Goal: Information Seeking & Learning: Learn about a topic

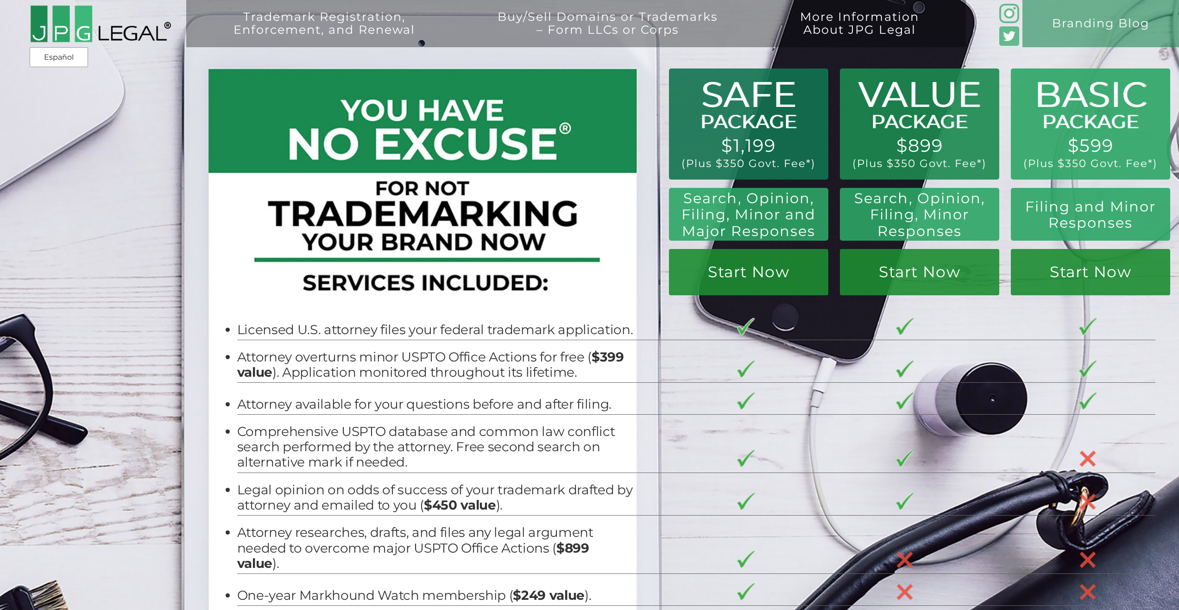
drag, startPoint x: 1090, startPoint y: 152, endPoint x: 1105, endPoint y: 161, distance: 17.4
click at [1105, 161] on div "Trademark Registration, Enforcement, and Renewal File a Trademark Application T…" at bounding box center [589, 106] width 1179 height 212
drag, startPoint x: 1087, startPoint y: 166, endPoint x: 1072, endPoint y: 140, distance: 30.3
click at [1071, 140] on div "Trademark Registration, Enforcement, and Renewal File a Trademark Application T…" at bounding box center [589, 106] width 1179 height 212
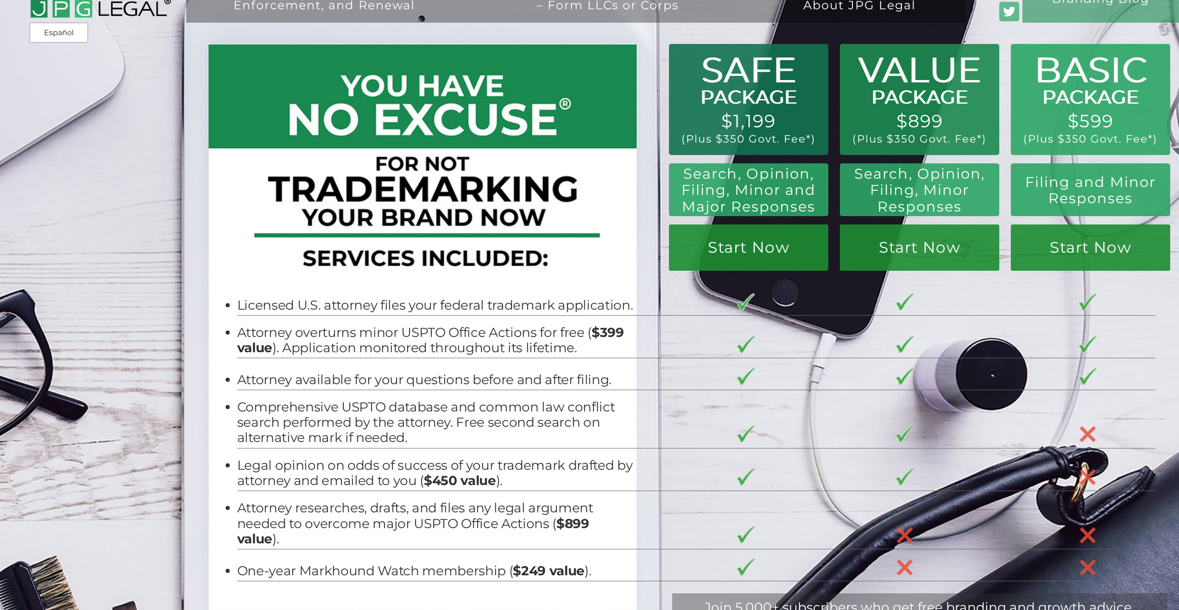
scroll to position [179, 0]
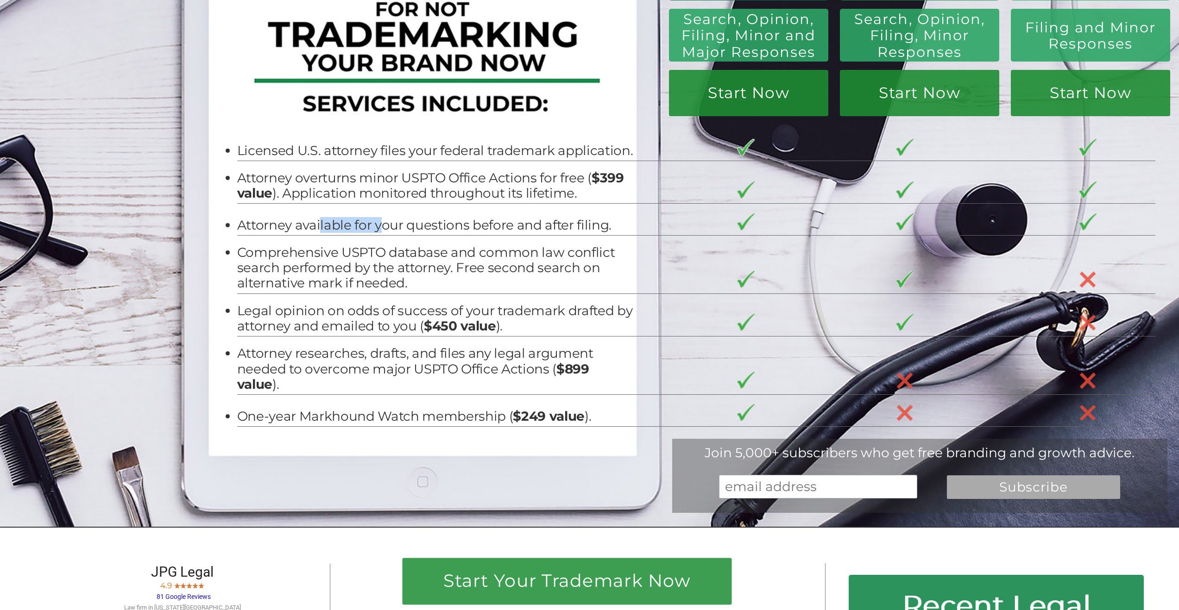
drag, startPoint x: 336, startPoint y: 229, endPoint x: 439, endPoint y: 226, distance: 103.8
click at [423, 226] on li "Attorney available for your questions before and after filing." at bounding box center [435, 225] width 397 height 15
click at [461, 224] on li "Attorney available for your questions before and after filing." at bounding box center [435, 225] width 397 height 15
drag, startPoint x: 267, startPoint y: 266, endPoint x: 560, endPoint y: 271, distance: 293.6
click at [560, 271] on li "Comprehensive USPTO database and common law conflict search performed by the at…" at bounding box center [435, 268] width 397 height 46
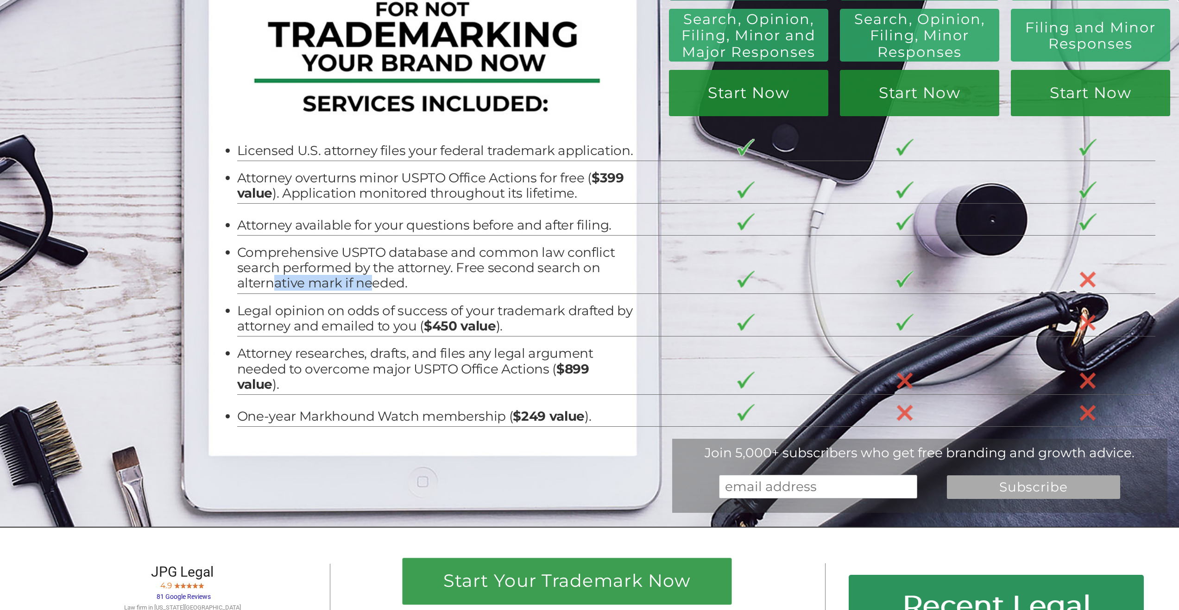
drag, startPoint x: 264, startPoint y: 288, endPoint x: 366, endPoint y: 290, distance: 102.4
click at [365, 289] on li "Comprehensive USPTO database and common law conflict search performed by the at…" at bounding box center [435, 268] width 397 height 46
click at [369, 290] on li "Comprehensive USPTO database and common law conflict search performed by the at…" at bounding box center [435, 268] width 397 height 46
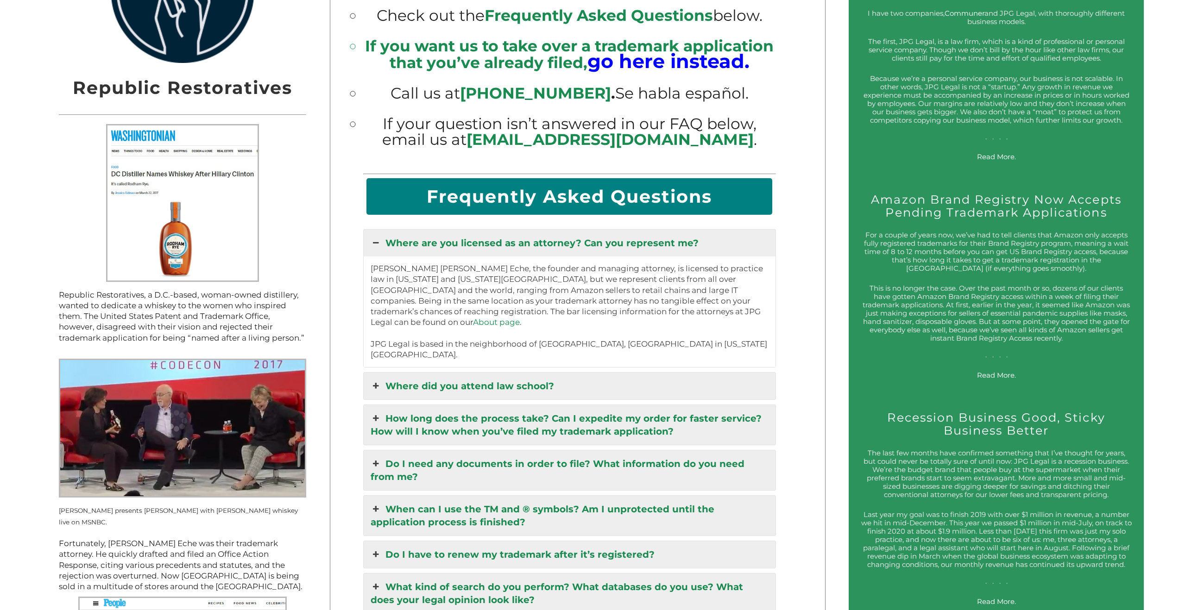
scroll to position [1234, 0]
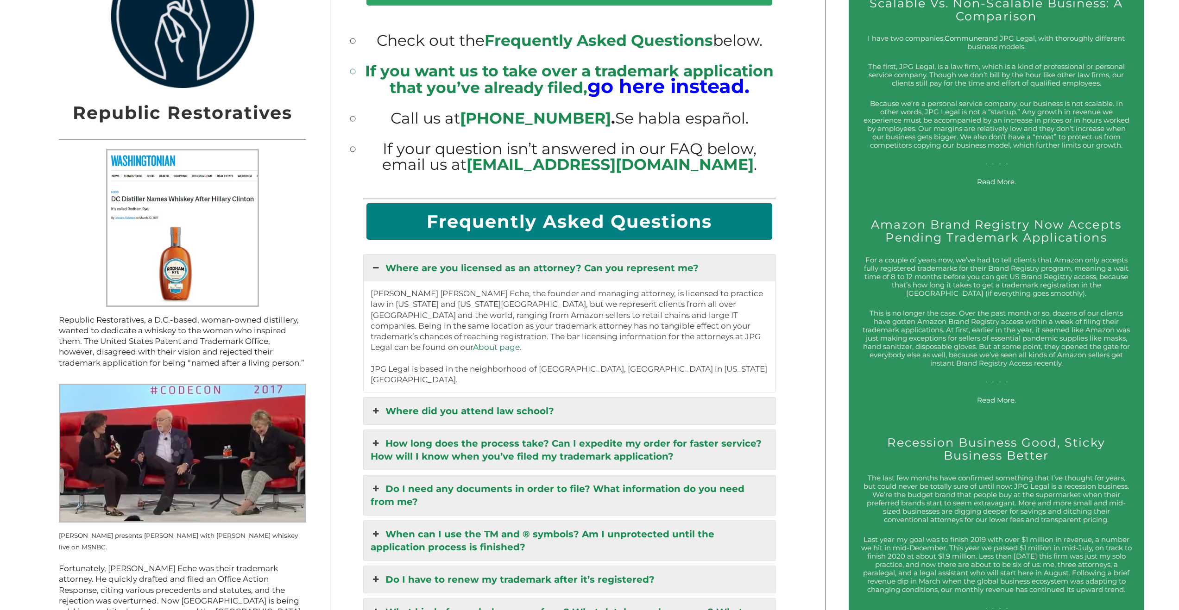
click at [423, 398] on link "Where did you attend law school?" at bounding box center [570, 411] width 412 height 27
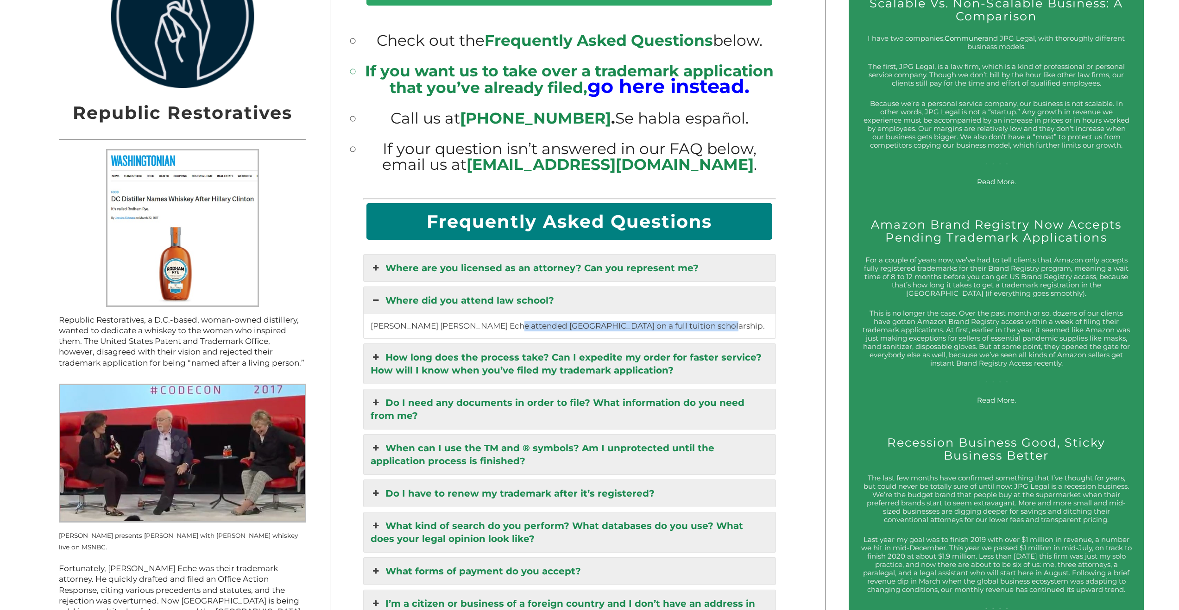
drag, startPoint x: 513, startPoint y: 314, endPoint x: 710, endPoint y: 313, distance: 197.3
click at [708, 321] on p "[PERSON_NAME] [PERSON_NAME] Eche attended [GEOGRAPHIC_DATA] on a full tuition s…" at bounding box center [569, 326] width 398 height 11
click at [710, 321] on p "[PERSON_NAME] [PERSON_NAME] Eche attended [GEOGRAPHIC_DATA] on a full tuition s…" at bounding box center [569, 326] width 398 height 11
click at [483, 255] on link "Where are you licensed as an attorney? Can you represent me?" at bounding box center [570, 268] width 412 height 27
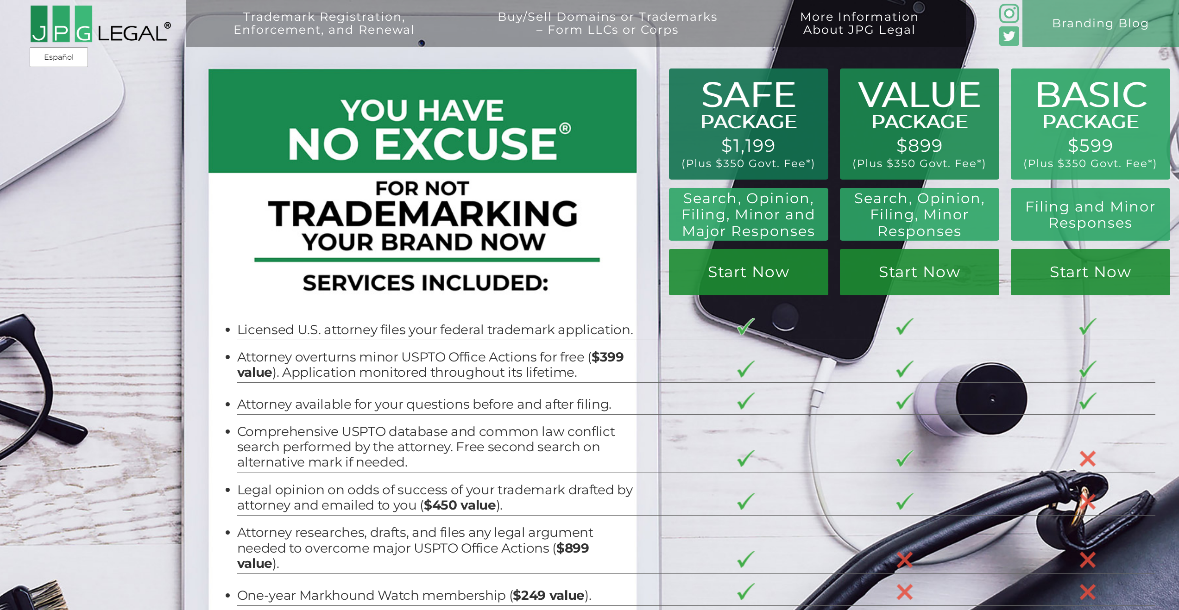
scroll to position [0, 0]
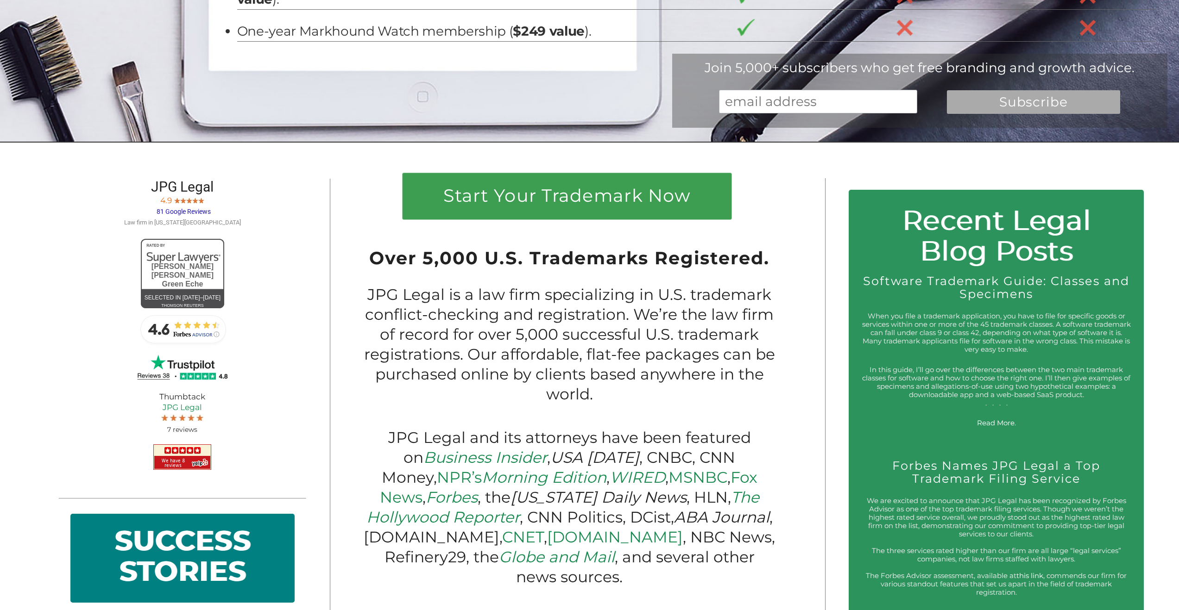
scroll to position [611, 0]
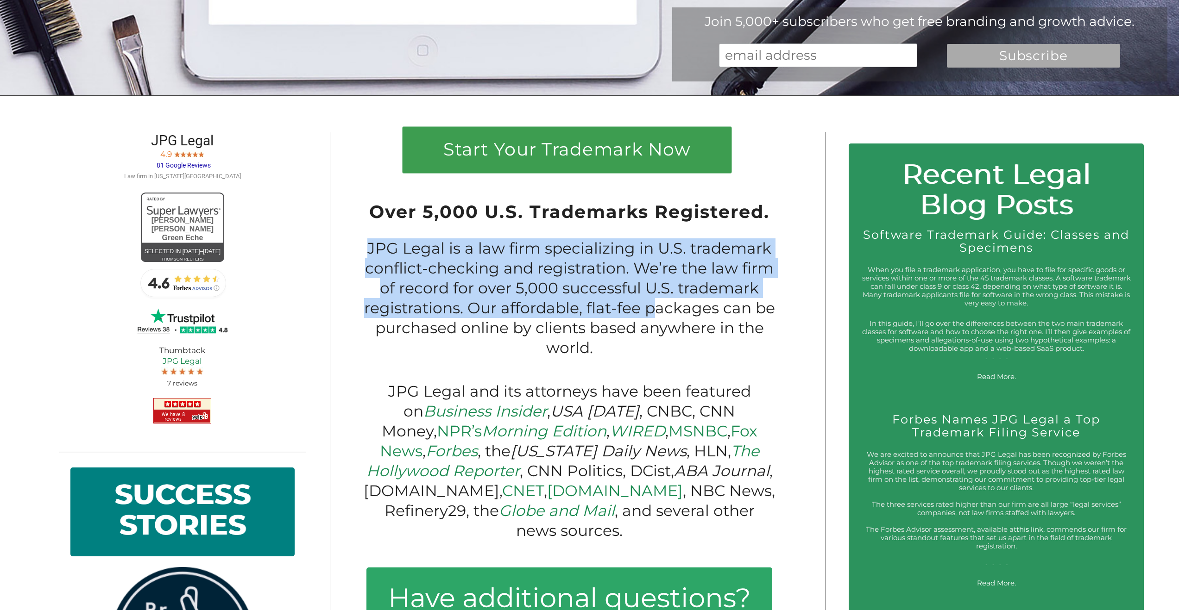
drag, startPoint x: 490, startPoint y: 264, endPoint x: 659, endPoint y: 318, distance: 177.1
click at [658, 317] on div "Over 5,000 U.S. Trademarks Registered. JPG Legal is a law firm specializing in …" at bounding box center [569, 502] width 413 height 586
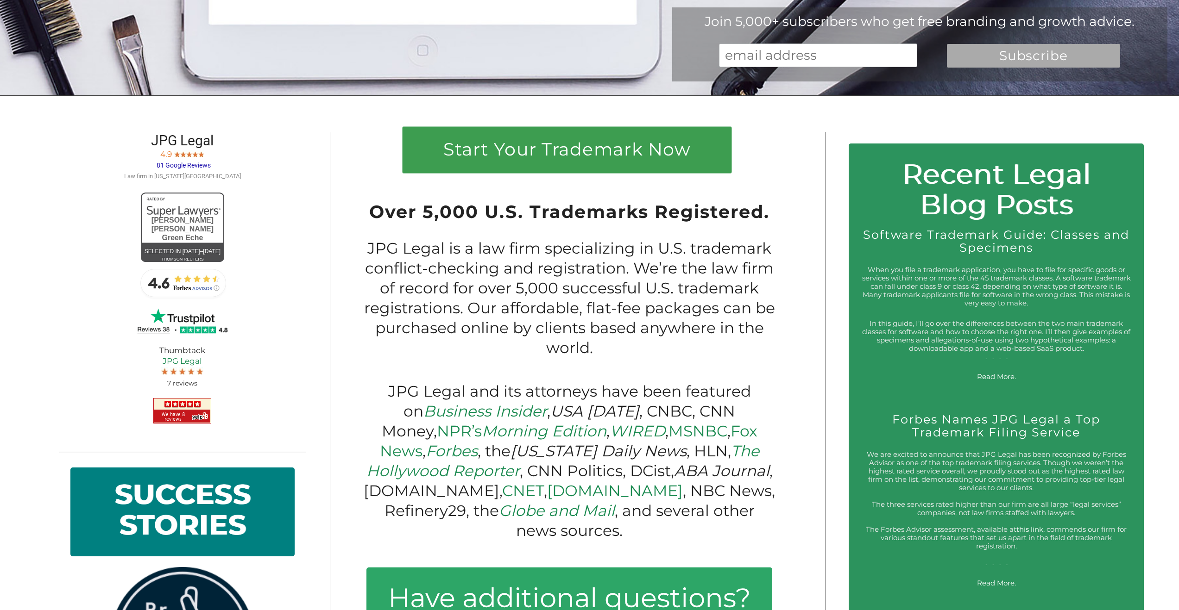
click at [659, 318] on p "JPG Legal is a law firm specializing in U.S. trademark conflict-checking and re…" at bounding box center [569, 297] width 413 height 119
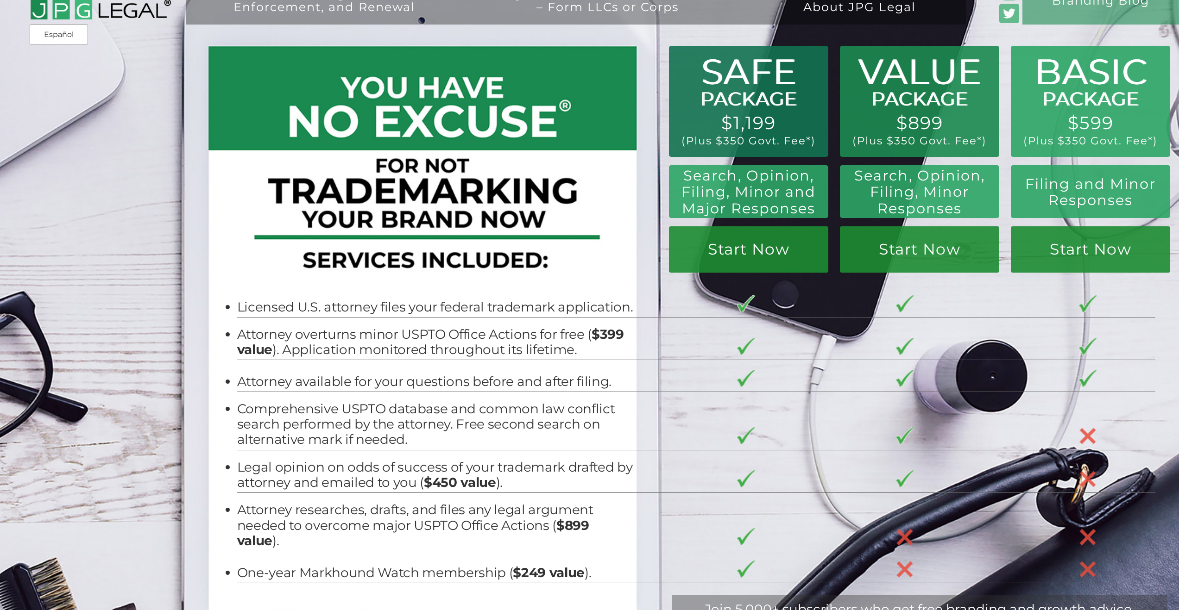
scroll to position [0, 0]
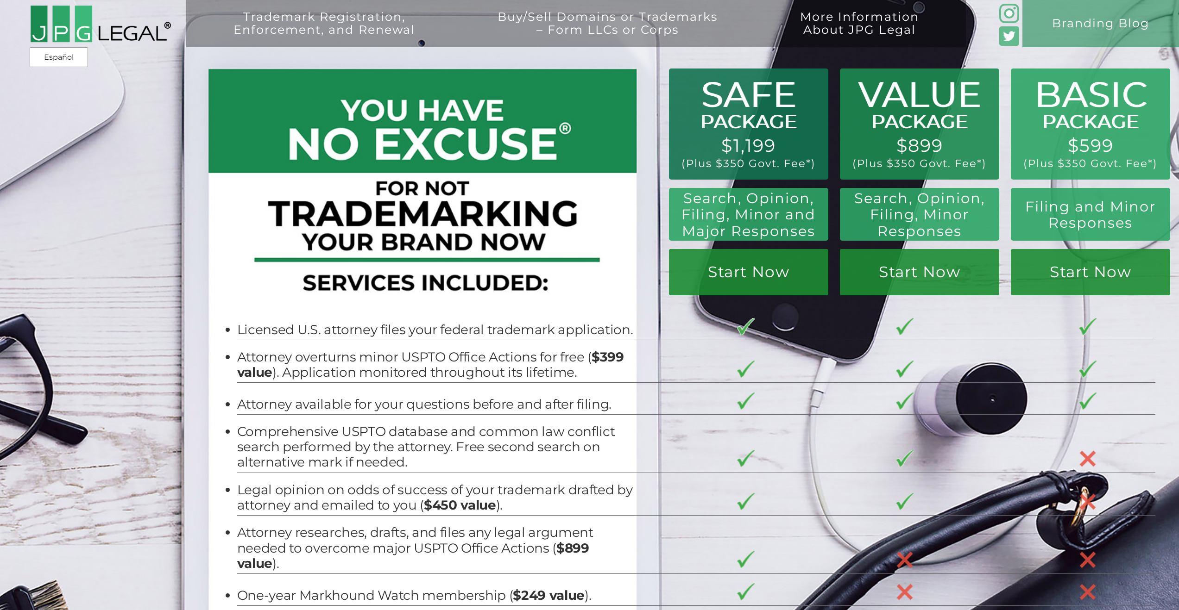
drag, startPoint x: 709, startPoint y: 135, endPoint x: 792, endPoint y: 164, distance: 87.4
click at [791, 163] on div "Trademark Registration, Enforcement, and Renewal File a Trademark Application T…" at bounding box center [589, 106] width 1179 height 212
click at [790, 163] on div "Trademark Registration, Enforcement, and Renewal File a Trademark Application T…" at bounding box center [589, 106] width 1179 height 212
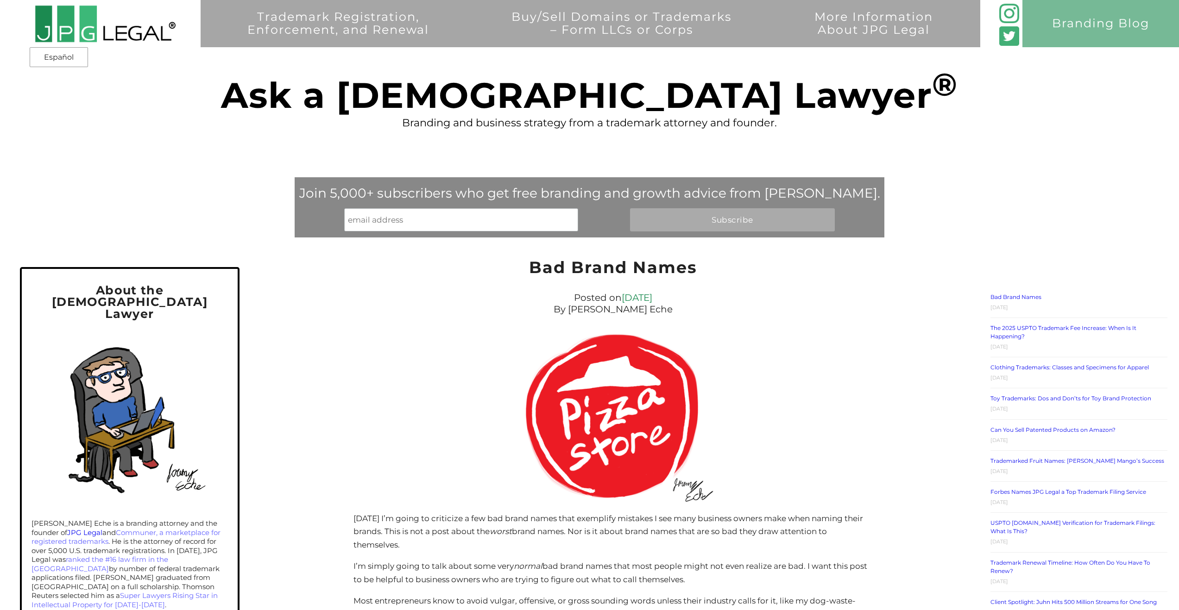
drag, startPoint x: 472, startPoint y: 123, endPoint x: 610, endPoint y: 117, distance: 138.2
click at [598, 117] on div "Trademark Registration, Enforcement, and Renewal File a Trademark Application T…" at bounding box center [589, 106] width 1179 height 212
drag, startPoint x: 640, startPoint y: 118, endPoint x: 707, endPoint y: 119, distance: 66.7
click at [711, 119] on div "Trademark Registration, Enforcement, and Renewal File a Trademark Application T…" at bounding box center [589, 106] width 1179 height 212
drag, startPoint x: 381, startPoint y: 196, endPoint x: 471, endPoint y: 193, distance: 89.4
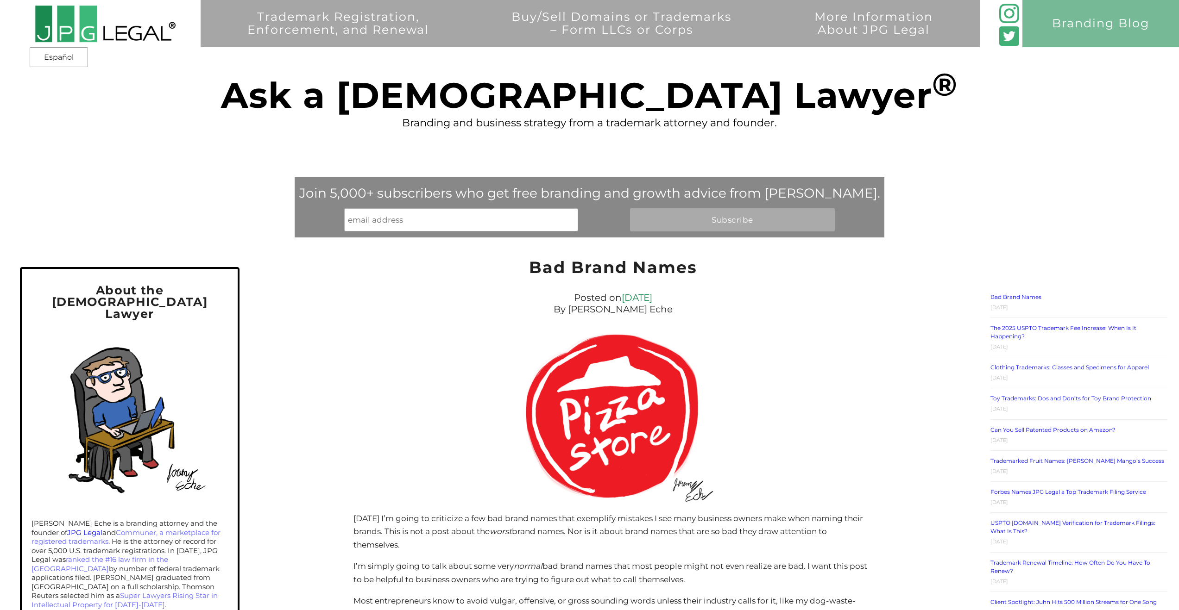
click at [471, 193] on div "Trademark Registration, Enforcement, and Renewal File a Trademark Application T…" at bounding box center [589, 106] width 1179 height 212
drag, startPoint x: 389, startPoint y: 197, endPoint x: 707, endPoint y: 193, distance: 317.7
click at [682, 197] on div "Trademark Registration, Enforcement, and Renewal File a Trademark Application T…" at bounding box center [589, 106] width 1179 height 212
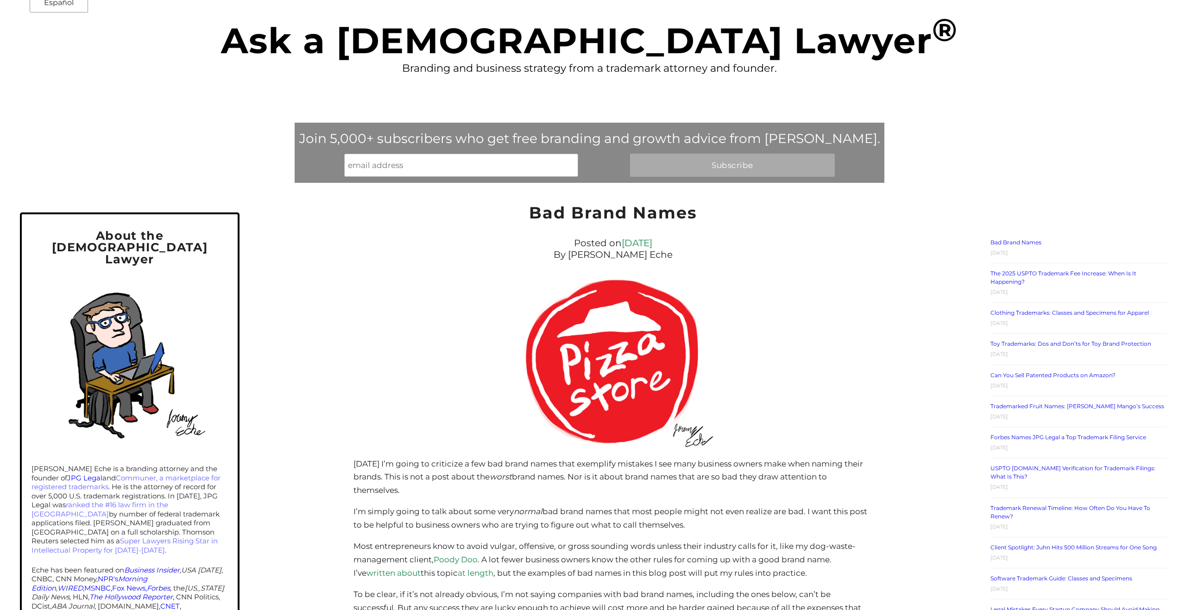
scroll to position [59, 0]
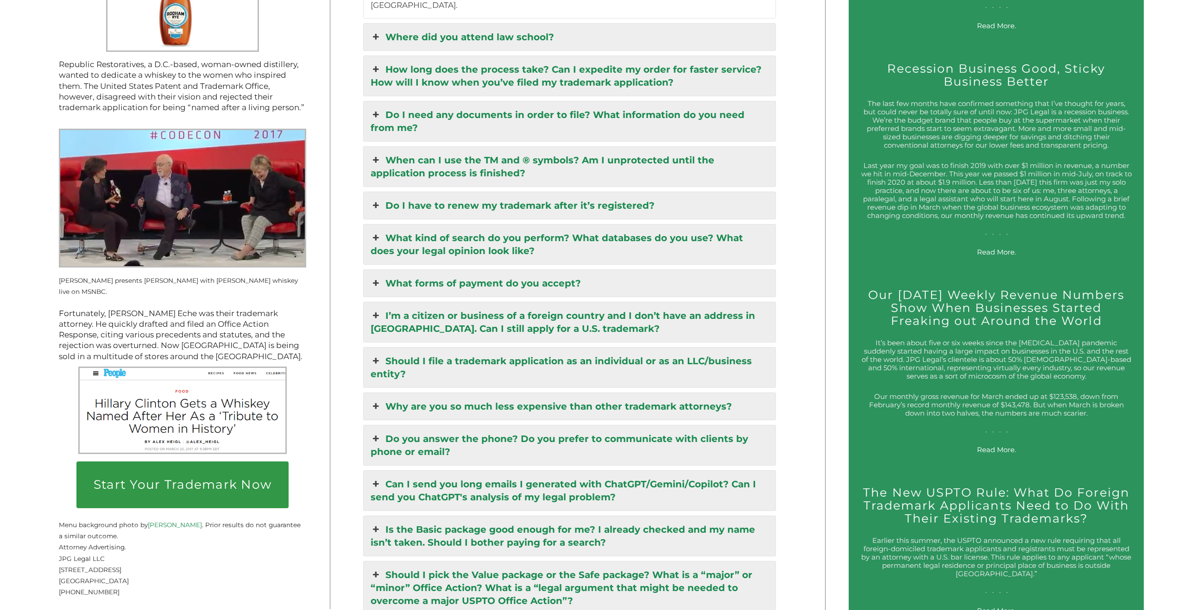
scroll to position [1688, 0]
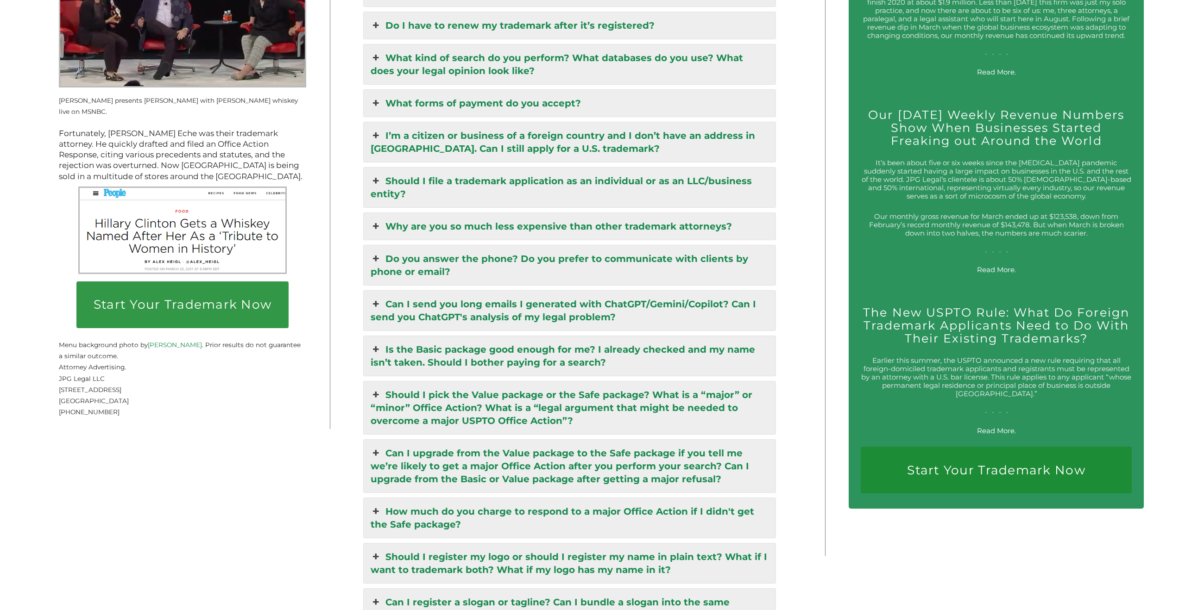
click at [516, 168] on link "Should I file a trademark application as an individual or as an LLC/business en…" at bounding box center [570, 188] width 412 height 40
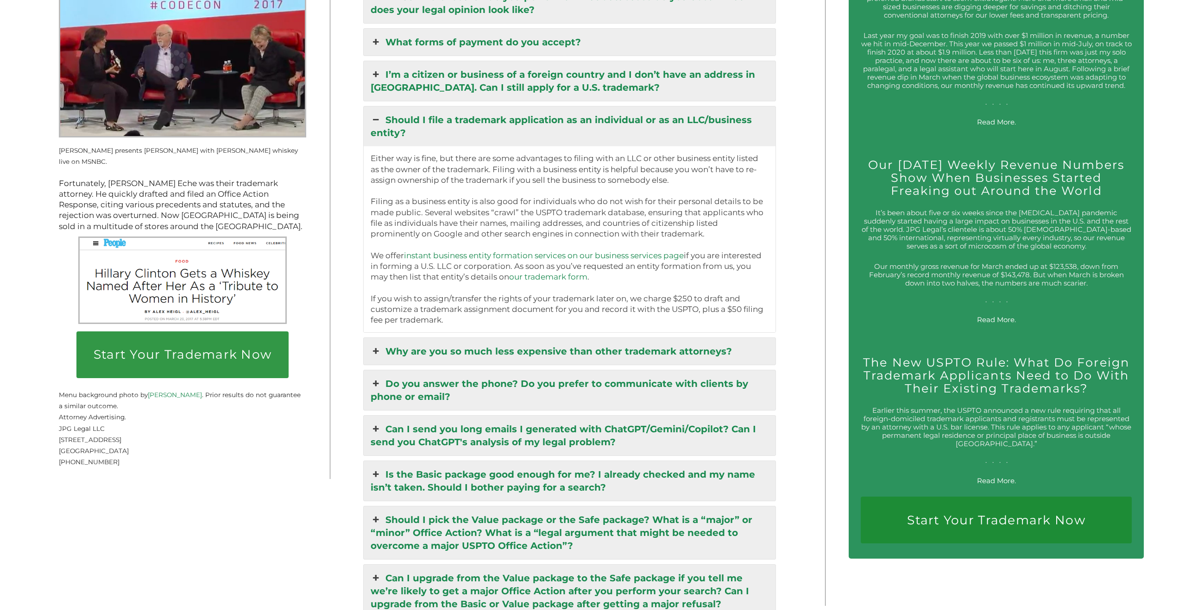
scroll to position [1748, 0]
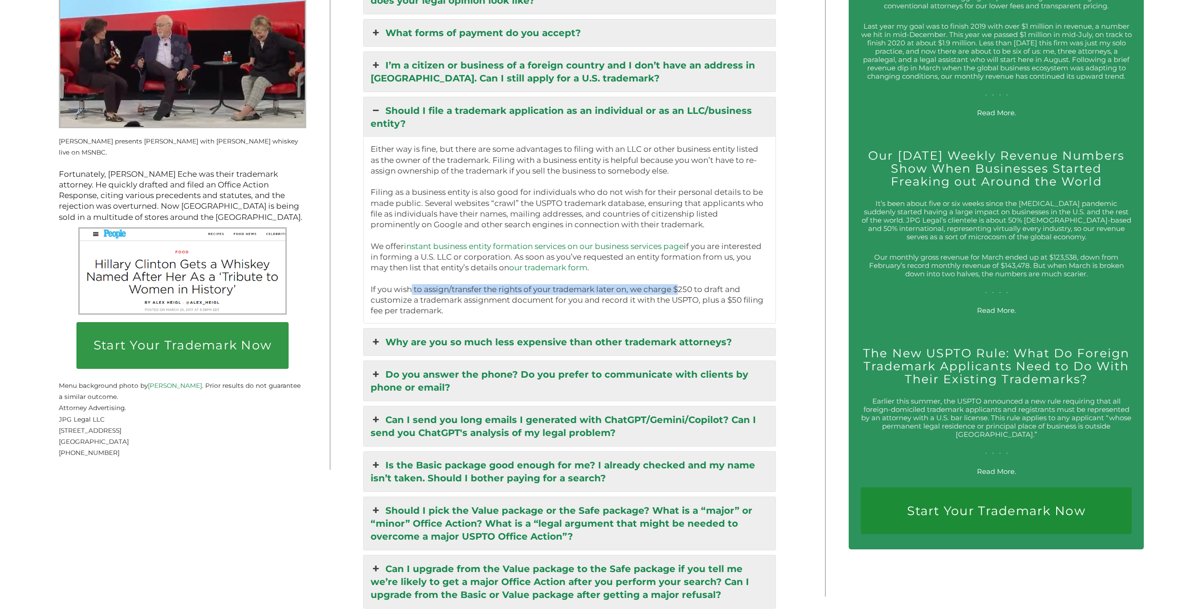
drag, startPoint x: 412, startPoint y: 276, endPoint x: 698, endPoint y: 274, distance: 285.7
click at [689, 274] on p "Either way is fine, but there are some advantages to filing with an LLC or othe…" at bounding box center [569, 230] width 398 height 172
drag, startPoint x: 705, startPoint y: 278, endPoint x: 731, endPoint y: 279, distance: 26.0
click at [730, 279] on p "Either way is fine, but there are some advantages to filing with an LLC or othe…" at bounding box center [569, 230] width 398 height 172
drag, startPoint x: 412, startPoint y: 290, endPoint x: 585, endPoint y: 288, distance: 173.2
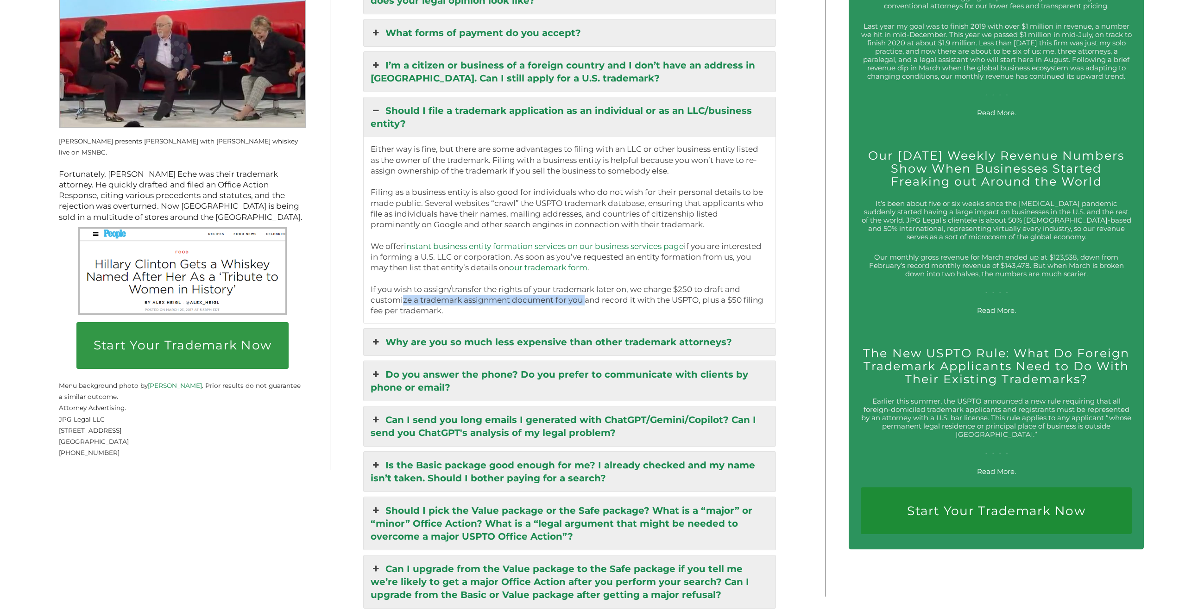
click at [584, 288] on p "Either way is fine, but there are some advantages to filing with an LLC or othe…" at bounding box center [569, 230] width 398 height 172
drag, startPoint x: 649, startPoint y: 289, endPoint x: 737, endPoint y: 291, distance: 87.5
click at [727, 290] on p "Either way is fine, but there are some advantages to filing with an LLC or othe…" at bounding box center [569, 230] width 398 height 172
drag, startPoint x: 742, startPoint y: 292, endPoint x: 750, endPoint y: 292, distance: 7.4
click at [747, 292] on p "Either way is fine, but there are some advantages to filing with an LLC or othe…" at bounding box center [569, 230] width 398 height 172
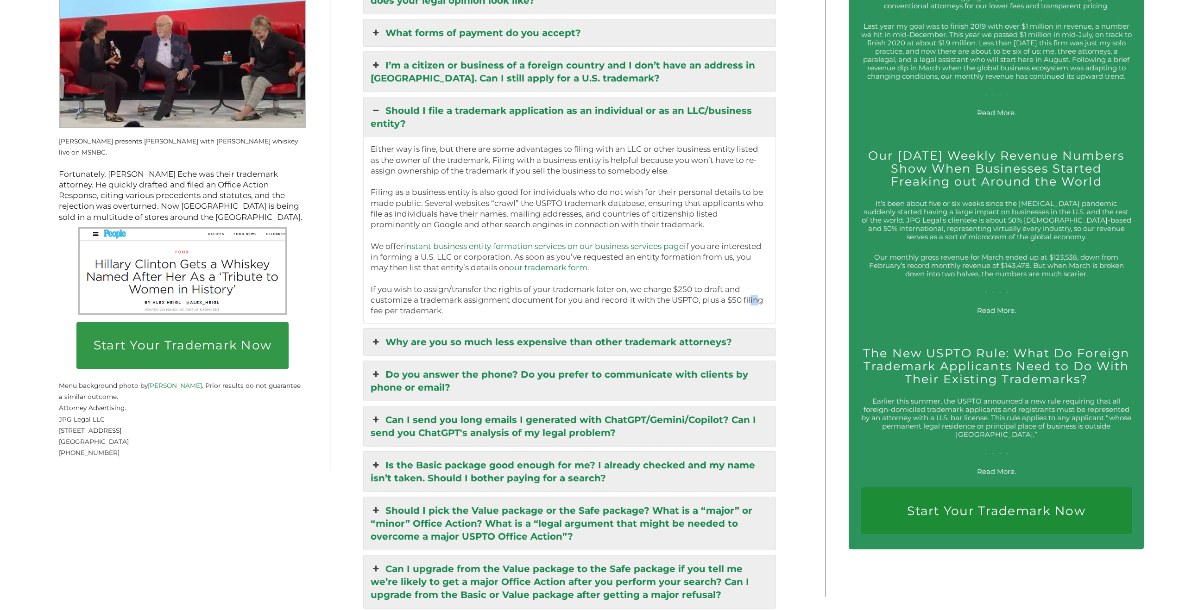
click at [761, 293] on p "Either way is fine, but there are some advantages to filing with an LLC or othe…" at bounding box center [569, 230] width 398 height 172
click at [761, 292] on p "Either way is fine, but there are some advantages to filing with an LLC or othe…" at bounding box center [569, 230] width 398 height 172
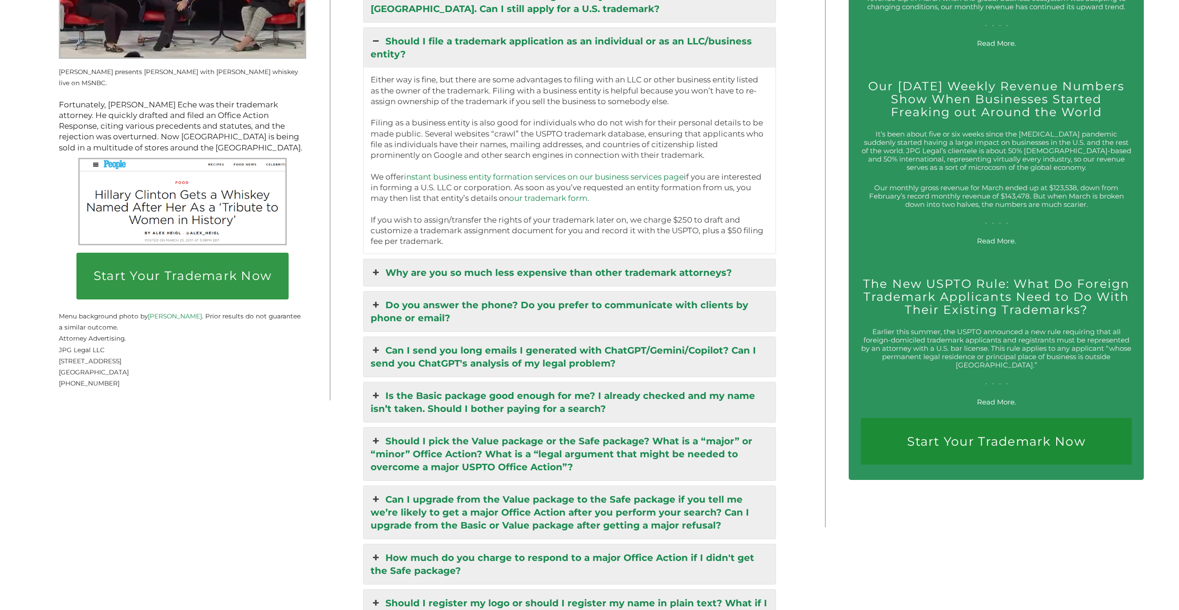
scroll to position [1830, 0]
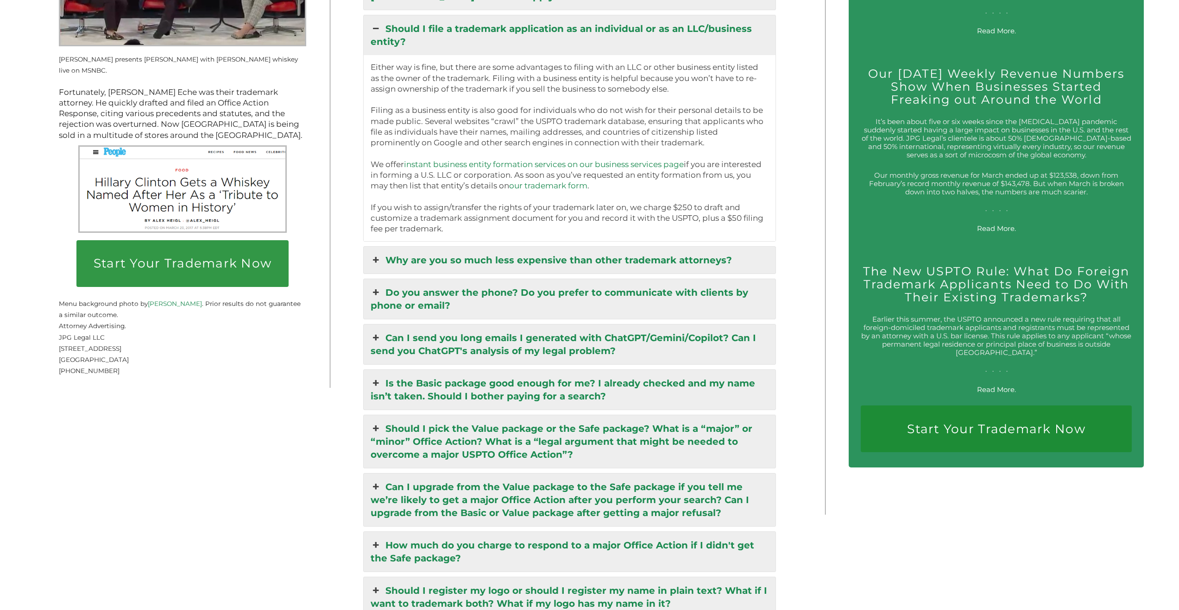
click at [530, 281] on link "Do you answer the phone? Do you prefer to communicate with clients by phone or …" at bounding box center [570, 299] width 412 height 40
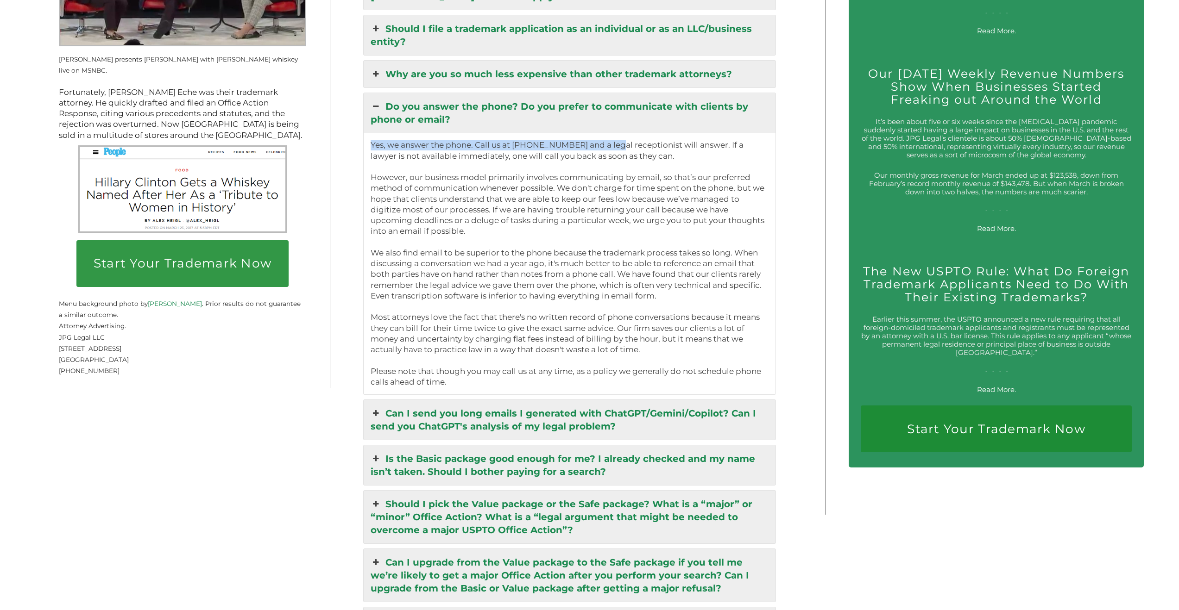
drag, startPoint x: 577, startPoint y: 131, endPoint x: 629, endPoint y: 130, distance: 52.8
click at [627, 140] on p "Yes, we answer the phone. Call us at [PHONE_NUMBER] and a legal receptionist wi…" at bounding box center [569, 264] width 398 height 248
drag, startPoint x: 693, startPoint y: 135, endPoint x: 722, endPoint y: 136, distance: 29.2
click at [721, 140] on p "Yes, we answer the phone. Call us at [PHONE_NUMBER] and a legal receptionist wi…" at bounding box center [569, 264] width 398 height 248
drag, startPoint x: 478, startPoint y: 178, endPoint x: 590, endPoint y: 177, distance: 112.5
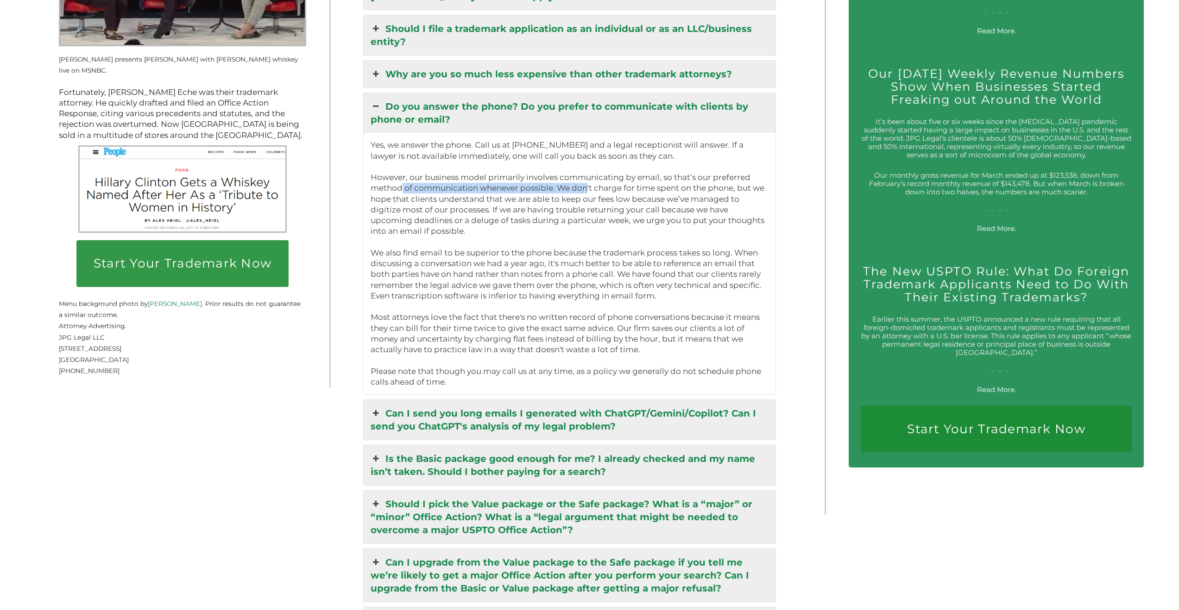
click at [588, 177] on p "Yes, we answer the phone. Call us at [PHONE_NUMBER] and a legal receptionist wi…" at bounding box center [569, 264] width 398 height 248
drag, startPoint x: 616, startPoint y: 178, endPoint x: 711, endPoint y: 179, distance: 94.5
click at [704, 179] on p "Yes, we answer the phone. Call us at [PHONE_NUMBER] and a legal receptionist wi…" at bounding box center [569, 264] width 398 height 248
click at [715, 179] on p "Yes, we answer the phone. Call us at [PHONE_NUMBER] and a legal receptionist wi…" at bounding box center [569, 264] width 398 height 248
drag, startPoint x: 457, startPoint y: 187, endPoint x: 539, endPoint y: 188, distance: 82.0
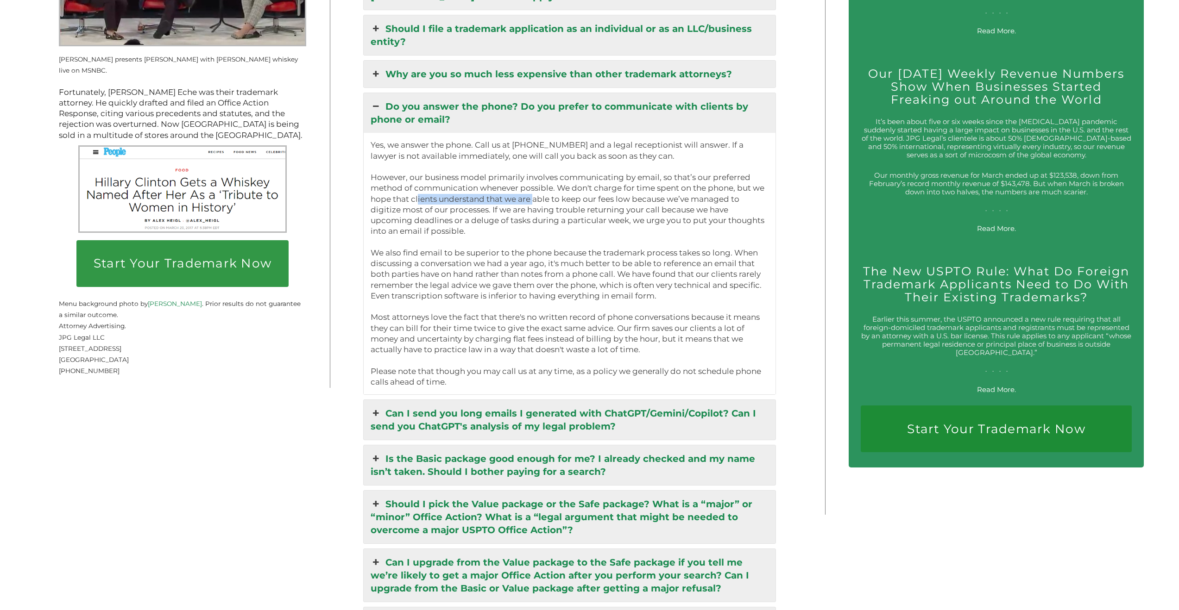
click at [538, 188] on p "Yes, we answer the phone. Call us at [PHONE_NUMBER] and a legal receptionist wi…" at bounding box center [569, 264] width 398 height 248
drag, startPoint x: 550, startPoint y: 190, endPoint x: 637, endPoint y: 192, distance: 86.6
click at [634, 192] on p "Yes, we answer the phone. Call us at [PHONE_NUMBER] and a legal receptionist wi…" at bounding box center [569, 264] width 398 height 248
click at [640, 193] on p "Yes, we answer the phone. Call us at [PHONE_NUMBER] and a legal receptionist wi…" at bounding box center [569, 264] width 398 height 248
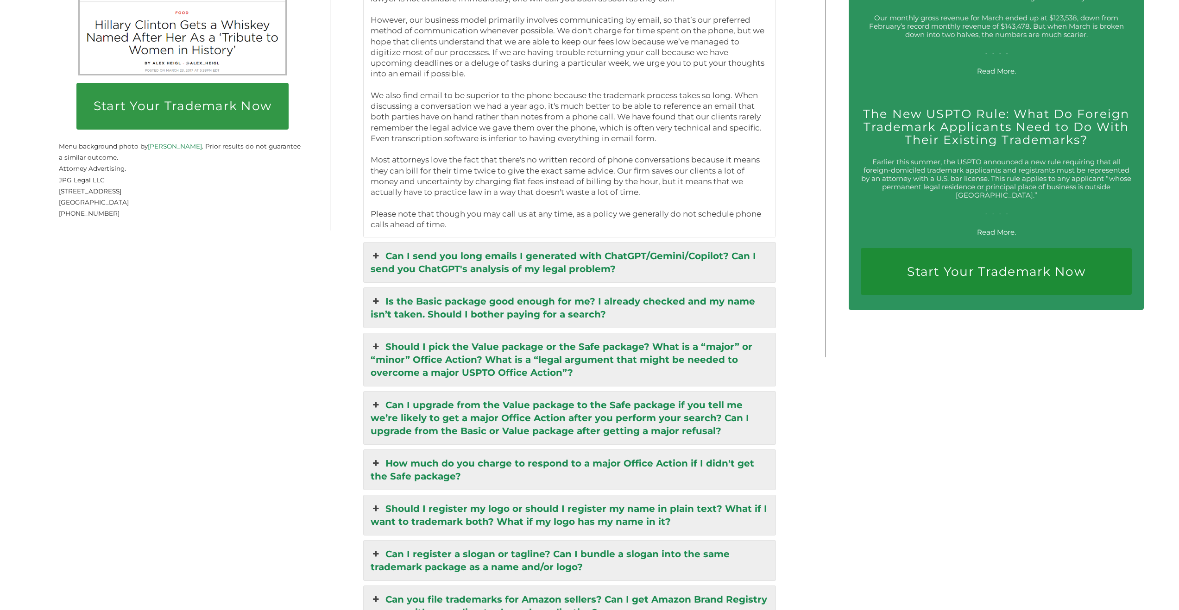
scroll to position [1988, 0]
click at [596, 252] on link "Can I send you long emails I generated with ChatGPT/Gemini/Copilot? Can I send …" at bounding box center [570, 262] width 412 height 40
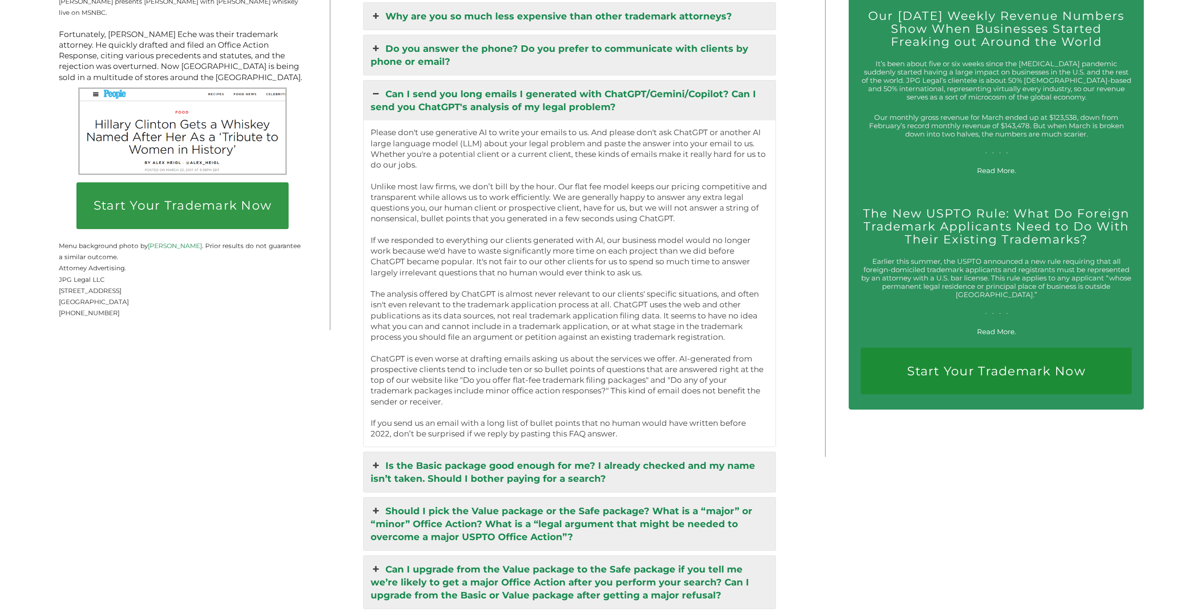
scroll to position [1876, 0]
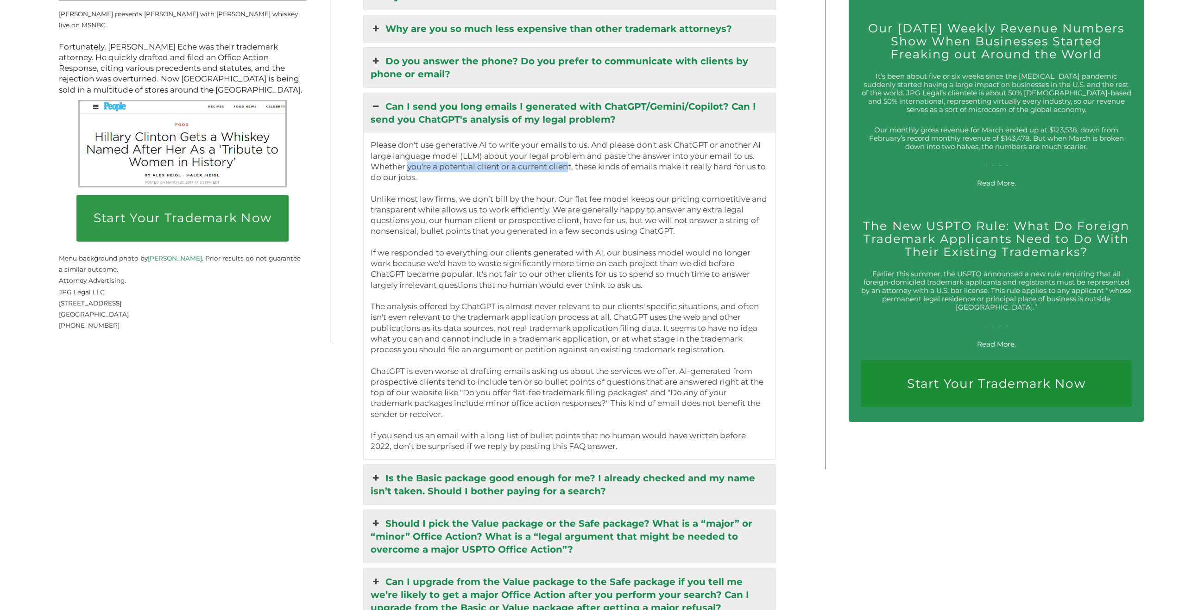
drag, startPoint x: 419, startPoint y: 157, endPoint x: 571, endPoint y: 156, distance: 151.9
click at [570, 156] on p "Please don't use generative AI to write your emails to us. And please don't ask…" at bounding box center [569, 296] width 398 height 312
drag, startPoint x: 618, startPoint y: 157, endPoint x: 713, endPoint y: 157, distance: 94.9
click at [713, 157] on p "Please don't use generative AI to write your emails to us. And please don't ask…" at bounding box center [569, 296] width 398 height 312
click at [790, 91] on div "Start Your Trademark Now Over 5,000 U.S. Trademarks Registered. JPG Legal is a …" at bounding box center [412, 141] width 754 height 2530
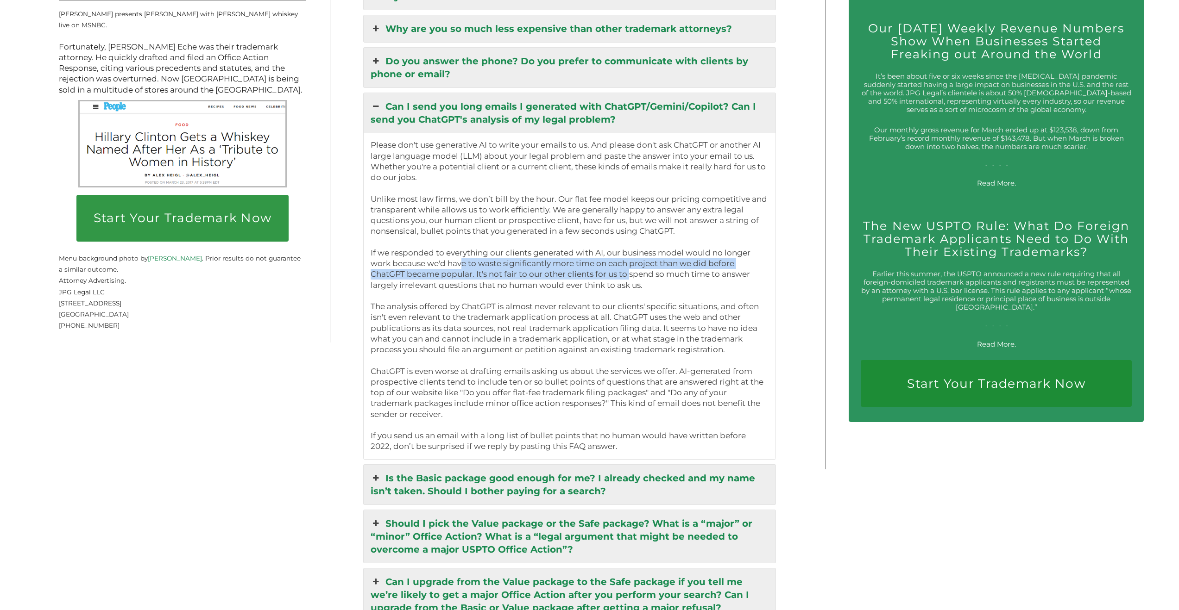
drag, startPoint x: 487, startPoint y: 253, endPoint x: 625, endPoint y: 260, distance: 138.2
click at [630, 260] on p "Please don't use generative AI to write your emails to us. And please don't ask…" at bounding box center [569, 296] width 398 height 312
click at [544, 267] on p "Please don't use generative AI to write your emails to us. And please don't ask…" at bounding box center [569, 296] width 398 height 312
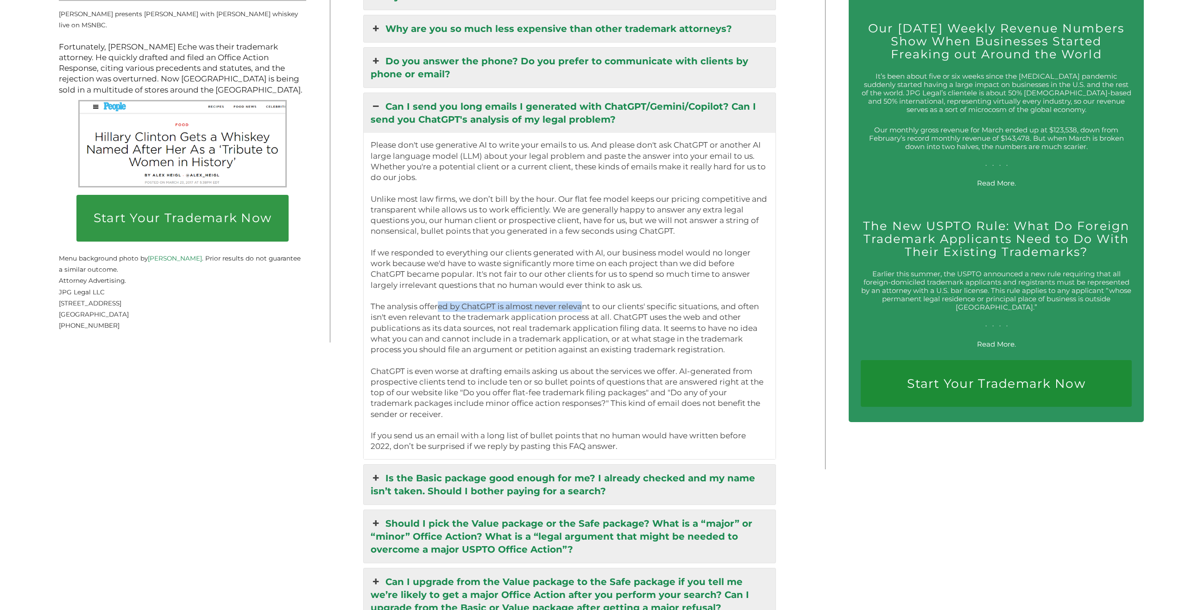
drag, startPoint x: 456, startPoint y: 299, endPoint x: 595, endPoint y: 295, distance: 138.5
click at [592, 295] on p "Please don't use generative AI to write your emails to us. And please don't ask…" at bounding box center [569, 296] width 398 height 312
drag, startPoint x: 602, startPoint y: 297, endPoint x: 704, endPoint y: 299, distance: 101.4
click at [695, 299] on p "Please don't use generative AI to write your emails to us. And please don't ask…" at bounding box center [569, 296] width 398 height 312
drag, startPoint x: 412, startPoint y: 307, endPoint x: 501, endPoint y: 304, distance: 88.9
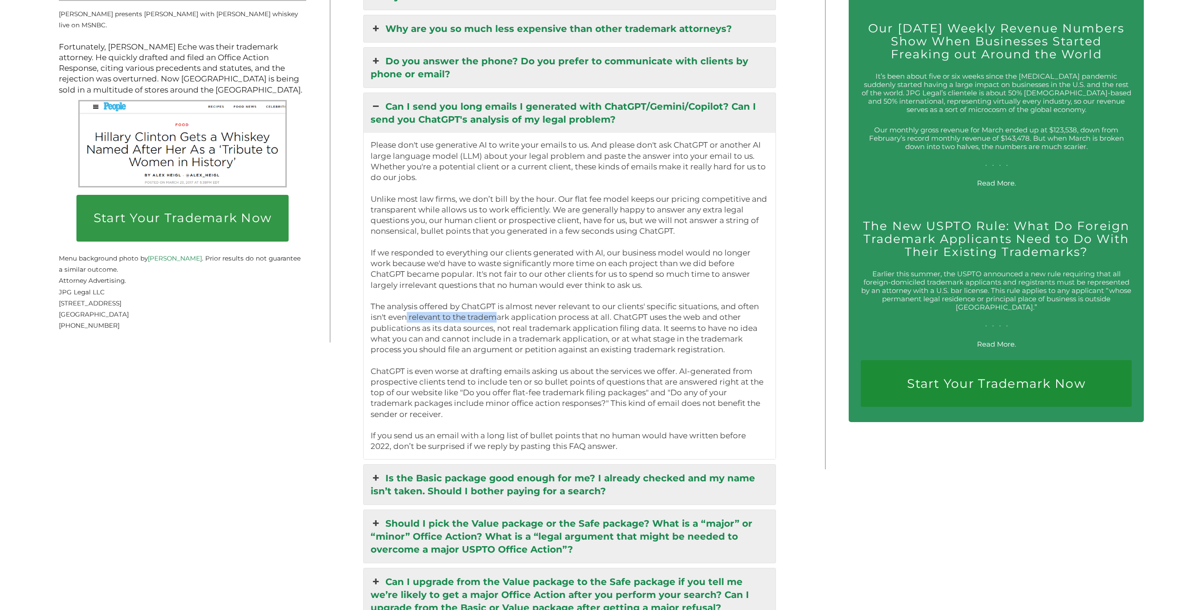
click at [498, 304] on p "Please don't use generative AI to write your emails to us. And please don't ask…" at bounding box center [569, 296] width 398 height 312
drag, startPoint x: 707, startPoint y: 307, endPoint x: 730, endPoint y: 309, distance: 22.7
click at [730, 309] on p "Please don't use generative AI to write your emails to us. And please don't ask…" at bounding box center [569, 296] width 398 height 312
drag, startPoint x: 420, startPoint y: 320, endPoint x: 576, endPoint y: 319, distance: 156.5
click at [571, 319] on p "Please don't use generative AI to write your emails to us. And please don't ask…" at bounding box center [569, 296] width 398 height 312
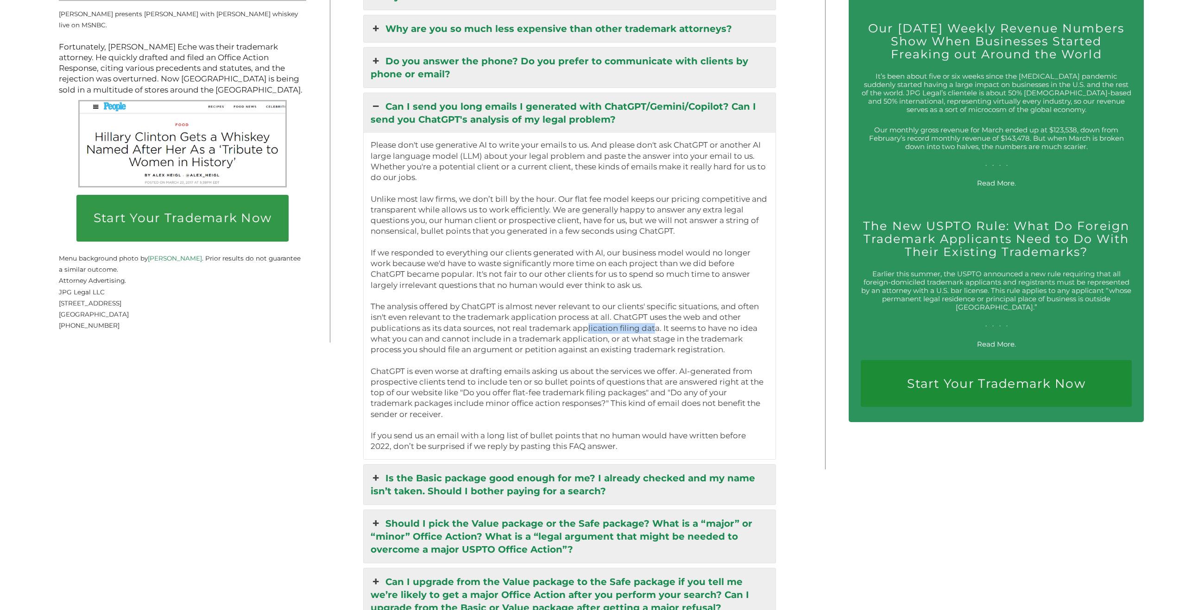
drag, startPoint x: 586, startPoint y: 319, endPoint x: 659, endPoint y: 318, distance: 72.7
click at [658, 318] on p "Please don't use generative AI to write your emails to us. And please don't ask…" at bounding box center [569, 296] width 398 height 312
drag, startPoint x: 399, startPoint y: 329, endPoint x: 560, endPoint y: 328, distance: 161.6
click at [559, 328] on p "Please don't use generative AI to write your emails to us. And please don't ask…" at bounding box center [569, 296] width 398 height 312
drag, startPoint x: 643, startPoint y: 330, endPoint x: 709, endPoint y: 331, distance: 65.3
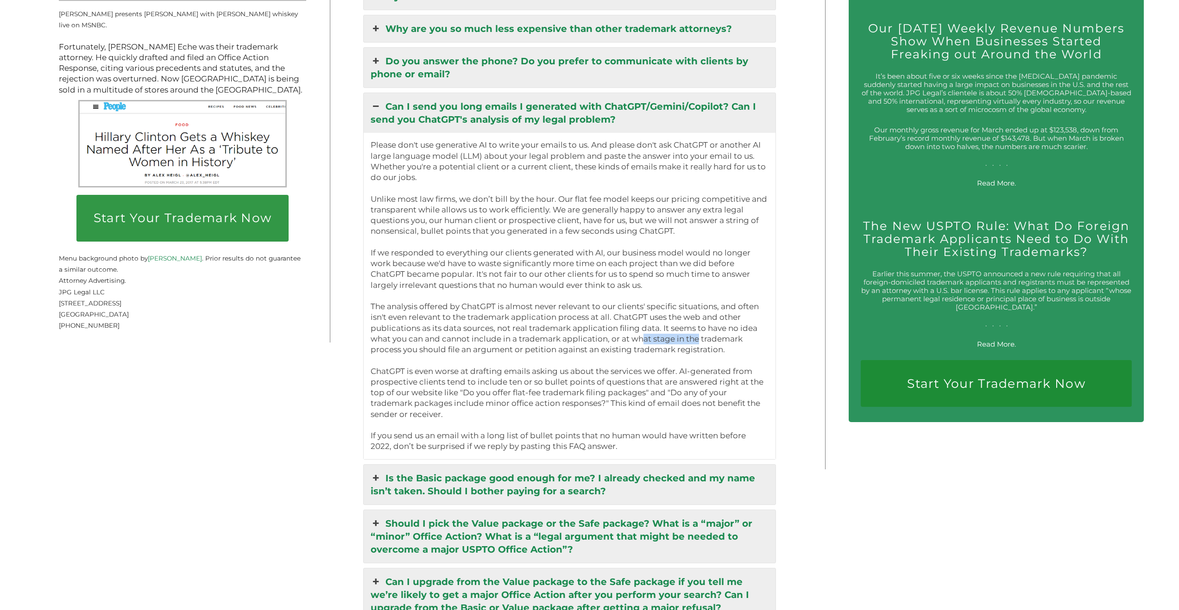
click at [706, 332] on p "Please don't use generative AI to write your emails to us. And please don't ask…" at bounding box center [569, 296] width 398 height 312
drag, startPoint x: 414, startPoint y: 340, endPoint x: 715, endPoint y: 341, distance: 301.0
click at [714, 341] on p "Please don't use generative AI to write your emails to us. And please don't ask…" at bounding box center [569, 296] width 398 height 312
drag, startPoint x: 387, startPoint y: 362, endPoint x: 602, endPoint y: 362, distance: 215.8
click at [601, 362] on p "Please don't use generative AI to write your emails to us. And please don't ask…" at bounding box center [569, 296] width 398 height 312
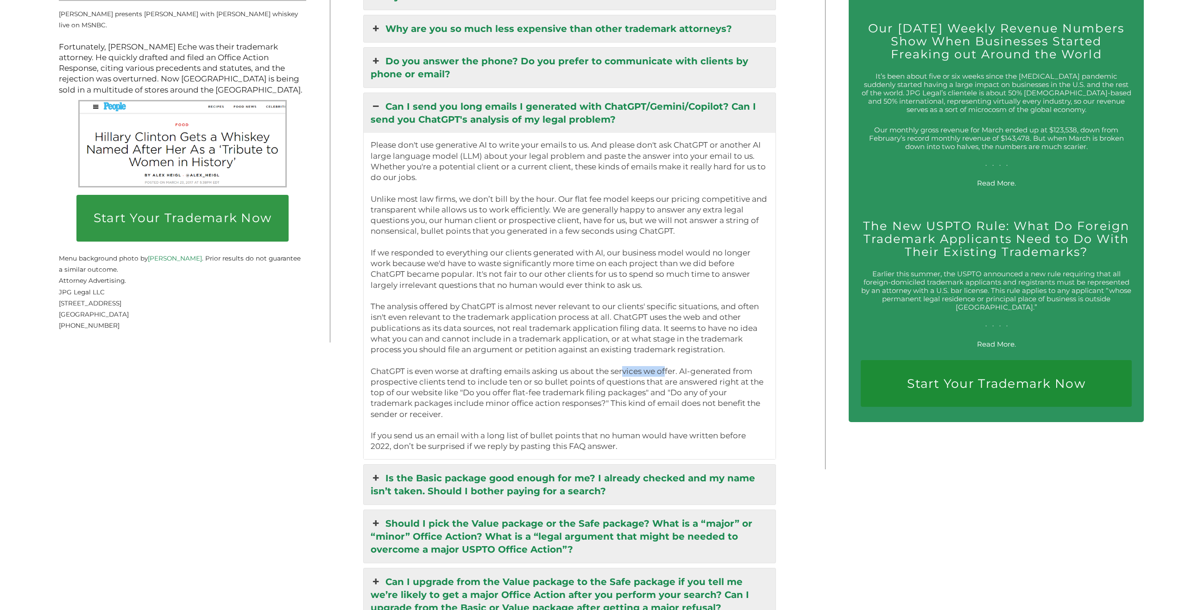
drag, startPoint x: 628, startPoint y: 360, endPoint x: 676, endPoint y: 359, distance: 47.7
click at [672, 358] on p "Please don't use generative AI to write your emails to us. And please don't ask…" at bounding box center [569, 296] width 398 height 312
drag, startPoint x: 472, startPoint y: 422, endPoint x: 591, endPoint y: 432, distance: 119.9
click at [591, 432] on p "Please don't use generative AI to write your emails to us. And please don't ask…" at bounding box center [569, 296] width 398 height 312
click at [592, 433] on p "Please don't use generative AI to write your emails to us. And please don't ask…" at bounding box center [569, 296] width 398 height 312
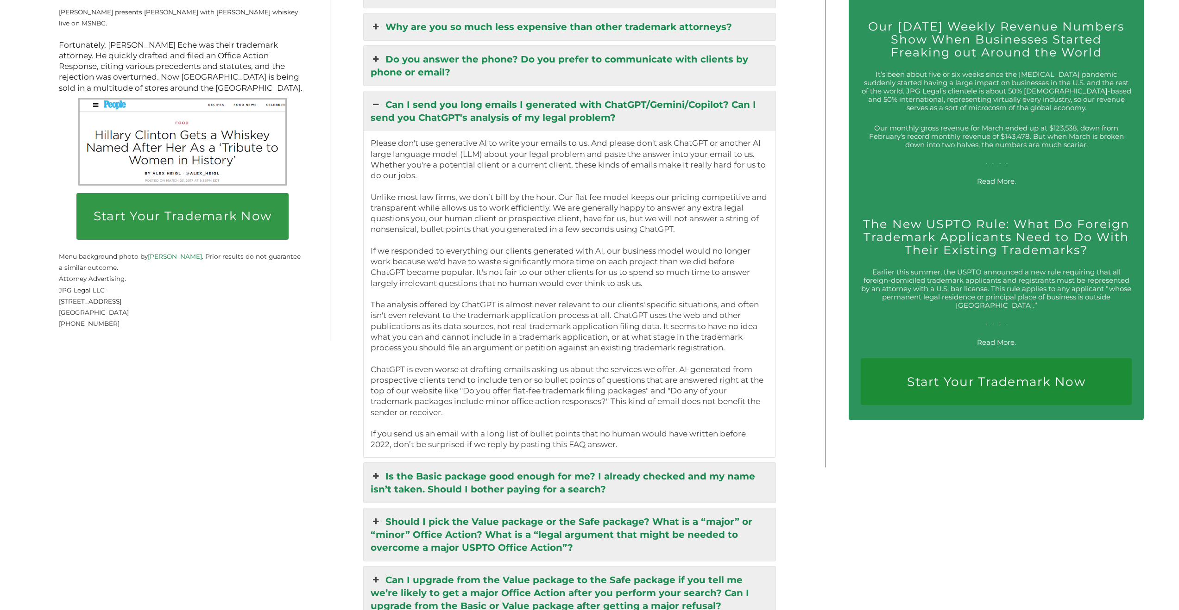
scroll to position [1882, 0]
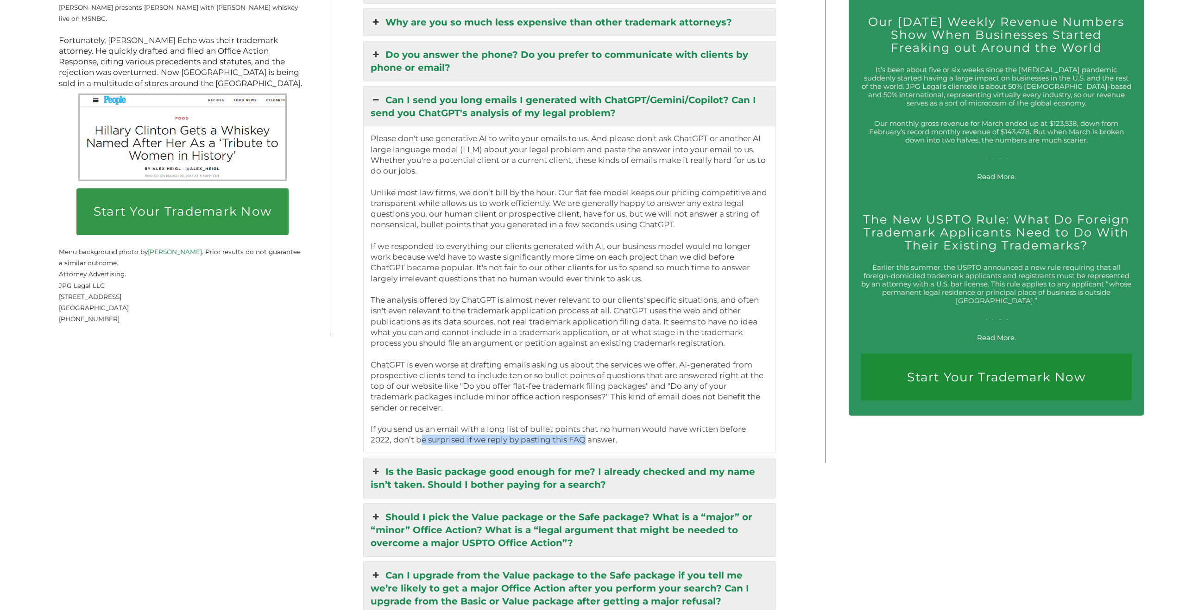
drag, startPoint x: 425, startPoint y: 430, endPoint x: 588, endPoint y: 430, distance: 163.5
click at [584, 428] on p "Please don't use generative AI to write your emails to us. And please don't ask…" at bounding box center [569, 289] width 398 height 312
drag, startPoint x: 597, startPoint y: 433, endPoint x: 605, endPoint y: 433, distance: 7.4
click at [604, 433] on p "Please don't use generative AI to write your emails to us. And please don't ask…" at bounding box center [569, 289] width 398 height 312
click at [607, 433] on p "Please don't use generative AI to write your emails to us. And please don't ask…" at bounding box center [569, 289] width 398 height 312
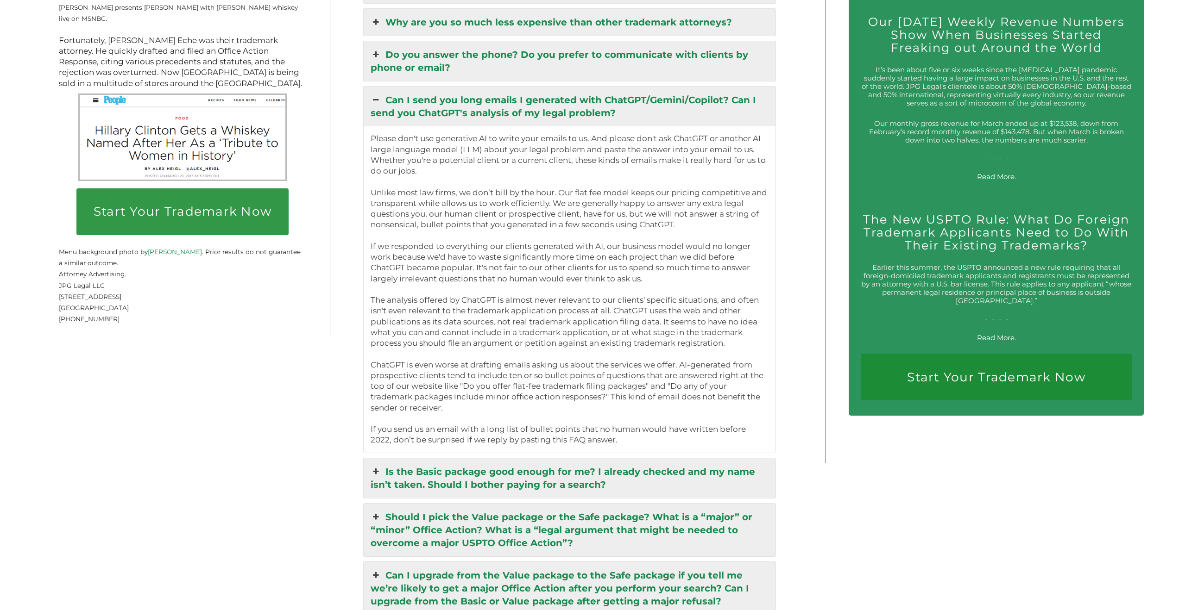
click at [615, 426] on p "Please don't use generative AI to write your emails to us. And please don't ask…" at bounding box center [569, 289] width 398 height 312
click at [595, 427] on p "Please don't use generative AI to write your emails to us. And please don't ask…" at bounding box center [569, 289] width 398 height 312
click at [591, 426] on p "Please don't use generative AI to write your emails to us. And please don't ask…" at bounding box center [569, 289] width 398 height 312
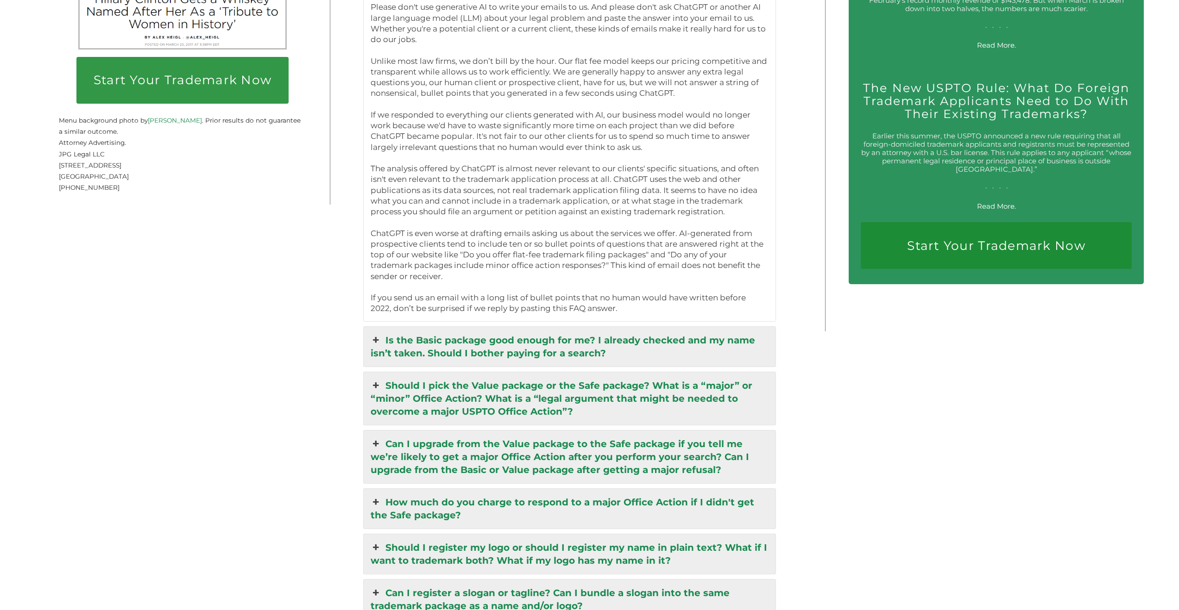
scroll to position [2037, 0]
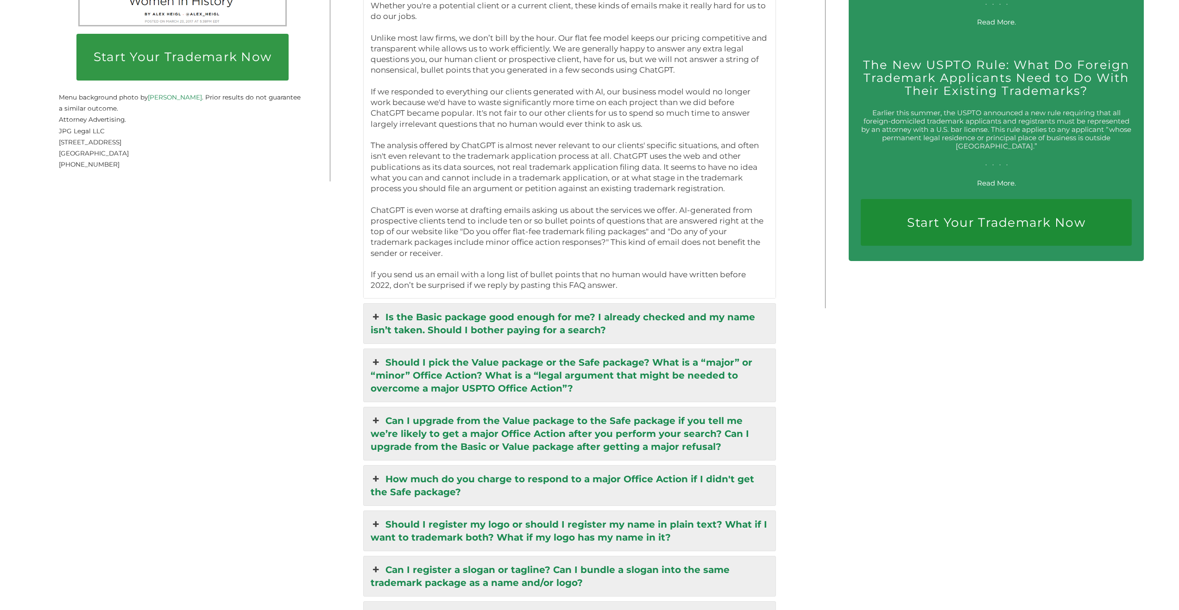
click at [593, 310] on link "Is the Basic package good enough for me? I already checked and my name isn’t ta…" at bounding box center [570, 324] width 412 height 40
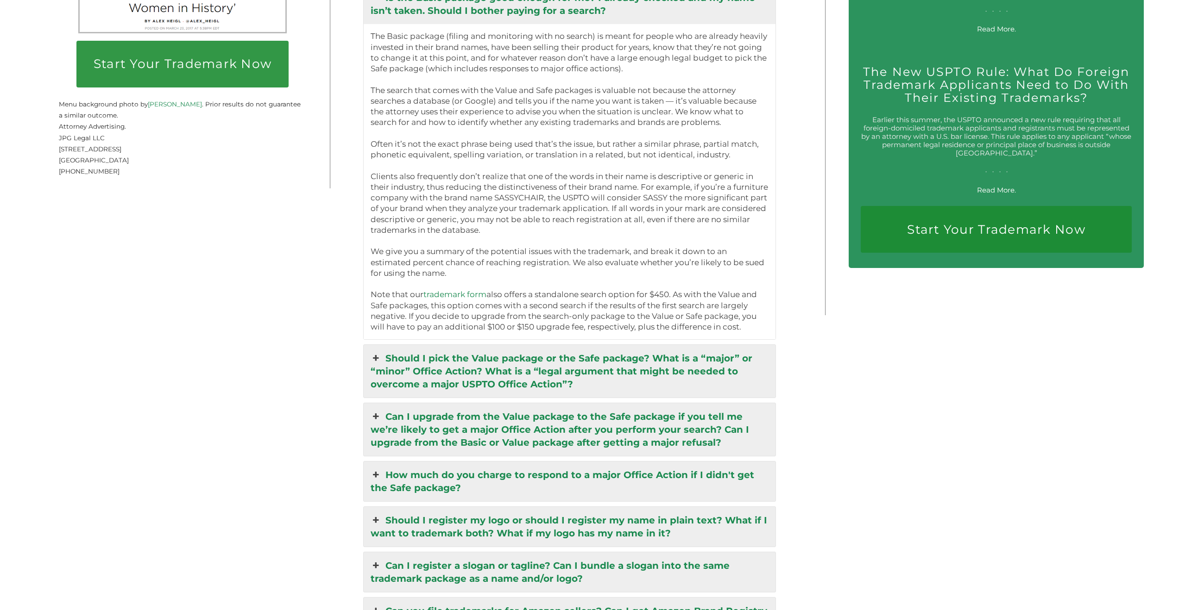
scroll to position [1869, 0]
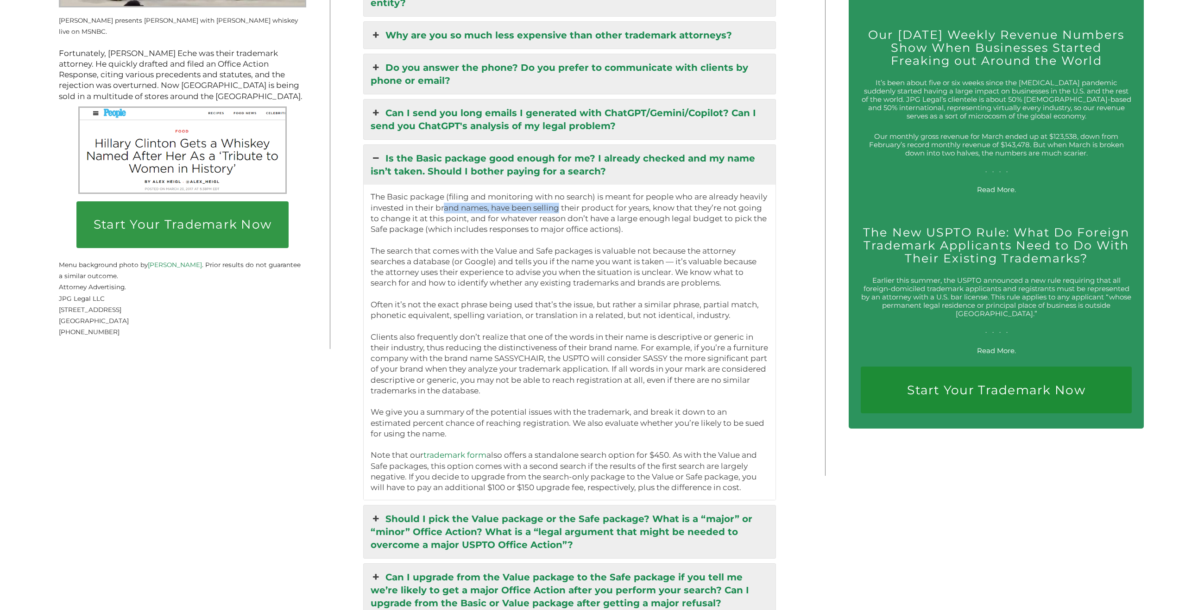
drag, startPoint x: 462, startPoint y: 196, endPoint x: 565, endPoint y: 198, distance: 103.3
click at [564, 198] on p "The Basic package (filing and monitoring with no search) is meant for people wh…" at bounding box center [569, 342] width 398 height 301
drag, startPoint x: 593, startPoint y: 197, endPoint x: 620, endPoint y: 197, distance: 26.9
click at [620, 197] on p "The Basic package (filing and monitoring with no search) is meant for people wh…" at bounding box center [569, 342] width 398 height 301
click at [624, 197] on p "The Basic package (filing and monitoring with no search) is meant for people wh…" at bounding box center [569, 342] width 398 height 301
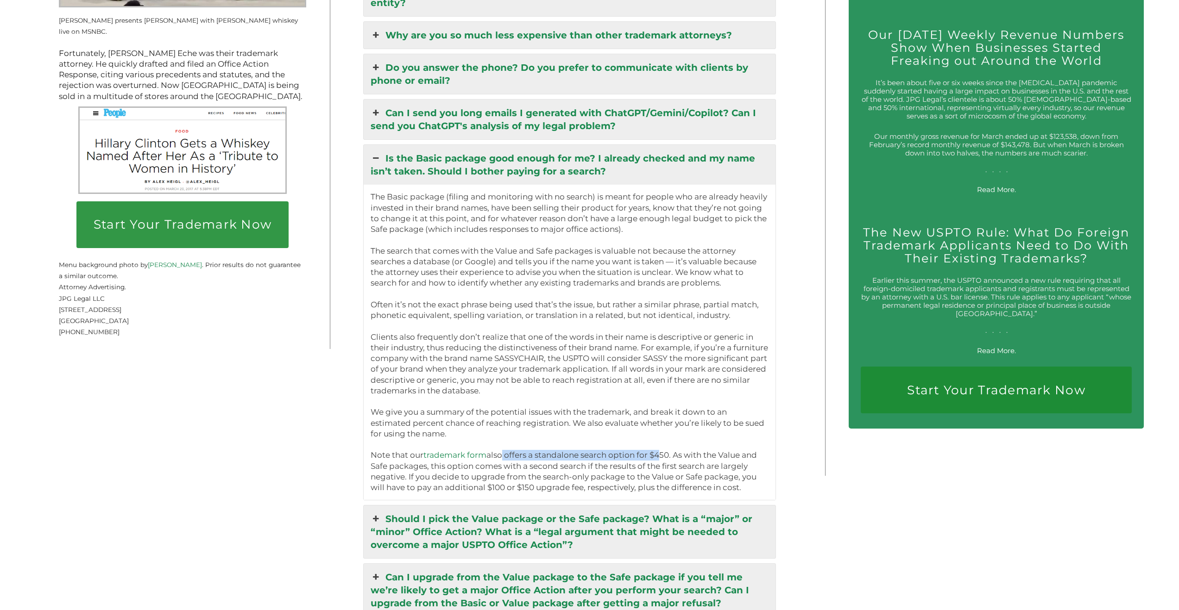
drag, startPoint x: 510, startPoint y: 446, endPoint x: 659, endPoint y: 445, distance: 148.2
click at [659, 445] on p "The Basic package (filing and monitoring with no search) is meant for people wh…" at bounding box center [569, 342] width 398 height 301
click at [667, 446] on p "The Basic package (filing and monitoring with no search) is meant for people wh…" at bounding box center [569, 342] width 398 height 301
drag, startPoint x: 655, startPoint y: 446, endPoint x: 681, endPoint y: 446, distance: 26.4
click at [681, 446] on p "The Basic package (filing and monitoring with no search) is meant for people wh…" at bounding box center [569, 342] width 398 height 301
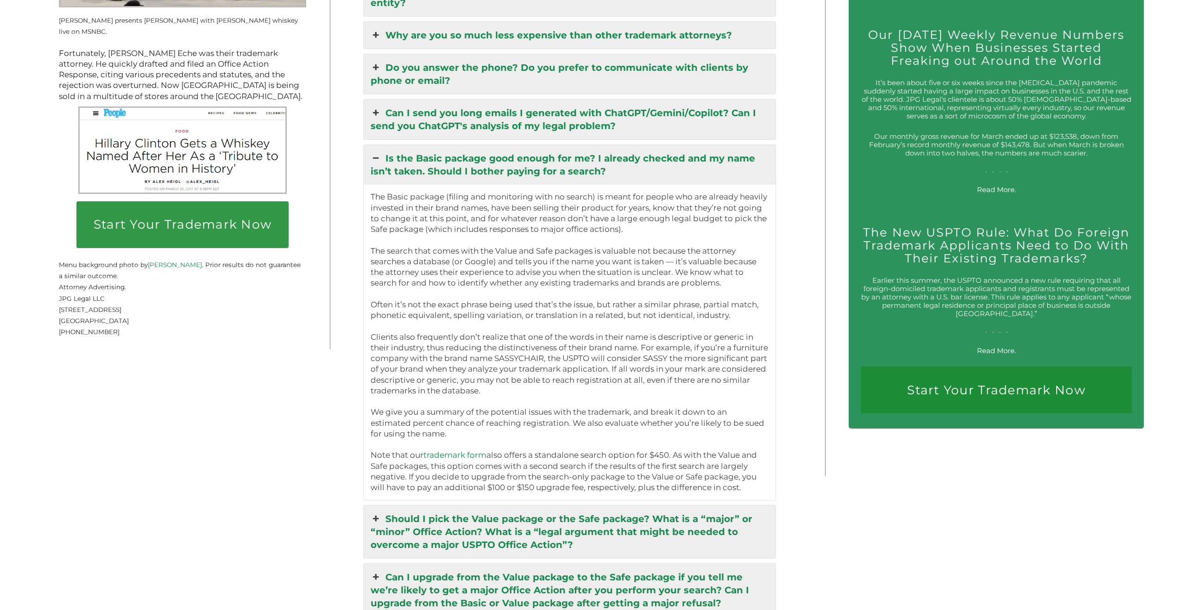
click at [682, 446] on p "The Basic package (filing and monitoring with no search) is meant for people wh…" at bounding box center [569, 342] width 398 height 301
drag, startPoint x: 446, startPoint y: 456, endPoint x: 548, endPoint y: 456, distance: 102.3
click at [528, 456] on p "The Basic package (filing and monitoring with no search) is meant for people wh…" at bounding box center [569, 342] width 398 height 301
drag, startPoint x: 562, startPoint y: 456, endPoint x: 616, endPoint y: 458, distance: 53.8
click at [615, 458] on p "The Basic package (filing and monitoring with no search) is meant for people wh…" at bounding box center [569, 342] width 398 height 301
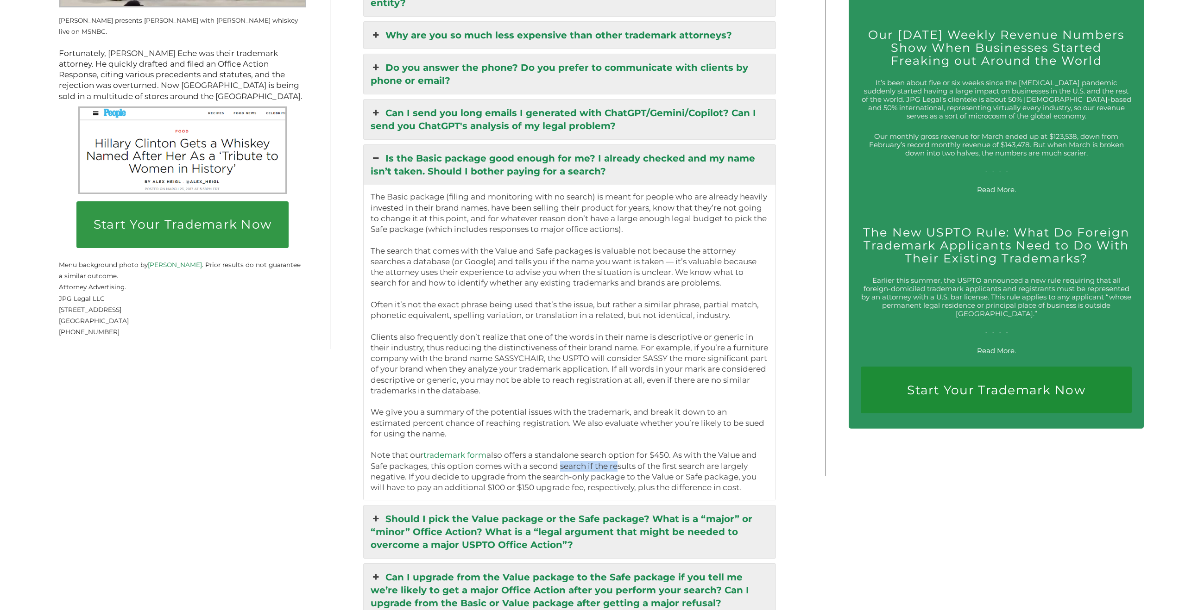
click at [616, 458] on p "The Basic package (filing and monitoring with no search) is meant for people wh…" at bounding box center [569, 342] width 398 height 301
drag, startPoint x: 455, startPoint y: 476, endPoint x: 516, endPoint y: 475, distance: 60.7
click at [511, 475] on p "The Basic package (filing and monitoring with no search) is meant for people wh…" at bounding box center [569, 342] width 398 height 301
drag, startPoint x: 539, startPoint y: 474, endPoint x: 632, endPoint y: 480, distance: 93.2
click at [630, 479] on p "The Basic package (filing and monitoring with no search) is meant for people wh…" at bounding box center [569, 342] width 398 height 301
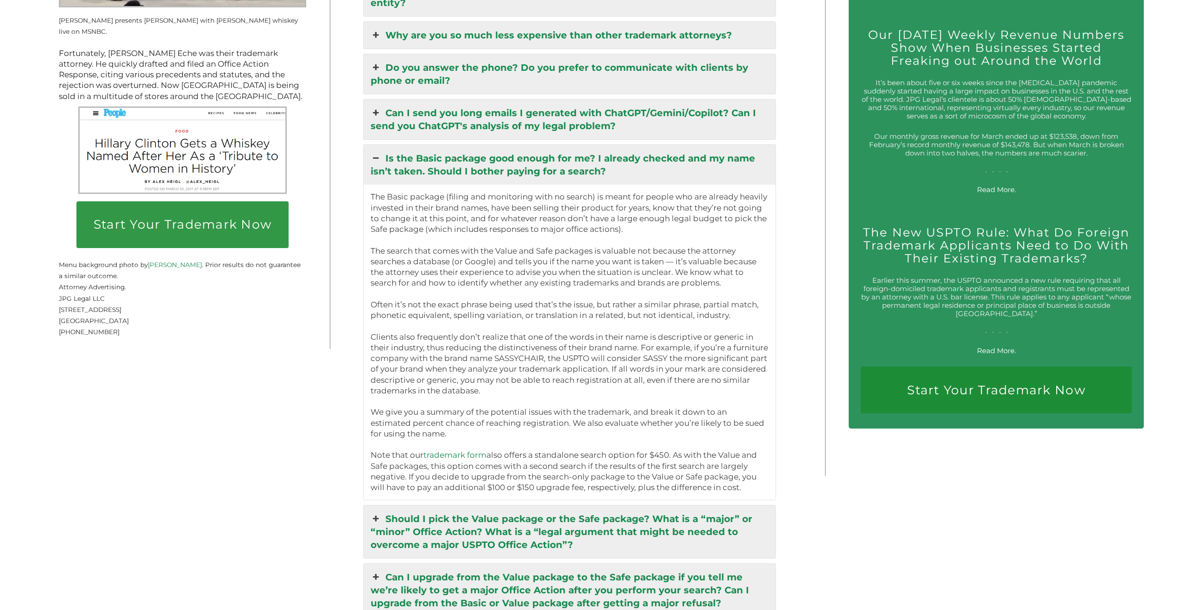
click at [642, 480] on p "The Basic package (filing and monitoring with no search) is meant for people wh…" at bounding box center [569, 342] width 398 height 301
click at [615, 478] on p "The Basic package (filing and monitoring with no search) is meant for people wh…" at bounding box center [569, 342] width 398 height 301
drag, startPoint x: 475, startPoint y: 474, endPoint x: 528, endPoint y: 475, distance: 53.3
click at [526, 475] on p "The Basic package (filing and monitoring with no search) is meant for people wh…" at bounding box center [569, 342] width 398 height 301
drag, startPoint x: 590, startPoint y: 476, endPoint x: 696, endPoint y: 480, distance: 106.6
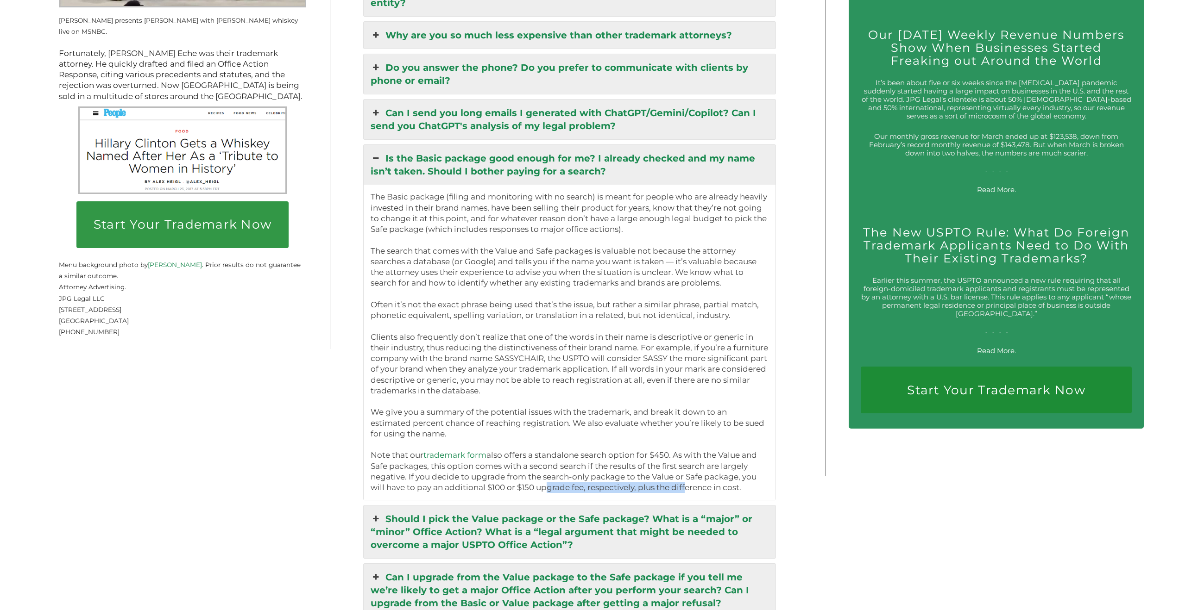
click at [696, 480] on p "The Basic package (filing and monitoring with no search) is meant for people wh…" at bounding box center [569, 342] width 398 height 301
drag, startPoint x: 732, startPoint y: 480, endPoint x: 747, endPoint y: 480, distance: 14.8
click at [747, 480] on p "The Basic package (filing and monitoring with no search) is meant for people wh…" at bounding box center [569, 342] width 398 height 301
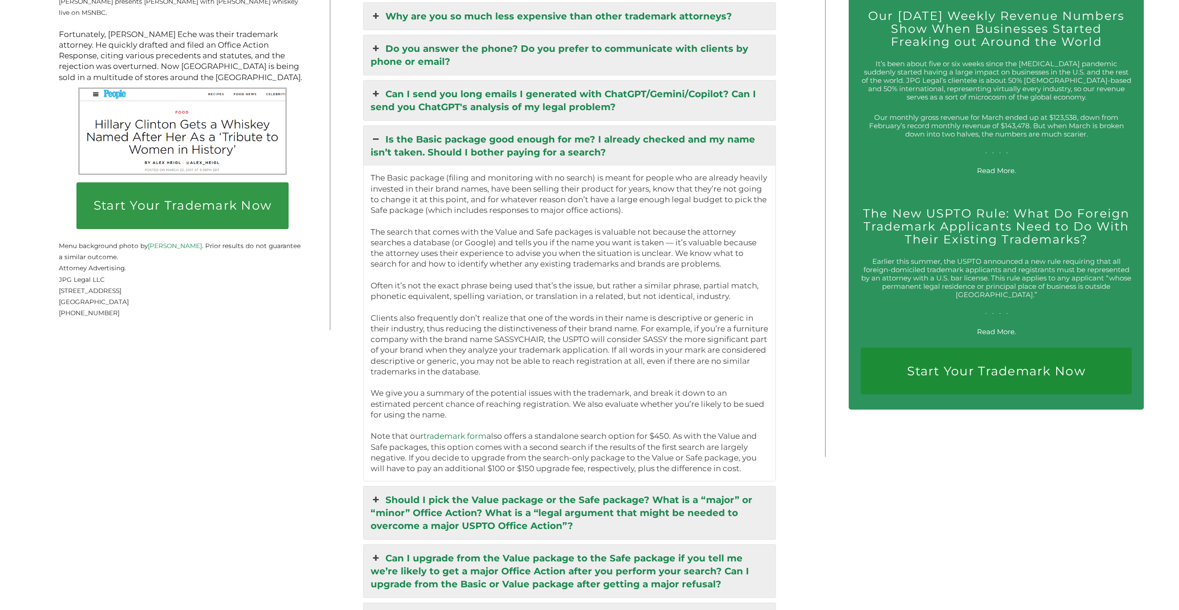
scroll to position [1896, 0]
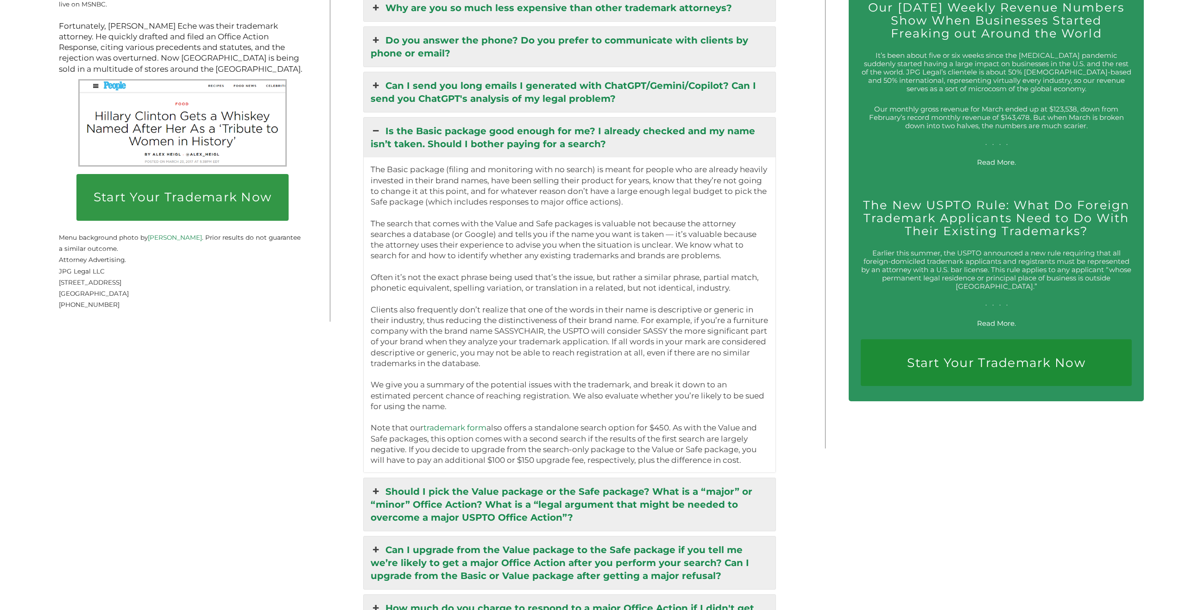
click at [622, 478] on link "Should I pick the Value package or the Safe package? What is a “major” or “mino…" at bounding box center [570, 504] width 412 height 53
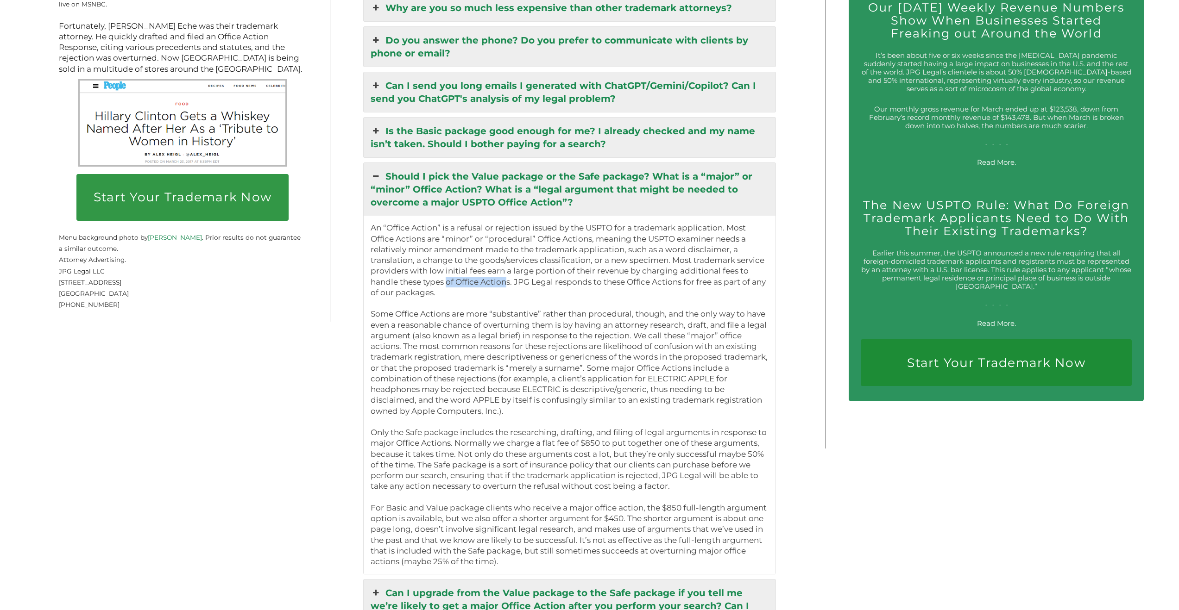
drag, startPoint x: 461, startPoint y: 273, endPoint x: 513, endPoint y: 275, distance: 51.9
click at [509, 275] on p "An “Office Action” is a refusal or rejection issued by the USPTO for a trademar…" at bounding box center [569, 395] width 398 height 345
drag, startPoint x: 525, startPoint y: 275, endPoint x: 532, endPoint y: 273, distance: 7.1
click at [532, 273] on p "An “Office Action” is a refusal or rejection issued by the USPTO for a trademar…" at bounding box center [569, 395] width 398 height 345
drag, startPoint x: 596, startPoint y: 378, endPoint x: 642, endPoint y: 378, distance: 46.8
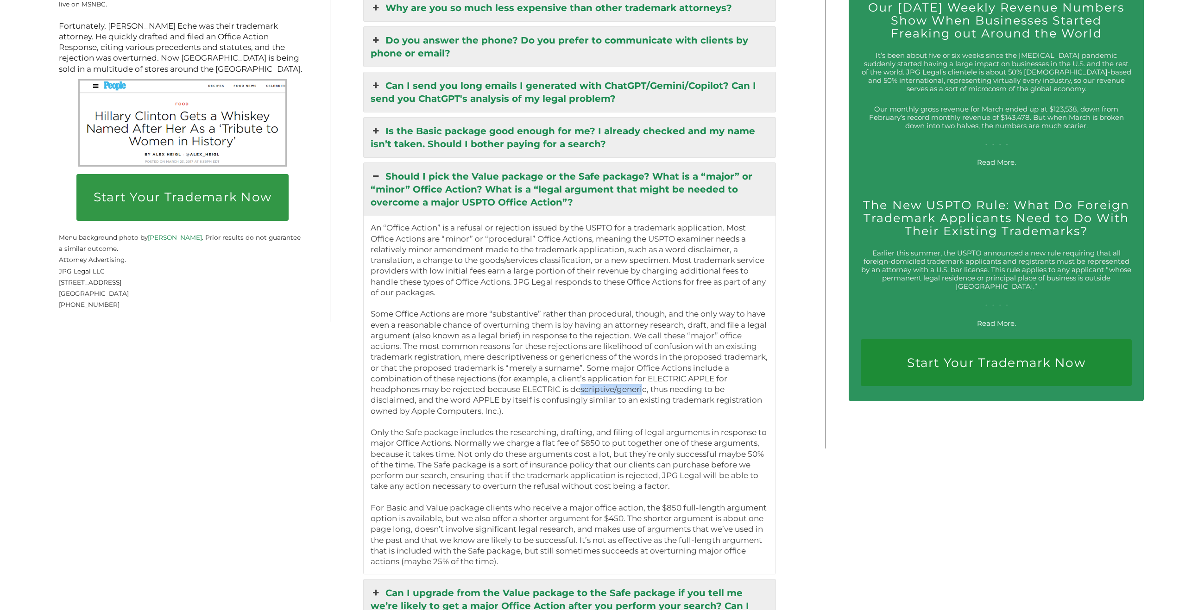
click at [641, 377] on p "An “Office Action” is a refusal or rejection issued by the USPTO for a trademar…" at bounding box center [569, 395] width 398 height 345
drag, startPoint x: 474, startPoint y: 389, endPoint x: 507, endPoint y: 389, distance: 32.9
click at [506, 389] on p "An “Office Action” is a refusal or rejection issued by the USPTO for a trademar…" at bounding box center [569, 395] width 398 height 345
drag, startPoint x: 591, startPoint y: 386, endPoint x: 702, endPoint y: 389, distance: 111.2
click at [715, 390] on p "An “Office Action” is a refusal or rejection issued by the USPTO for a trademar…" at bounding box center [569, 395] width 398 height 345
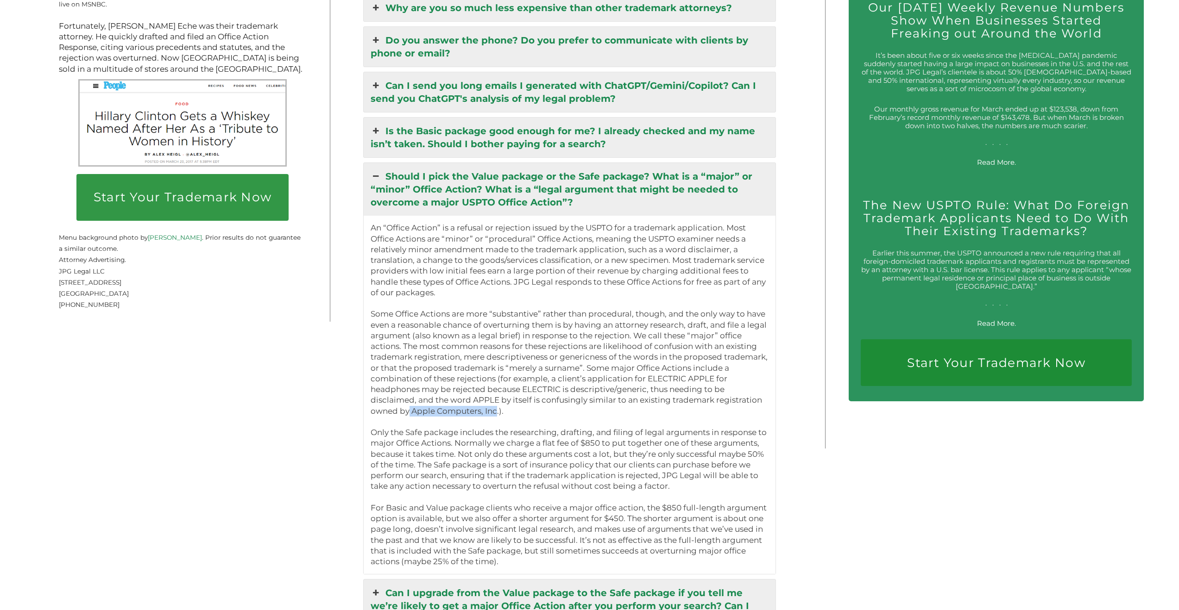
drag, startPoint x: 413, startPoint y: 404, endPoint x: 499, endPoint y: 402, distance: 86.6
click at [498, 402] on p "An “Office Action” is a refusal or rejection issued by the USPTO for a trademar…" at bounding box center [569, 395] width 398 height 345
click at [500, 402] on p "An “Office Action” is a refusal or rejection issued by the USPTO for a trademar…" at bounding box center [569, 395] width 398 height 345
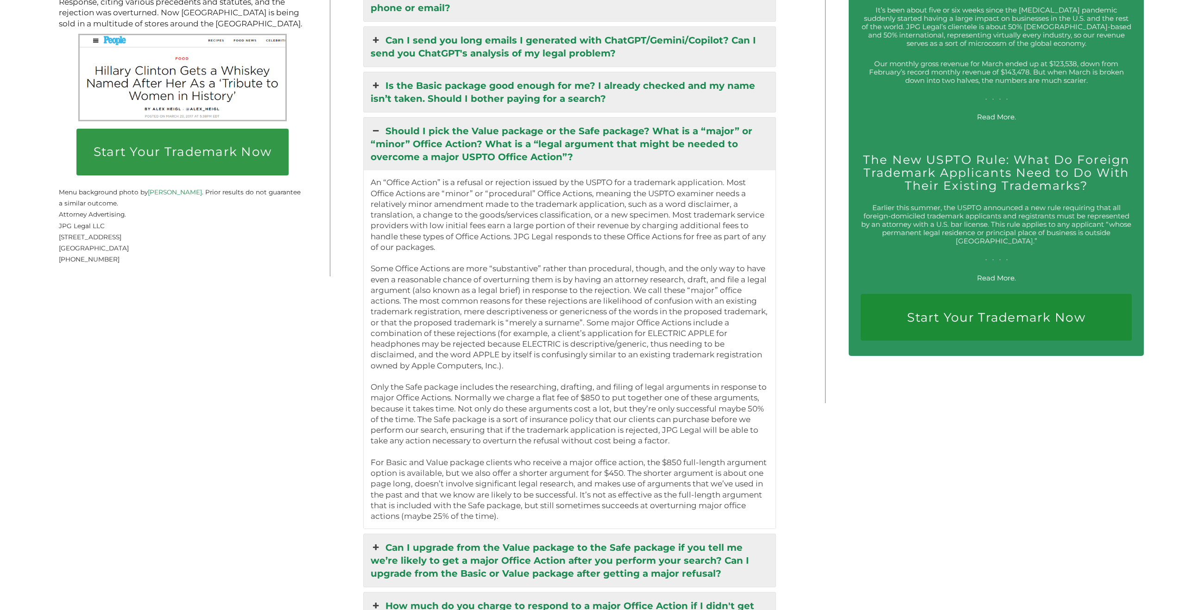
scroll to position [1987, 0]
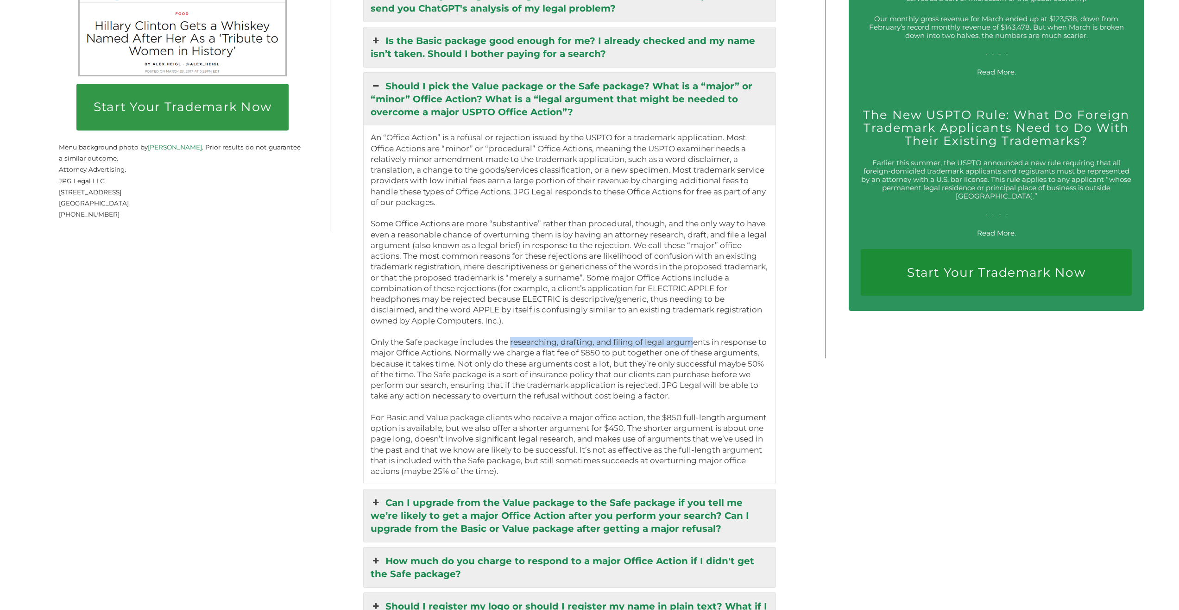
drag, startPoint x: 520, startPoint y: 333, endPoint x: 696, endPoint y: 334, distance: 175.5
click at [698, 335] on p "An “Office Action” is a refusal or rejection issued by the USPTO for a trademar…" at bounding box center [569, 304] width 398 height 345
drag, startPoint x: 485, startPoint y: 344, endPoint x: 751, endPoint y: 343, distance: 265.4
click at [749, 343] on p "An “Office Action” is a refusal or rejection issued by the USPTO for a trademar…" at bounding box center [569, 304] width 398 height 345
drag, startPoint x: 428, startPoint y: 353, endPoint x: 452, endPoint y: 353, distance: 24.5
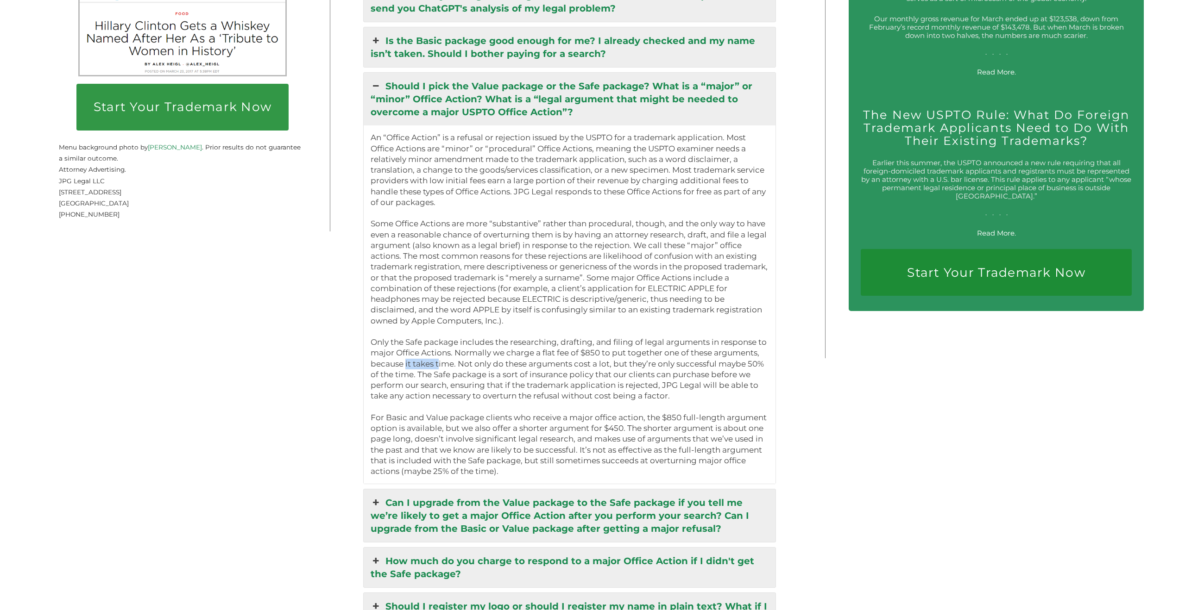
click at [449, 353] on p "An “Office Action” is a refusal or rejection issued by the USPTO for a trademar…" at bounding box center [569, 304] width 398 height 345
drag, startPoint x: 505, startPoint y: 351, endPoint x: 746, endPoint y: 352, distance: 240.8
click at [750, 353] on p "An “Office Action” is a refusal or rejection issued by the USPTO for a trademar…" at bounding box center [569, 304] width 398 height 345
drag, startPoint x: 459, startPoint y: 365, endPoint x: 569, endPoint y: 364, distance: 109.3
click at [568, 364] on p "An “Office Action” is a refusal or rejection issued by the USPTO for a trademar…" at bounding box center [569, 304] width 398 height 345
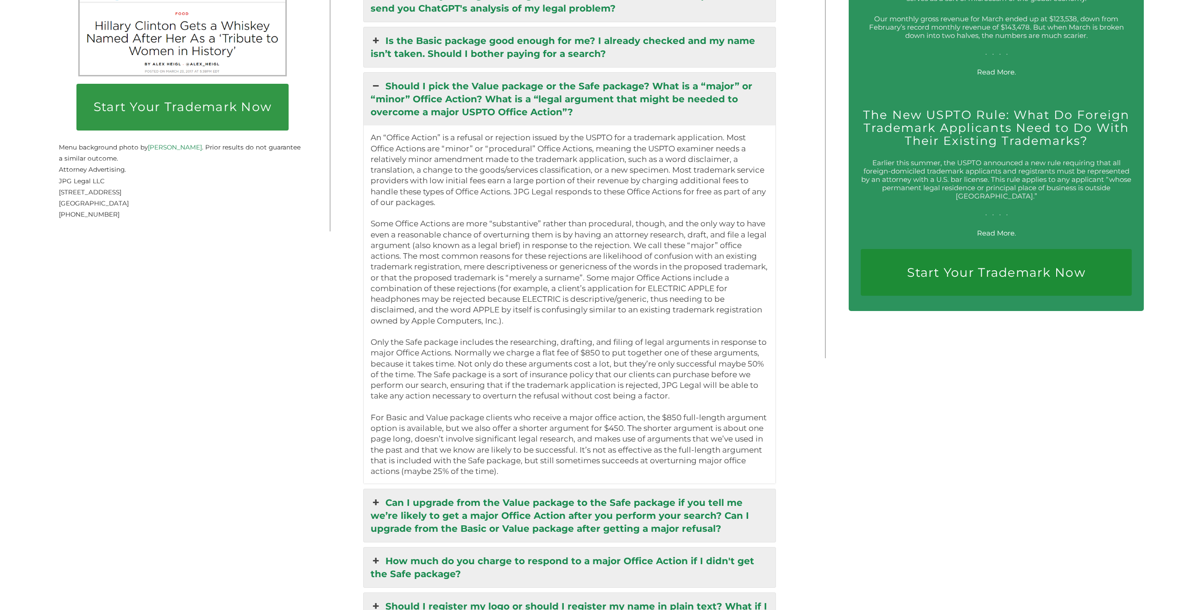
click at [577, 364] on p "An “Office Action” is a refusal or rejection issued by the USPTO for a trademar…" at bounding box center [569, 304] width 398 height 345
drag, startPoint x: 640, startPoint y: 364, endPoint x: 728, endPoint y: 363, distance: 87.5
click at [727, 363] on p "An “Office Action” is a refusal or rejection issued by the USPTO for a trademar…" at bounding box center [569, 304] width 398 height 345
drag, startPoint x: 408, startPoint y: 373, endPoint x: 462, endPoint y: 374, distance: 53.3
click at [456, 374] on p "An “Office Action” is a refusal or rejection issued by the USPTO for a trademar…" at bounding box center [569, 304] width 398 height 345
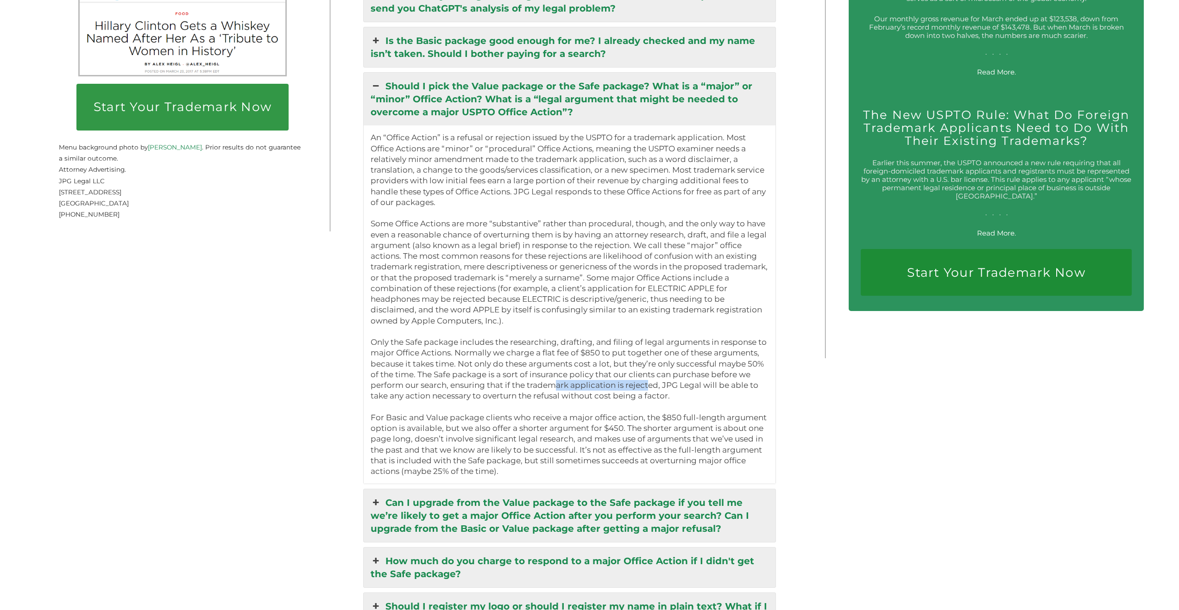
drag, startPoint x: 556, startPoint y: 374, endPoint x: 649, endPoint y: 374, distance: 93.1
click at [649, 374] on p "An “Office Action” is a refusal or rejection issued by the USPTO for a trademar…" at bounding box center [569, 304] width 398 height 345
drag, startPoint x: 452, startPoint y: 385, endPoint x: 661, endPoint y: 383, distance: 209.3
click at [660, 383] on p "An “Office Action” is a refusal or rejection issued by the USPTO for a trademar…" at bounding box center [569, 304] width 398 height 345
click at [661, 383] on p "An “Office Action” is a refusal or rejection issued by the USPTO for a trademar…" at bounding box center [569, 304] width 398 height 345
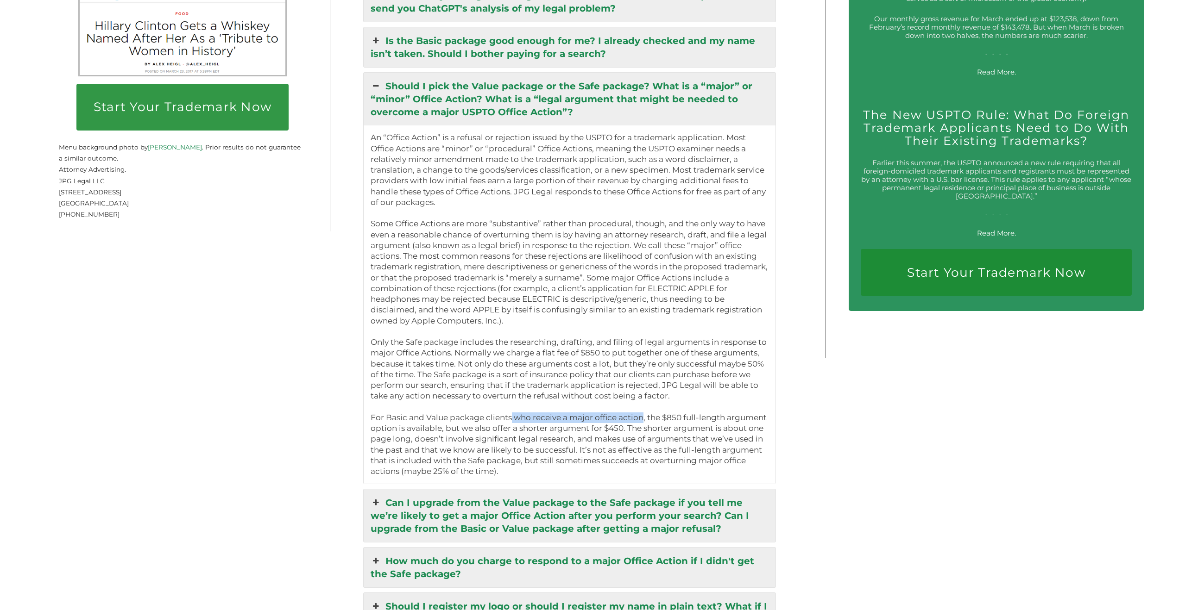
drag, startPoint x: 521, startPoint y: 408, endPoint x: 662, endPoint y: 408, distance: 140.8
click at [651, 408] on p "An “Office Action” is a refusal or rejection issued by the USPTO for a trademar…" at bounding box center [569, 304] width 398 height 345
drag, startPoint x: 682, startPoint y: 406, endPoint x: 733, endPoint y: 408, distance: 51.0
click at [734, 408] on p "An “Office Action” is a refusal or rejection issued by the USPTO for a trademar…" at bounding box center [569, 304] width 398 height 345
drag, startPoint x: 474, startPoint y: 417, endPoint x: 596, endPoint y: 418, distance: 121.8
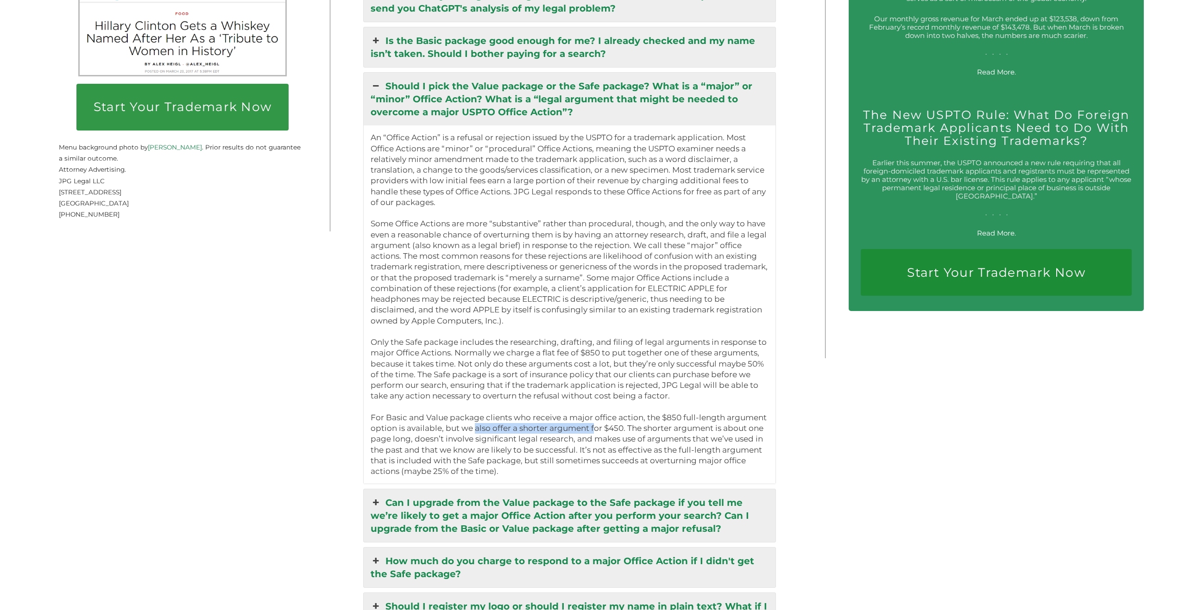
click at [595, 418] on p "An “Office Action” is a refusal or rejection issued by the USPTO for a trademar…" at bounding box center [569, 304] width 398 height 345
drag, startPoint x: 619, startPoint y: 418, endPoint x: 632, endPoint y: 419, distance: 13.0
click at [630, 419] on p "An “Office Action” is a refusal or rejection issued by the USPTO for a trademar…" at bounding box center [569, 304] width 398 height 345
drag, startPoint x: 662, startPoint y: 422, endPoint x: 667, endPoint y: 423, distance: 5.1
click at [664, 422] on p "An “Office Action” is a refusal or rejection issued by the USPTO for a trademar…" at bounding box center [569, 304] width 398 height 345
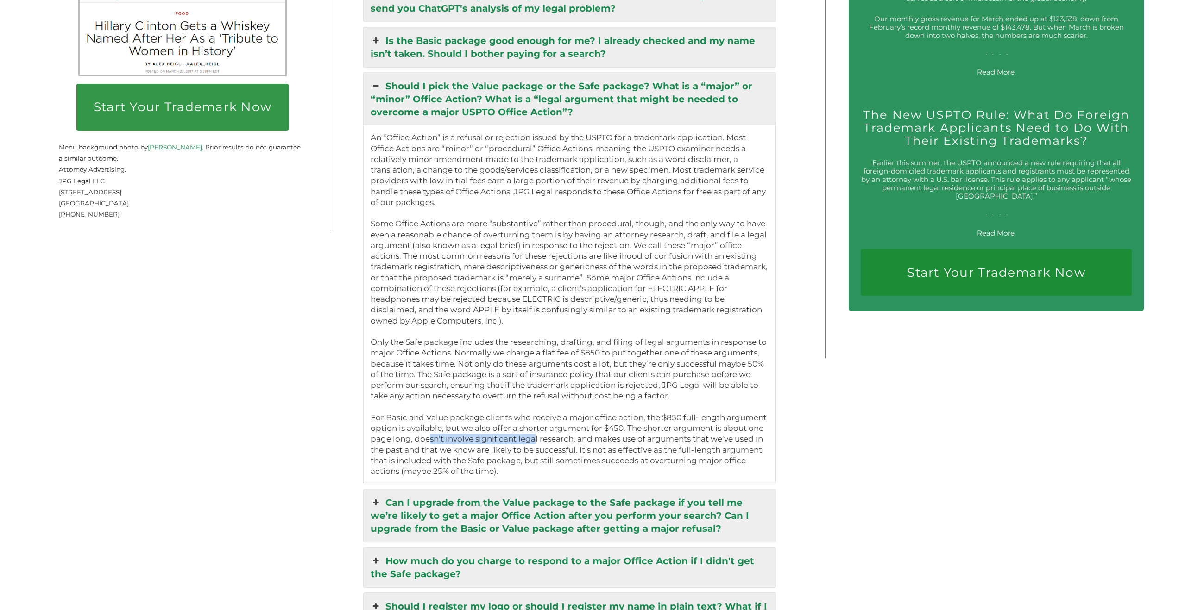
drag, startPoint x: 428, startPoint y: 430, endPoint x: 535, endPoint y: 430, distance: 107.0
click at [534, 430] on p "An “Office Action” is a refusal or rejection issued by the USPTO for a trademar…" at bounding box center [569, 304] width 398 height 345
drag, startPoint x: 552, startPoint y: 429, endPoint x: 583, endPoint y: 429, distance: 31.0
click at [576, 429] on p "An “Office Action” is a refusal or rejection issued by the USPTO for a trademar…" at bounding box center [569, 304] width 398 height 345
drag, startPoint x: 661, startPoint y: 428, endPoint x: 719, endPoint y: 429, distance: 57.9
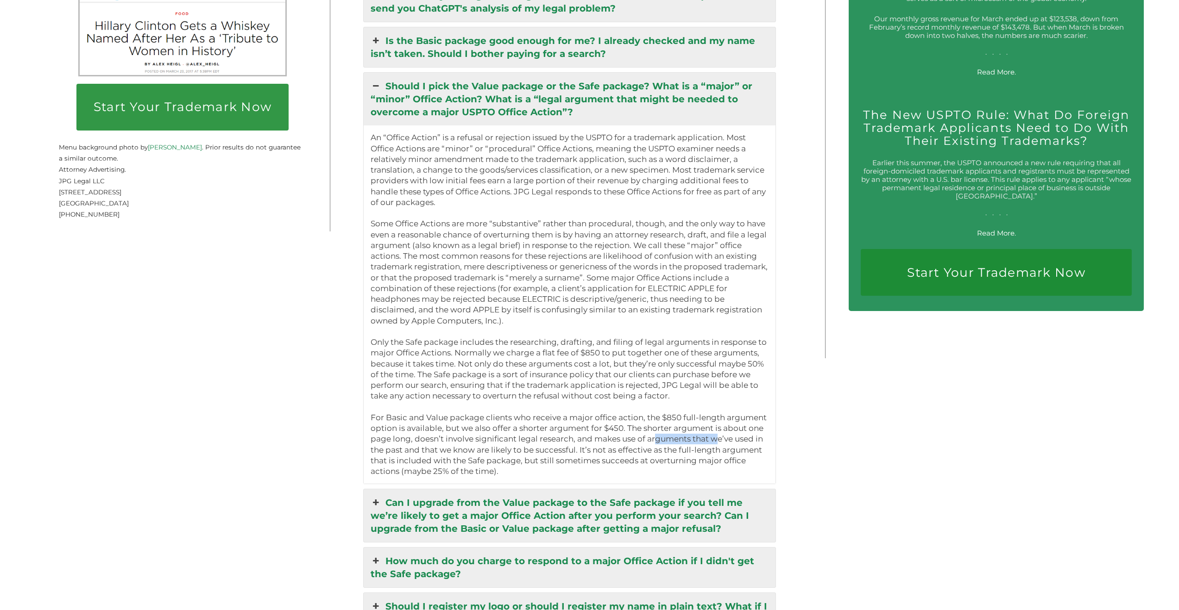
click at [717, 429] on p "An “Office Action” is a refusal or rejection issued by the USPTO for a trademar…" at bounding box center [569, 304] width 398 height 345
drag, startPoint x: 417, startPoint y: 439, endPoint x: 588, endPoint y: 438, distance: 170.9
click at [585, 438] on p "An “Office Action” is a refusal or rejection issued by the USPTO for a trademar…" at bounding box center [569, 304] width 398 height 345
drag, startPoint x: 616, startPoint y: 440, endPoint x: 712, endPoint y: 440, distance: 96.3
click at [709, 440] on p "An “Office Action” is a refusal or rejection issued by the USPTO for a trademar…" at bounding box center [569, 304] width 398 height 345
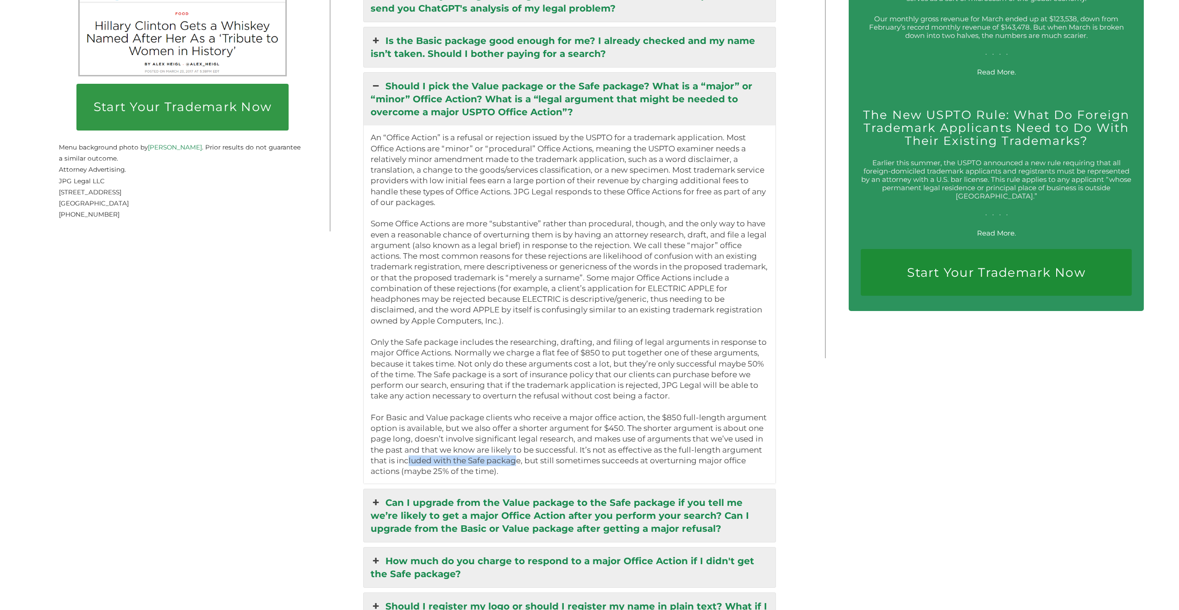
drag, startPoint x: 408, startPoint y: 452, endPoint x: 525, endPoint y: 450, distance: 116.7
click at [520, 449] on p "An “Office Action” is a refusal or rejection issued by the USPTO for a trademar…" at bounding box center [569, 304] width 398 height 345
drag, startPoint x: 565, startPoint y: 450, endPoint x: 725, endPoint y: 453, distance: 159.3
click at [725, 453] on p "An “Office Action” is a refusal or rejection issued by the USPTO for a trademar…" at bounding box center [569, 304] width 398 height 345
drag, startPoint x: 387, startPoint y: 459, endPoint x: 473, endPoint y: 459, distance: 86.1
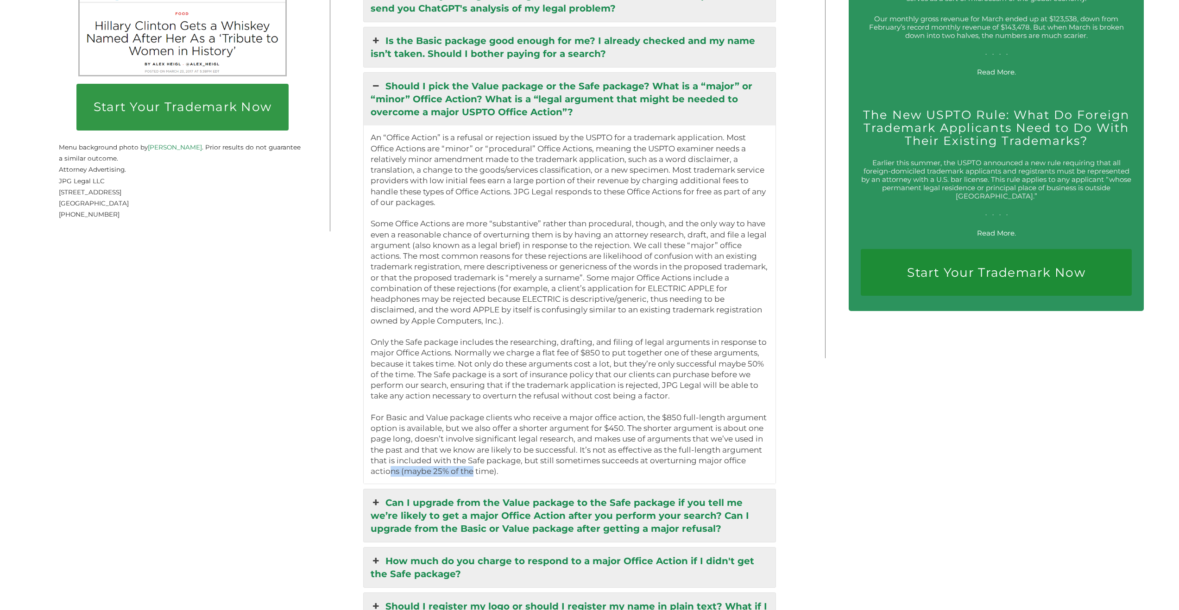
click at [473, 460] on p "An “Office Action” is a refusal or rejection issued by the USPTO for a trademar…" at bounding box center [569, 304] width 398 height 345
click at [477, 460] on p "An “Office Action” is a refusal or rejection issued by the USPTO for a trademar…" at bounding box center [569, 304] width 398 height 345
drag, startPoint x: 392, startPoint y: 411, endPoint x: 458, endPoint y: 412, distance: 65.3
click at [453, 411] on p "An “Office Action” is a refusal or rejection issued by the USPTO for a trademar…" at bounding box center [569, 304] width 398 height 345
drag, startPoint x: 588, startPoint y: 411, endPoint x: 729, endPoint y: 410, distance: 141.3
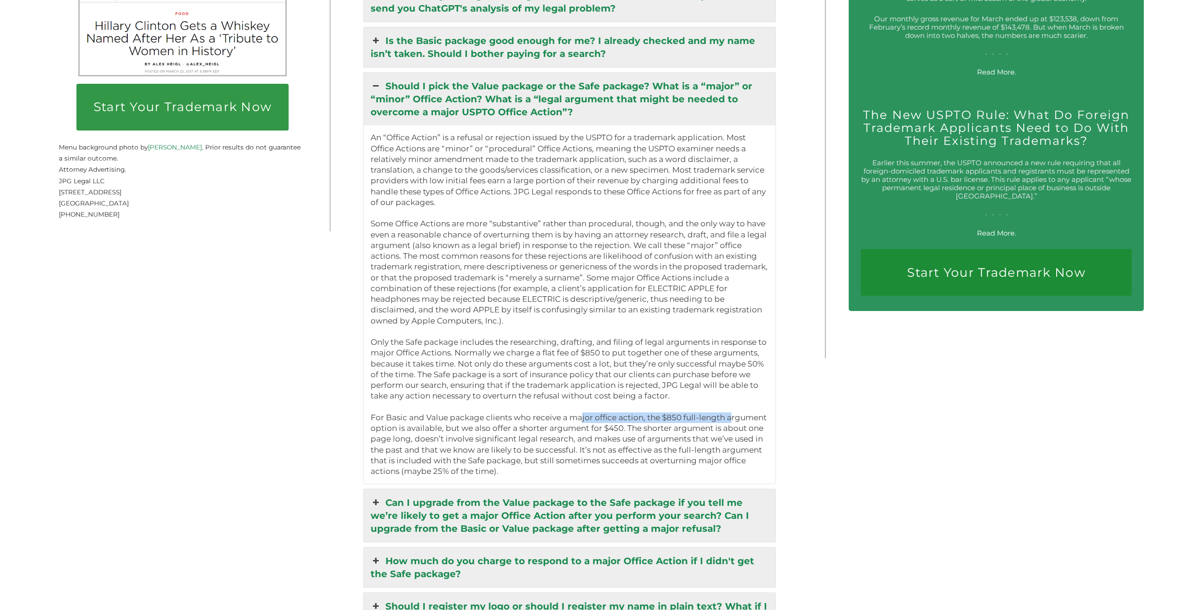
click at [729, 410] on p "An “Office Action” is a refusal or rejection issued by the USPTO for a trademar…" at bounding box center [569, 304] width 398 height 345
drag, startPoint x: 410, startPoint y: 420, endPoint x: 459, endPoint y: 420, distance: 49.1
click at [458, 420] on p "An “Office Action” is a refusal or rejection issued by the USPTO for a trademar…" at bounding box center [569, 304] width 398 height 345
click at [475, 420] on p "An “Office Action” is a refusal or rejection issued by the USPTO for a trademar…" at bounding box center [569, 304] width 398 height 345
drag, startPoint x: 537, startPoint y: 420, endPoint x: 543, endPoint y: 420, distance: 5.6
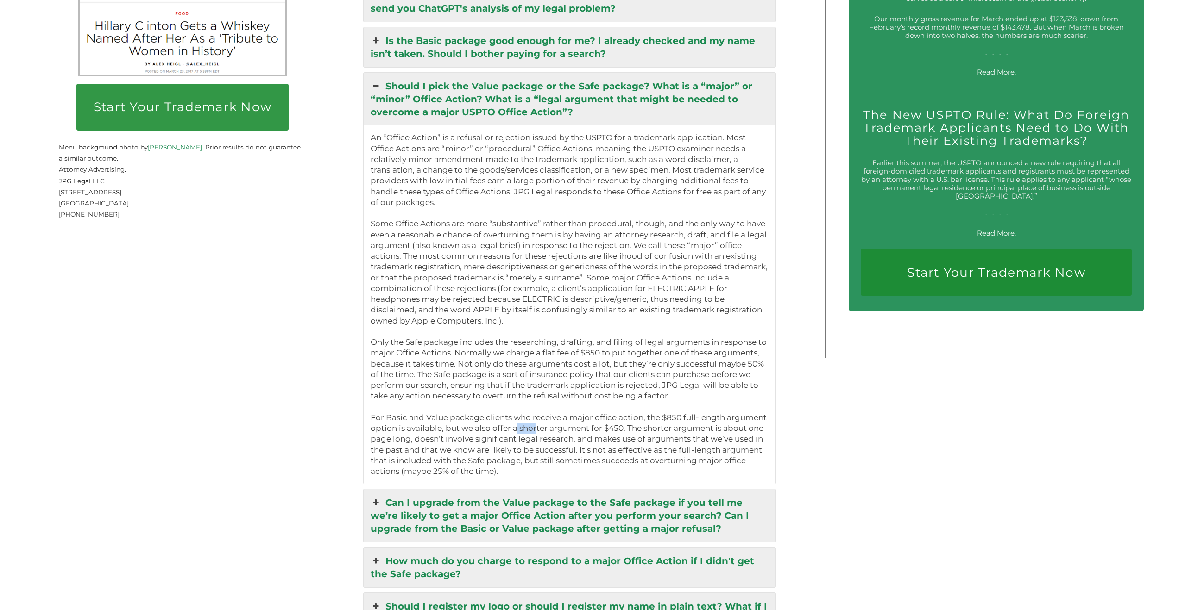
click at [542, 420] on p "An “Office Action” is a refusal or rejection issued by the USPTO for a trademar…" at bounding box center [569, 304] width 398 height 345
click at [543, 420] on p "An “Office Action” is a refusal or rejection issued by the USPTO for a trademar…" at bounding box center [569, 304] width 398 height 345
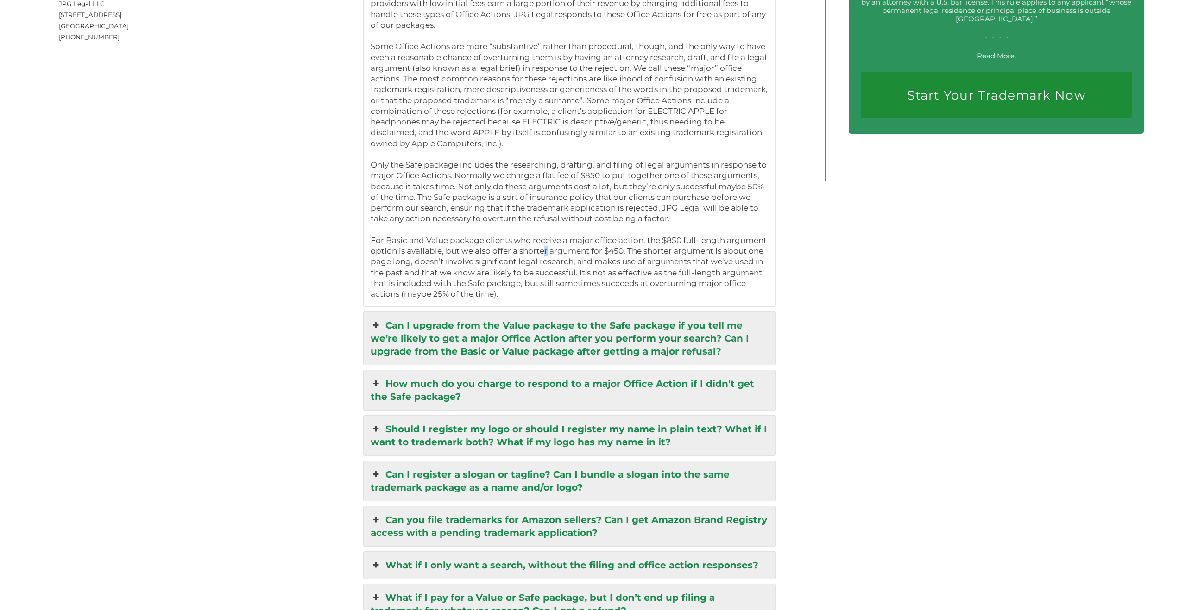
scroll to position [2169, 0]
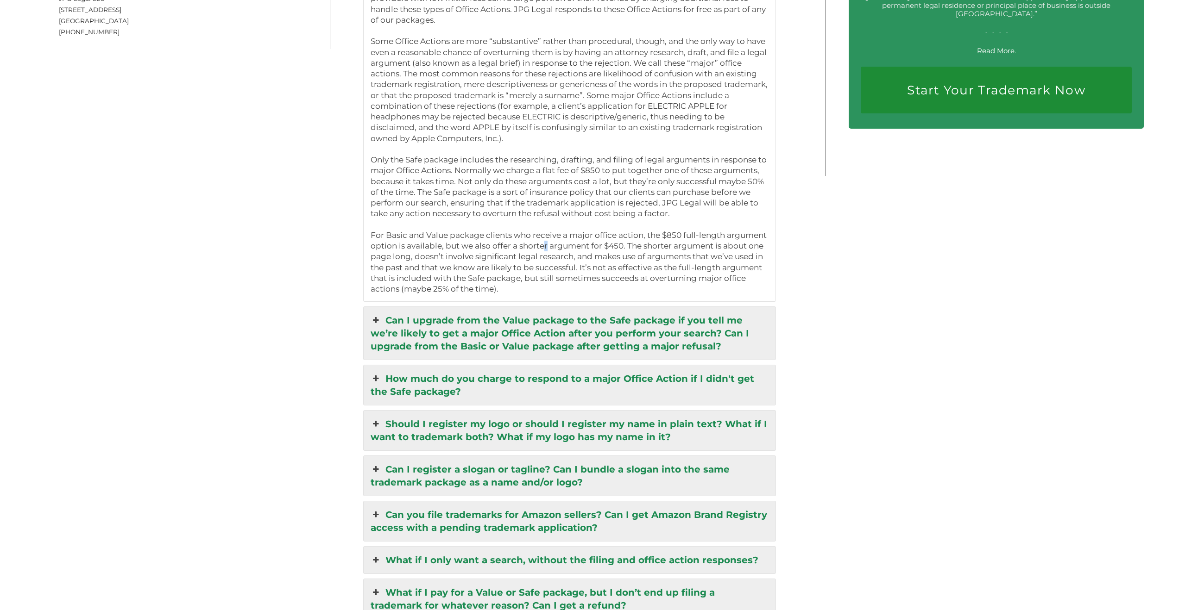
click at [578, 422] on link "Should I register my logo or should I register my name in plain text? What if I…" at bounding box center [570, 431] width 412 height 40
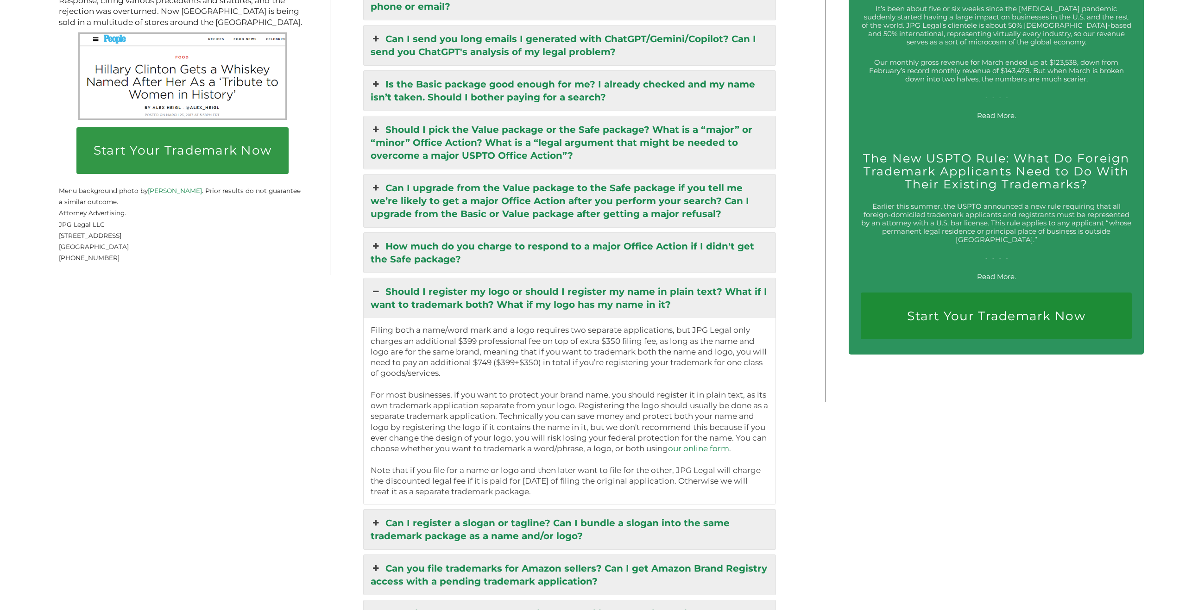
scroll to position [1942, 0]
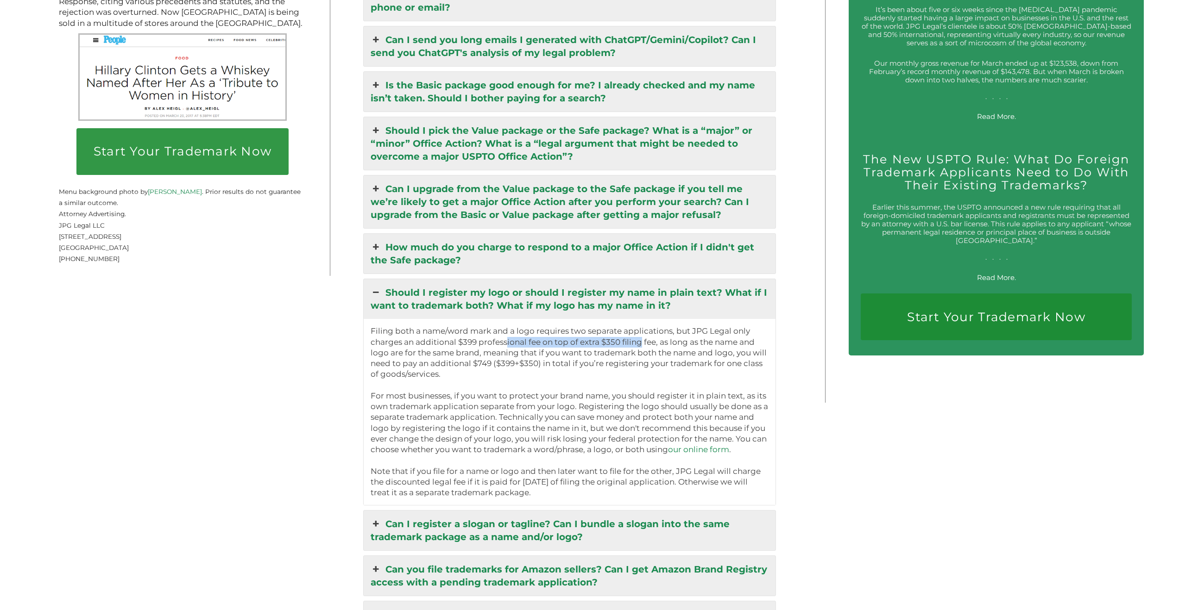
drag, startPoint x: 534, startPoint y: 331, endPoint x: 653, endPoint y: 333, distance: 118.1
click at [652, 333] on p "Filing both a name/word mark and a logo requires two separate applications, but…" at bounding box center [569, 412] width 398 height 172
click at [654, 333] on p "Filing both a name/word mark and a logo requires two separate applications, but…" at bounding box center [569, 412] width 398 height 172
drag, startPoint x: 515, startPoint y: 334, endPoint x: 653, endPoint y: 333, distance: 138.5
click at [653, 333] on p "Filing both a name/word mark and a logo requires two separate applications, but…" at bounding box center [569, 412] width 398 height 172
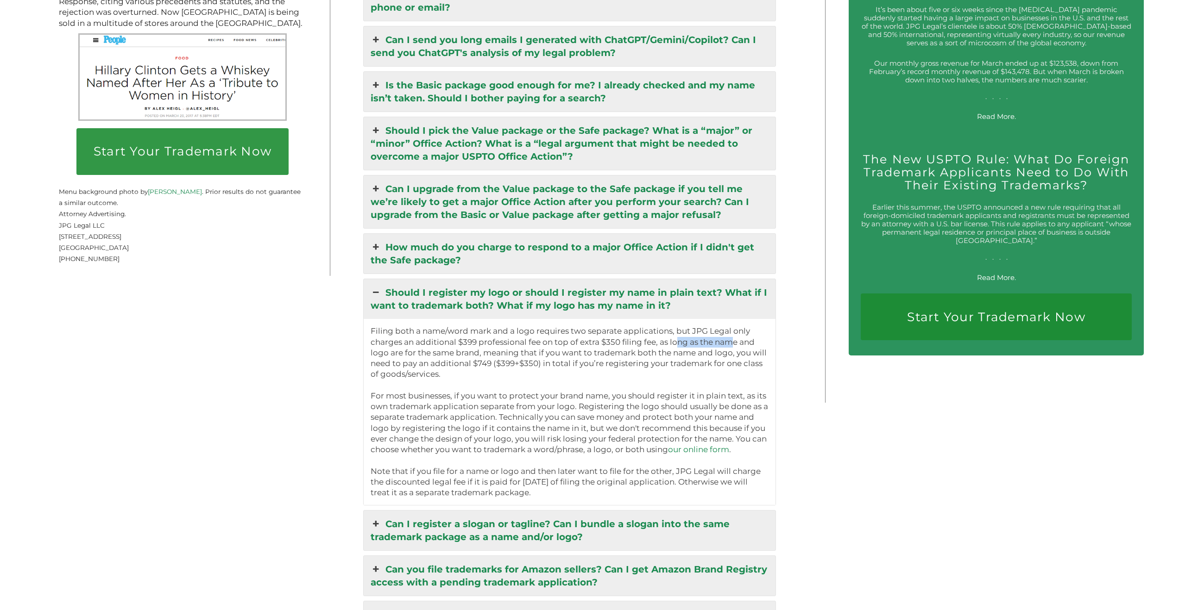
drag, startPoint x: 688, startPoint y: 331, endPoint x: 737, endPoint y: 329, distance: 49.6
click at [737, 329] on p "Filing both a name/word mark and a logo requires two separate applications, but…" at bounding box center [569, 412] width 398 height 172
drag, startPoint x: 384, startPoint y: 344, endPoint x: 475, endPoint y: 344, distance: 90.8
click at [473, 344] on p "Filing both a name/word mark and a logo requires two separate applications, but…" at bounding box center [569, 412] width 398 height 172
drag, startPoint x: 577, startPoint y: 343, endPoint x: 733, endPoint y: 339, distance: 156.1
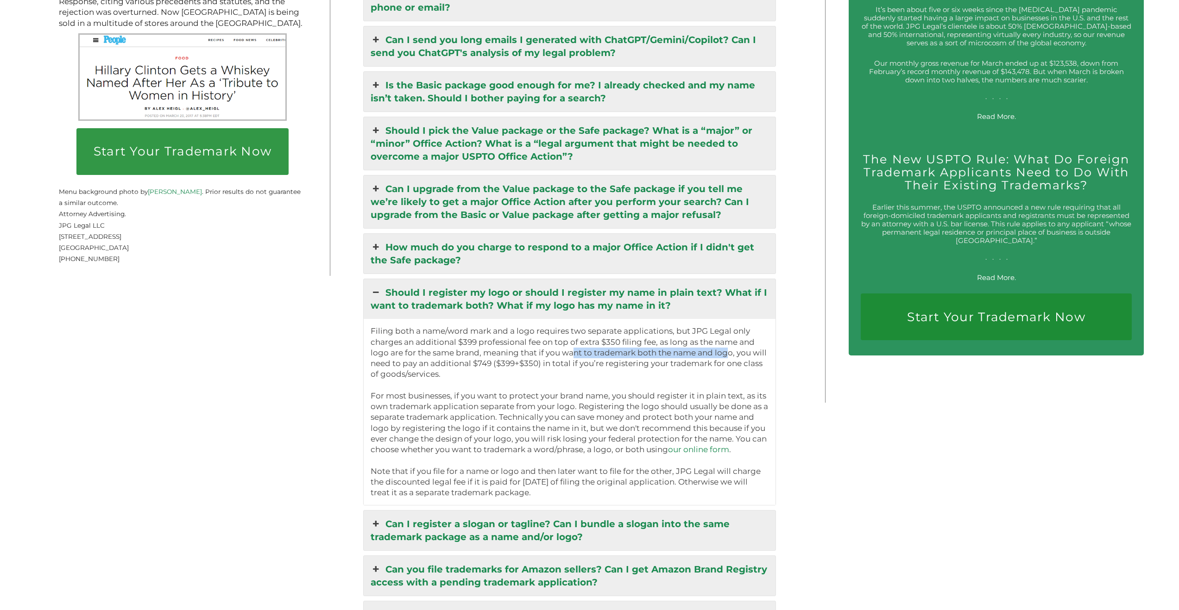
click at [732, 339] on p "Filing both a name/word mark and a logo requires two separate applications, but…" at bounding box center [569, 412] width 398 height 172
drag, startPoint x: 408, startPoint y: 353, endPoint x: 481, endPoint y: 352, distance: 72.2
click at [478, 352] on p "Filing both a name/word mark and a logo requires two separate applications, but…" at bounding box center [569, 412] width 398 height 172
drag, startPoint x: 490, startPoint y: 353, endPoint x: 548, endPoint y: 355, distance: 58.4
click at [549, 354] on p "Filing both a name/word mark and a logo requires two separate applications, but…" at bounding box center [569, 412] width 398 height 172
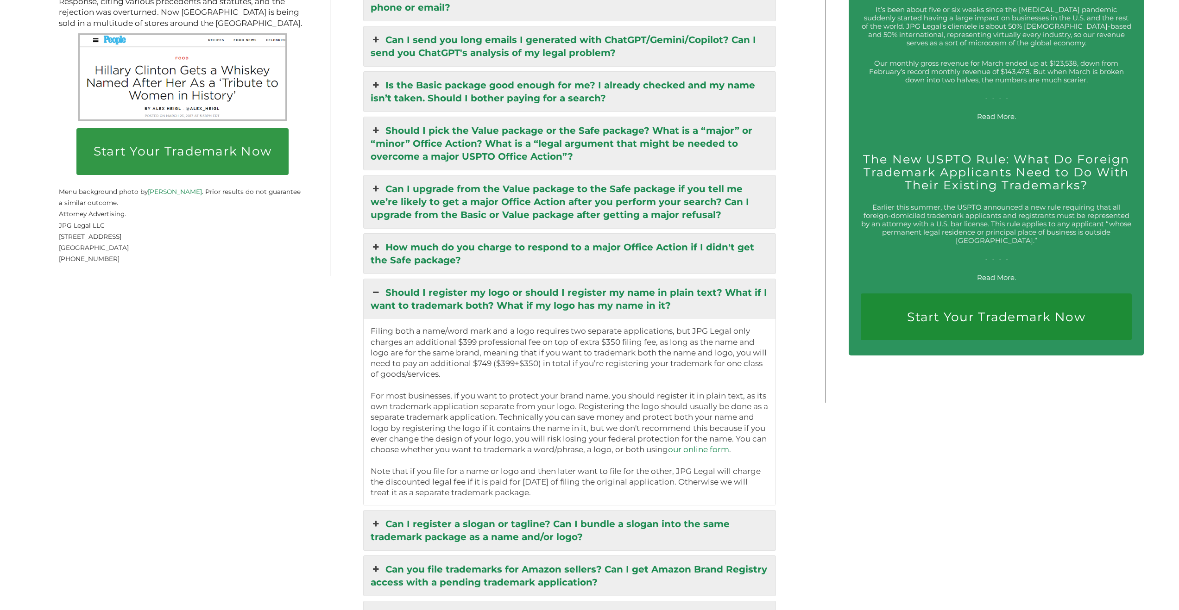
click at [548, 355] on p "Filing both a name/word mark and a logo requires two separate applications, but…" at bounding box center [569, 412] width 398 height 172
click at [507, 356] on p "Filing both a name/word mark and a logo requires two separate applications, but…" at bounding box center [569, 412] width 398 height 172
drag, startPoint x: 387, startPoint y: 389, endPoint x: 741, endPoint y: 386, distance: 354.3
click at [741, 386] on p "Filing both a name/word mark and a logo requires two separate applications, but…" at bounding box center [569, 412] width 398 height 172
drag, startPoint x: 423, startPoint y: 398, endPoint x: 707, endPoint y: 400, distance: 284.3
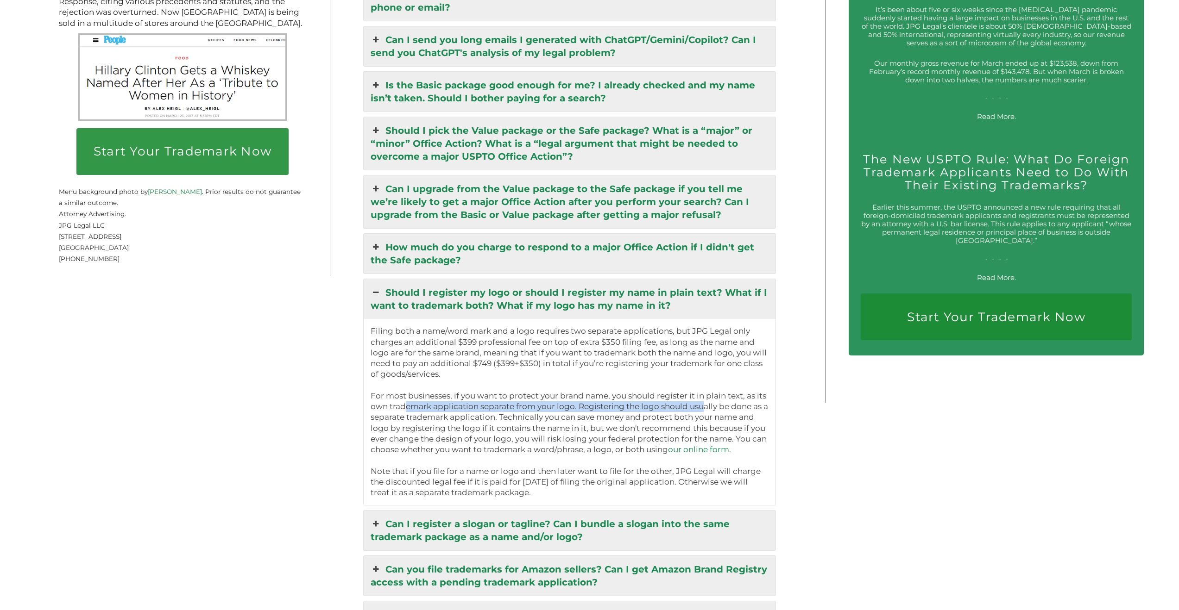
click at [706, 400] on p "Filing both a name/word mark and a logo requires two separate applications, but…" at bounding box center [569, 412] width 398 height 172
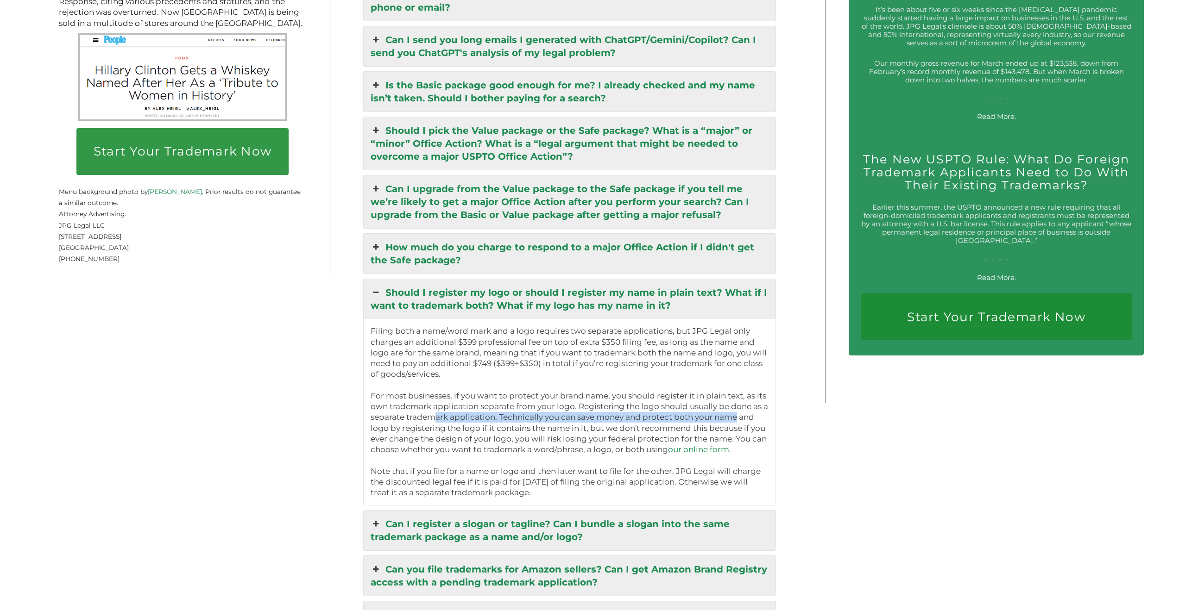
drag, startPoint x: 433, startPoint y: 411, endPoint x: 733, endPoint y: 408, distance: 300.1
click at [733, 408] on p "Filing both a name/word mark and a logo requires two separate applications, but…" at bounding box center [569, 412] width 398 height 172
drag, startPoint x: 433, startPoint y: 420, endPoint x: 723, endPoint y: 422, distance: 289.9
click at [722, 422] on p "Filing both a name/word mark and a logo requires two separate applications, but…" at bounding box center [569, 412] width 398 height 172
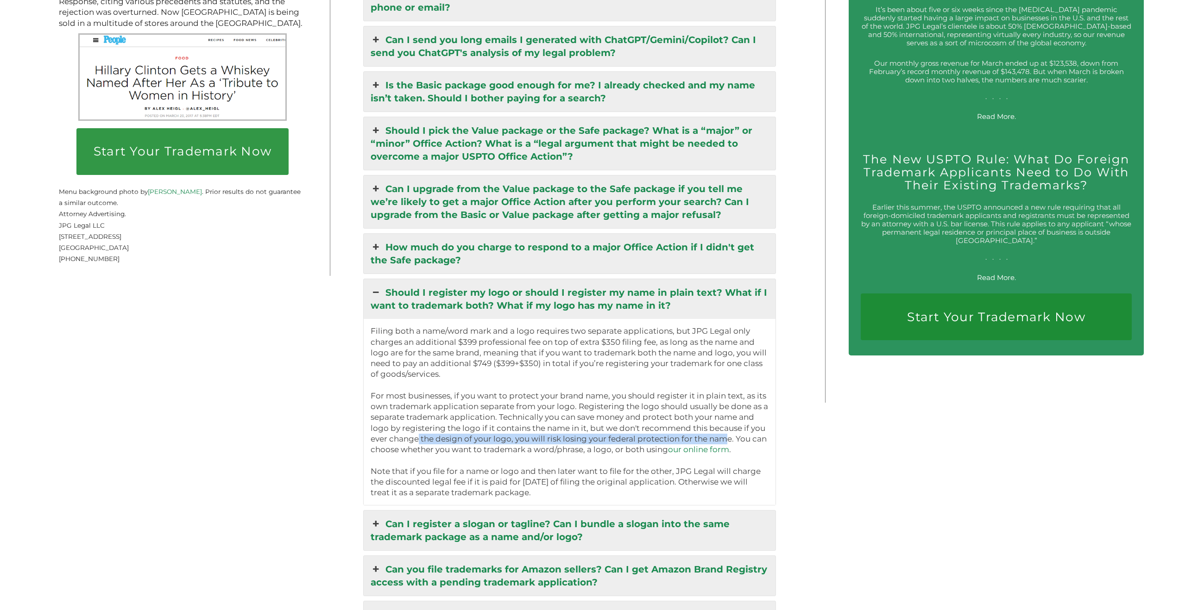
drag, startPoint x: 414, startPoint y: 429, endPoint x: 722, endPoint y: 428, distance: 308.0
click at [723, 428] on p "Filing both a name/word mark and a logo requires two separate applications, but…" at bounding box center [569, 412] width 398 height 172
drag, startPoint x: 653, startPoint y: 460, endPoint x: 704, endPoint y: 461, distance: 51.4
click at [691, 461] on p "Filing both a name/word mark and a logo requires two separate applications, but…" at bounding box center [569, 412] width 398 height 172
drag, startPoint x: 428, startPoint y: 476, endPoint x: 510, endPoint y: 471, distance: 82.2
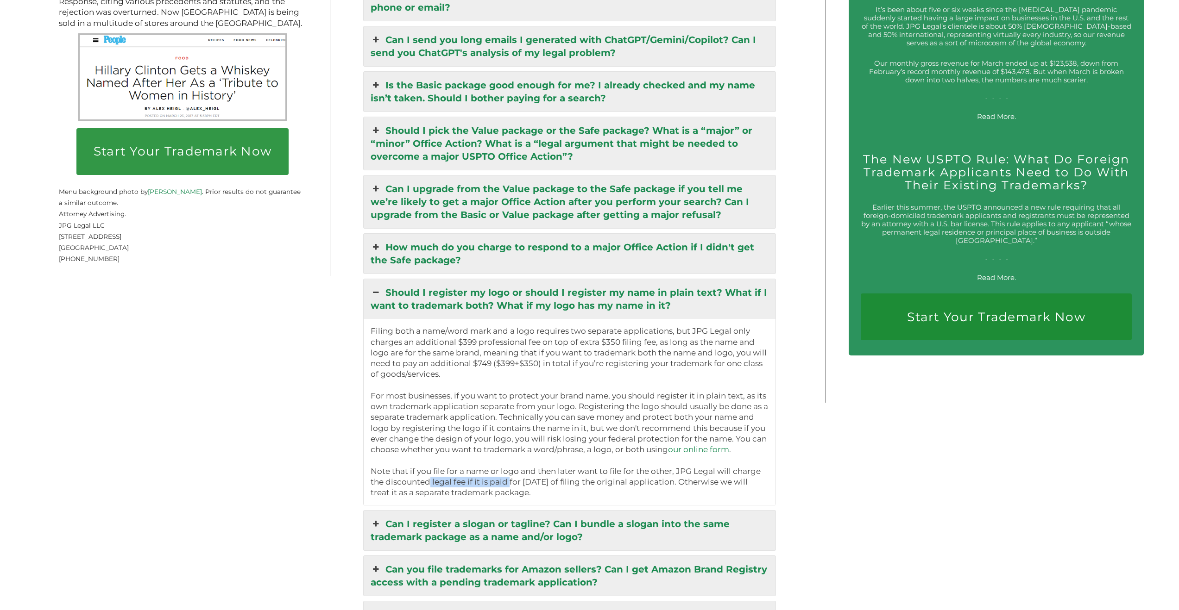
click at [510, 471] on p "Filing both a name/word mark and a logo requires two separate applications, but…" at bounding box center [569, 412] width 398 height 172
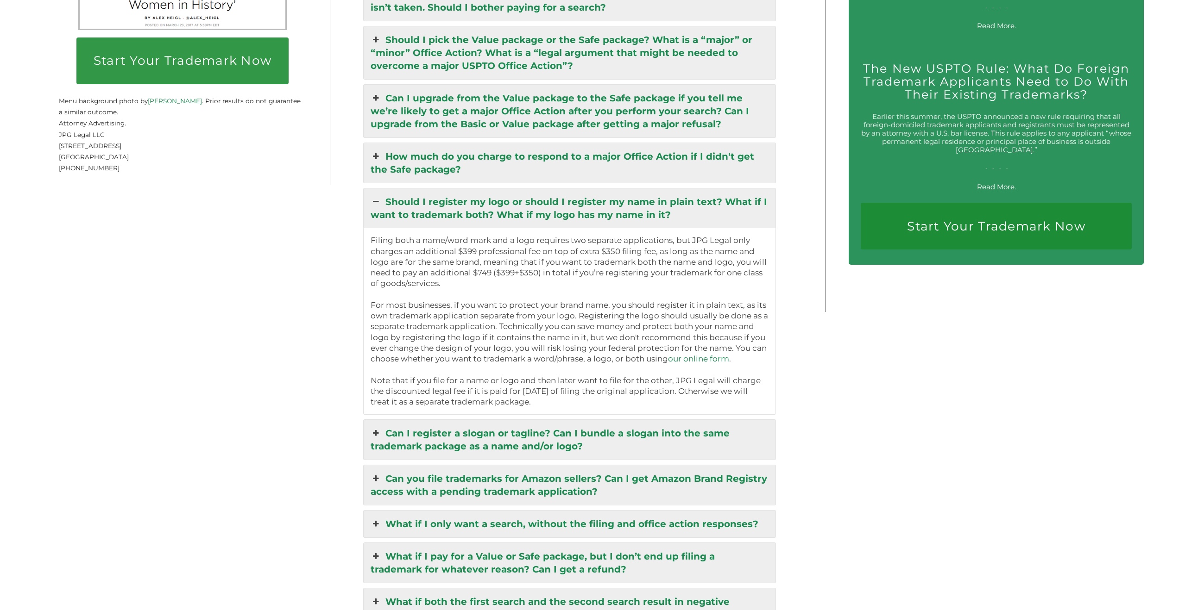
scroll to position [2039, 0]
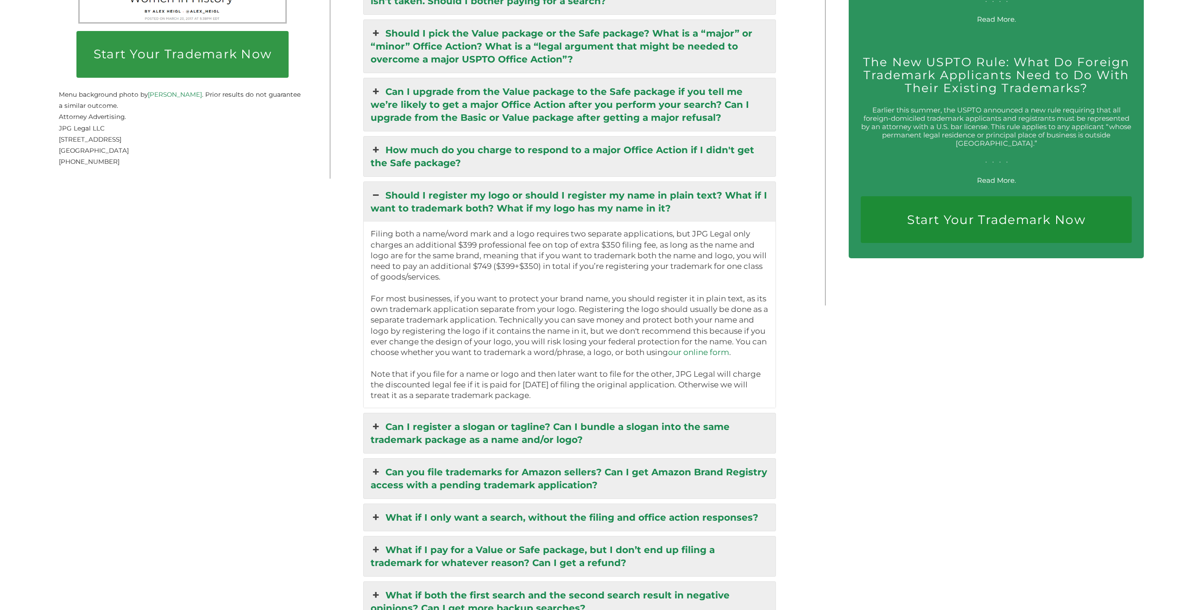
click at [434, 428] on link "Can I register a slogan or tagline? Can I bundle a slogan into the same tradema…" at bounding box center [570, 434] width 412 height 40
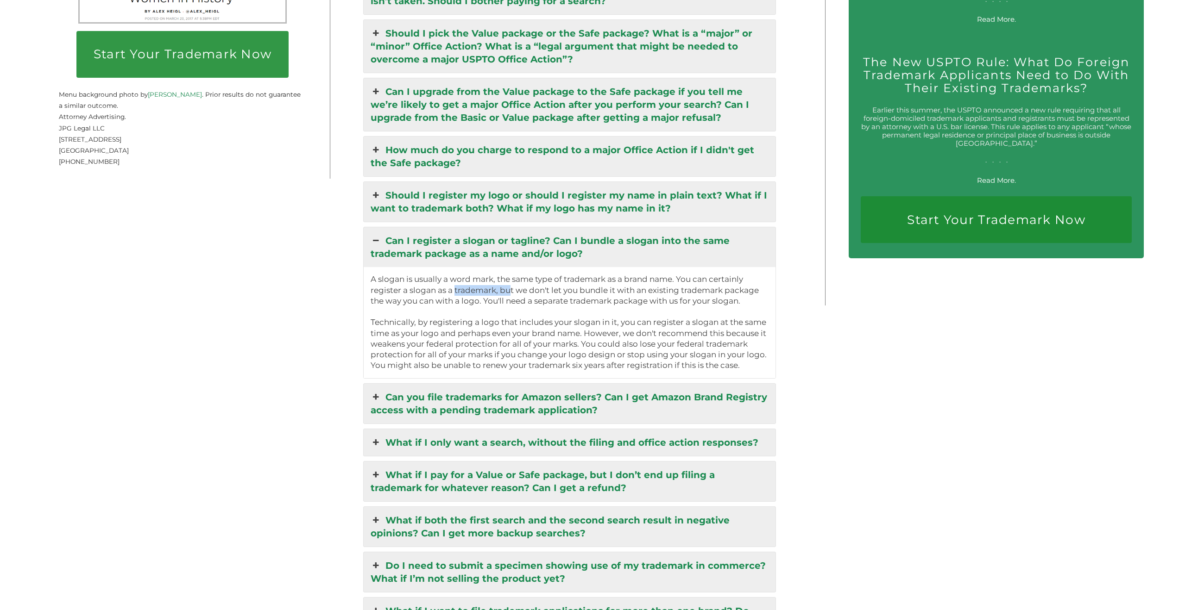
drag, startPoint x: 471, startPoint y: 278, endPoint x: 520, endPoint y: 278, distance: 48.6
click at [512, 277] on p "A slogan is usually a word mark, the same type of trademark as a brand name. Yo…" at bounding box center [569, 290] width 398 height 32
click at [540, 278] on p "A slogan is usually a word mark, the same type of trademark as a brand name. Yo…" at bounding box center [569, 290] width 398 height 32
drag, startPoint x: 600, startPoint y: 281, endPoint x: 730, endPoint y: 280, distance: 129.7
click at [727, 280] on p "A slogan is usually a word mark, the same type of trademark as a brand name. Yo…" at bounding box center [569, 290] width 398 height 32
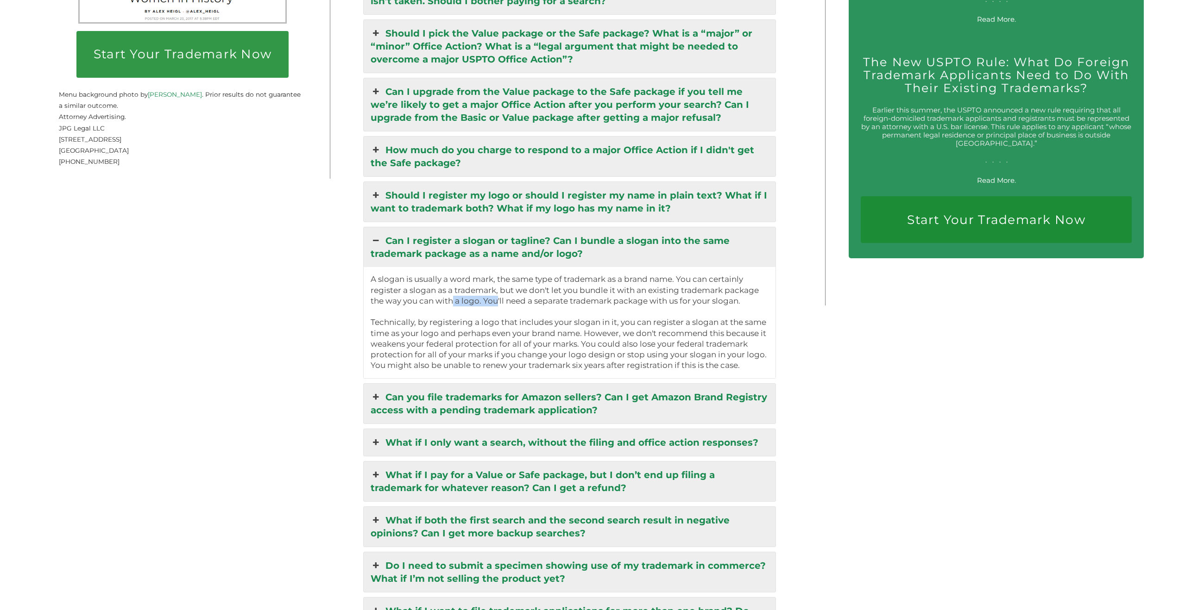
drag, startPoint x: 470, startPoint y: 289, endPoint x: 508, endPoint y: 292, distance: 38.5
click at [501, 292] on p "A slogan is usually a word mark, the same type of trademark as a brand name. Yo…" at bounding box center [569, 290] width 398 height 32
click at [524, 291] on p "A slogan is usually a word mark, the same type of trademark as a brand name. Yo…" at bounding box center [569, 290] width 398 height 32
drag, startPoint x: 563, startPoint y: 289, endPoint x: 730, endPoint y: 287, distance: 167.2
click at [724, 286] on p "A slogan is usually a word mark, the same type of trademark as a brand name. Yo…" at bounding box center [569, 290] width 398 height 32
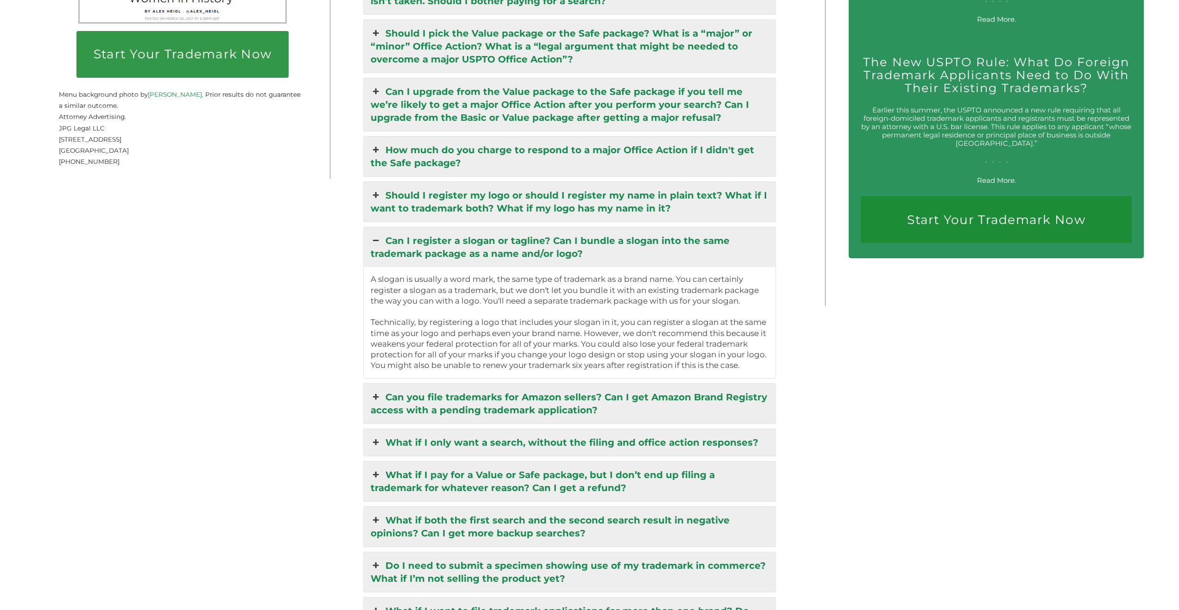
click at [715, 307] on p at bounding box center [569, 312] width 398 height 11
drag, startPoint x: 522, startPoint y: 308, endPoint x: 735, endPoint y: 307, distance: 213.5
click at [735, 317] on p "Technically, by registering a logo that includes your slogan in it, you can reg…" at bounding box center [569, 344] width 398 height 54
drag, startPoint x: 459, startPoint y: 321, endPoint x: 562, endPoint y: 320, distance: 103.3
click at [560, 320] on p "Technically, by registering a logo that includes your slogan in it, you can reg…" at bounding box center [569, 344] width 398 height 54
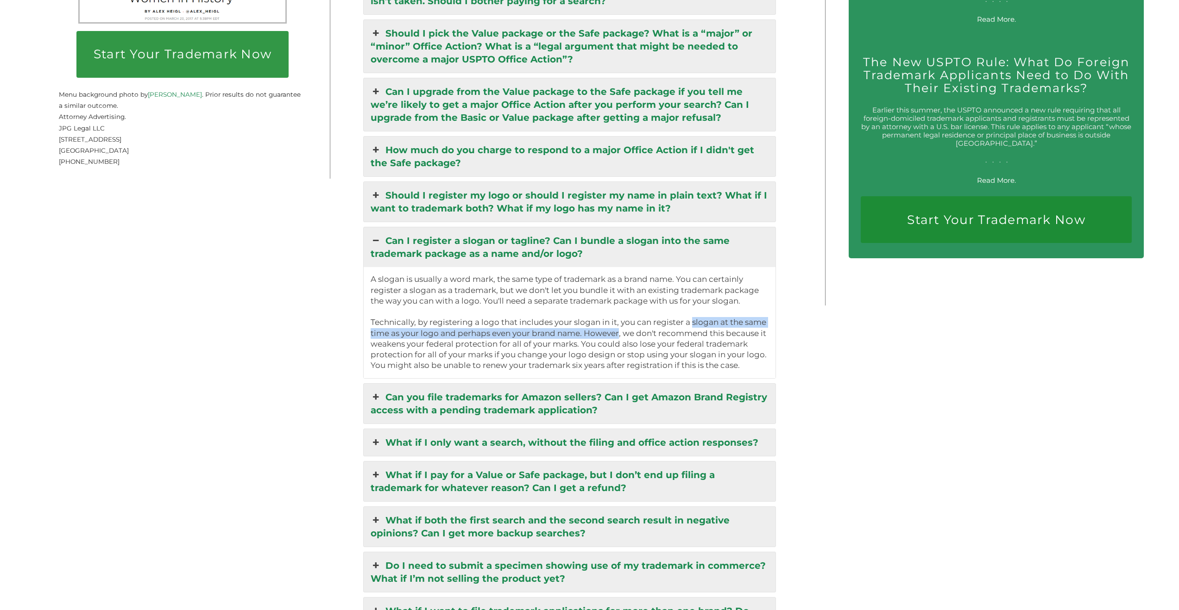
drag, startPoint x: 635, startPoint y: 318, endPoint x: 696, endPoint y: 317, distance: 61.1
click at [696, 317] on p "Technically, by registering a logo that includes your slogan in it, you can reg…" at bounding box center [569, 344] width 398 height 54
click at [524, 337] on p "Technically, by registering a logo that includes your slogan in it, you can reg…" at bounding box center [569, 344] width 398 height 54
drag, startPoint x: 427, startPoint y: 333, endPoint x: 576, endPoint y: 329, distance: 149.2
click at [575, 329] on p "Technically, by registering a logo that includes your slogan in it, you can reg…" at bounding box center [569, 344] width 398 height 54
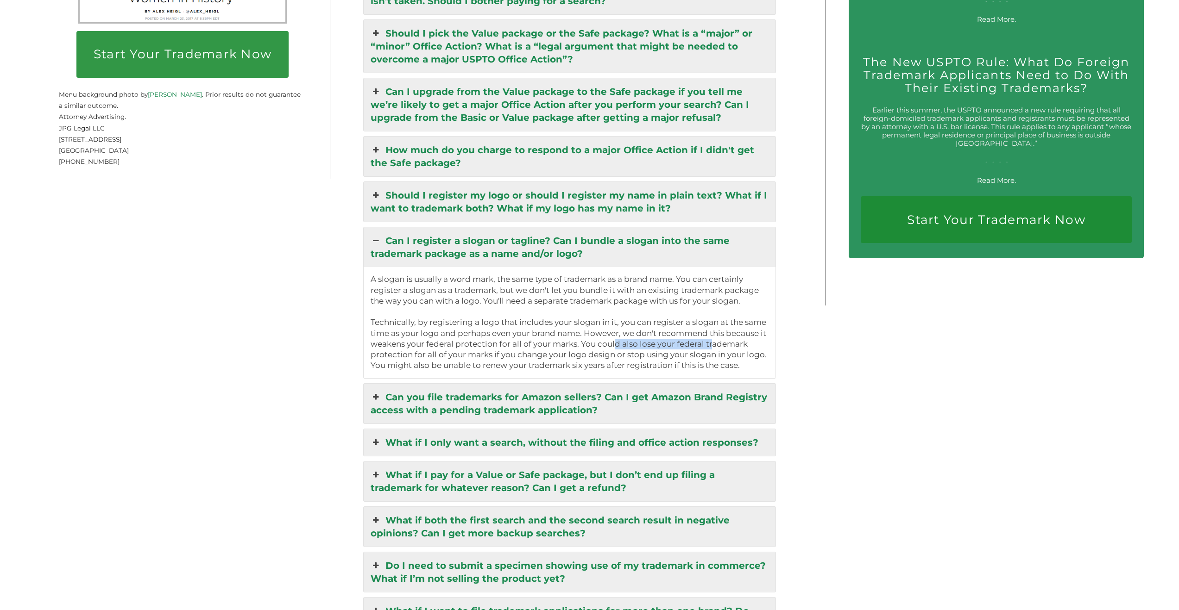
drag, startPoint x: 621, startPoint y: 331, endPoint x: 714, endPoint y: 330, distance: 92.2
click at [714, 330] on p "Technically, by registering a logo that includes your slogan in it, you can reg…" at bounding box center [569, 344] width 398 height 54
drag, startPoint x: 405, startPoint y: 346, endPoint x: 632, endPoint y: 345, distance: 226.9
click at [629, 345] on p "Technically, by registering a logo that includes your slogan in it, you can reg…" at bounding box center [569, 344] width 398 height 54
drag, startPoint x: 650, startPoint y: 345, endPoint x: 753, endPoint y: 344, distance: 102.8
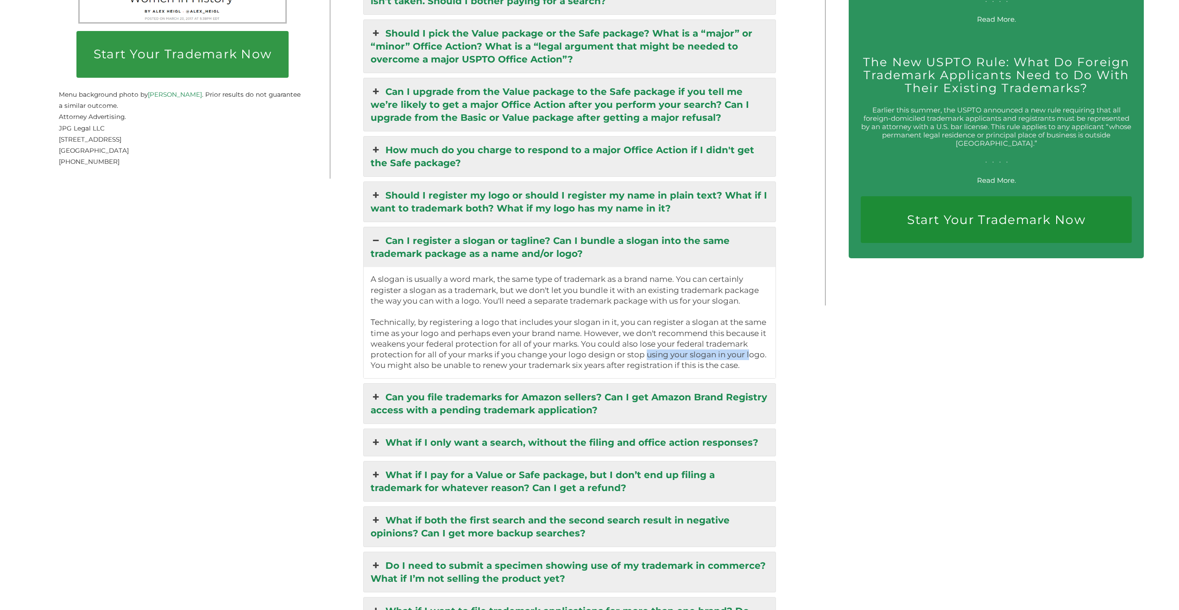
click at [752, 343] on p "Technically, by registering a logo that includes your slogan in it, you can reg…" at bounding box center [569, 344] width 398 height 54
drag, startPoint x: 399, startPoint y: 353, endPoint x: 710, endPoint y: 353, distance: 311.7
click at [709, 352] on p "Technically, by registering a logo that includes your slogan in it, you can reg…" at bounding box center [569, 344] width 398 height 54
click at [710, 353] on p "Technically, by registering a logo that includes your slogan in it, you can reg…" at bounding box center [569, 344] width 398 height 54
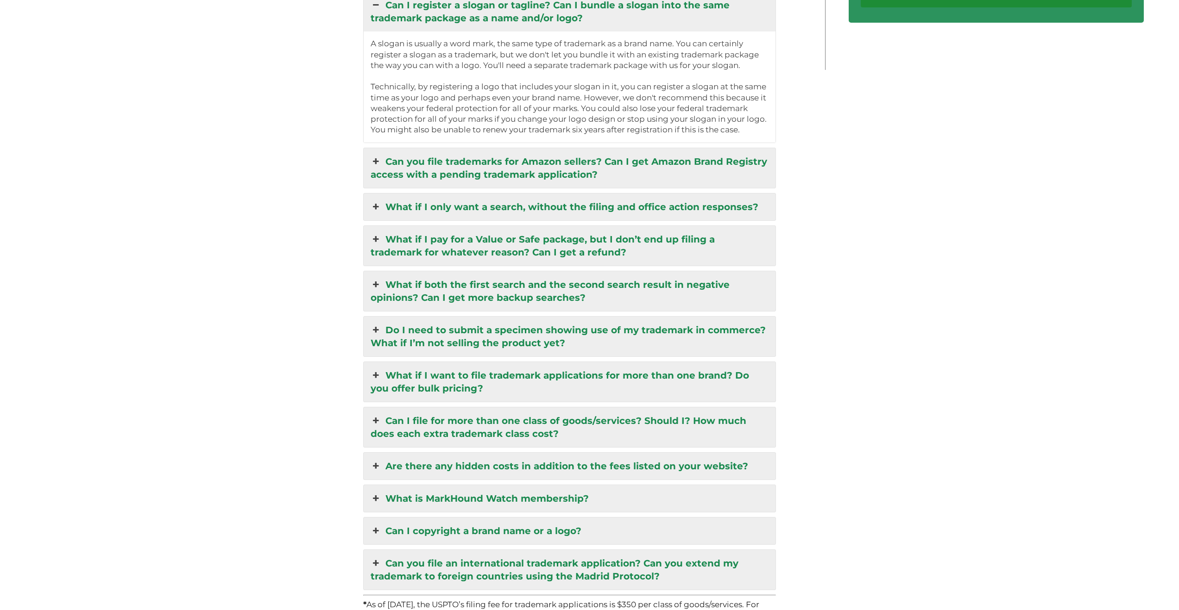
scroll to position [2277, 0]
click at [535, 408] on link "Can I file for more than one class of goods/services? Should I? How much does e…" at bounding box center [570, 426] width 412 height 40
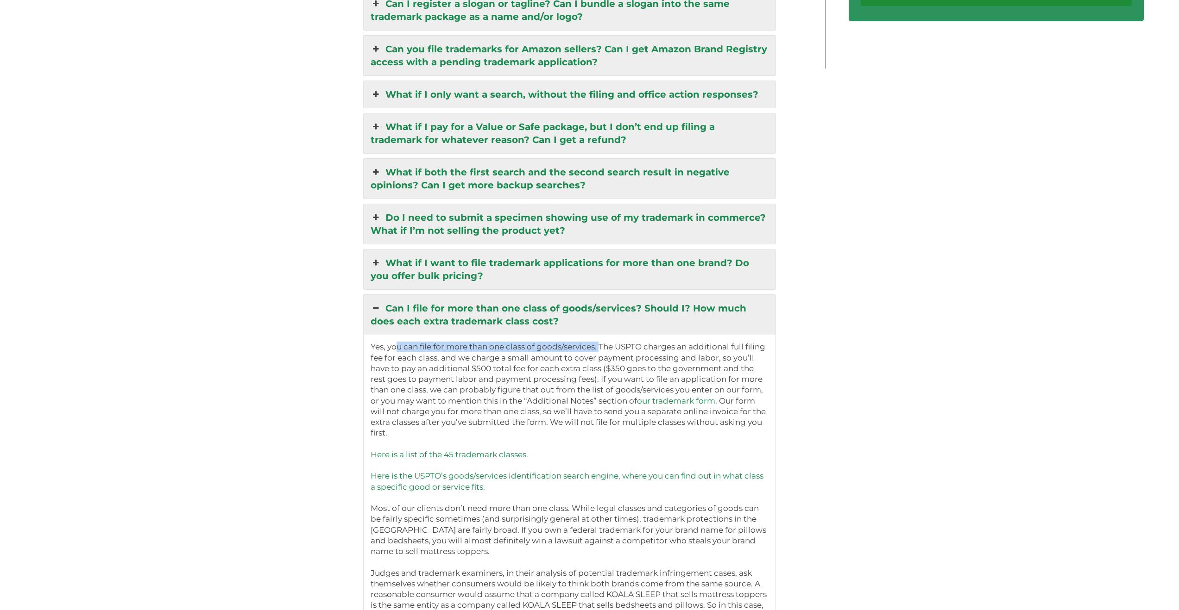
drag, startPoint x: 425, startPoint y: 339, endPoint x: 604, endPoint y: 339, distance: 179.2
click at [603, 342] on p "Yes, you can file for more than one class of goods/services. The USPTO charges …" at bounding box center [569, 482] width 398 height 280
drag, startPoint x: 634, startPoint y: 339, endPoint x: 752, endPoint y: 335, distance: 118.6
click at [752, 342] on p "Yes, you can file for more than one class of goods/services. The USPTO charges …" at bounding box center [569, 482] width 398 height 280
drag, startPoint x: 401, startPoint y: 351, endPoint x: 481, endPoint y: 349, distance: 79.7
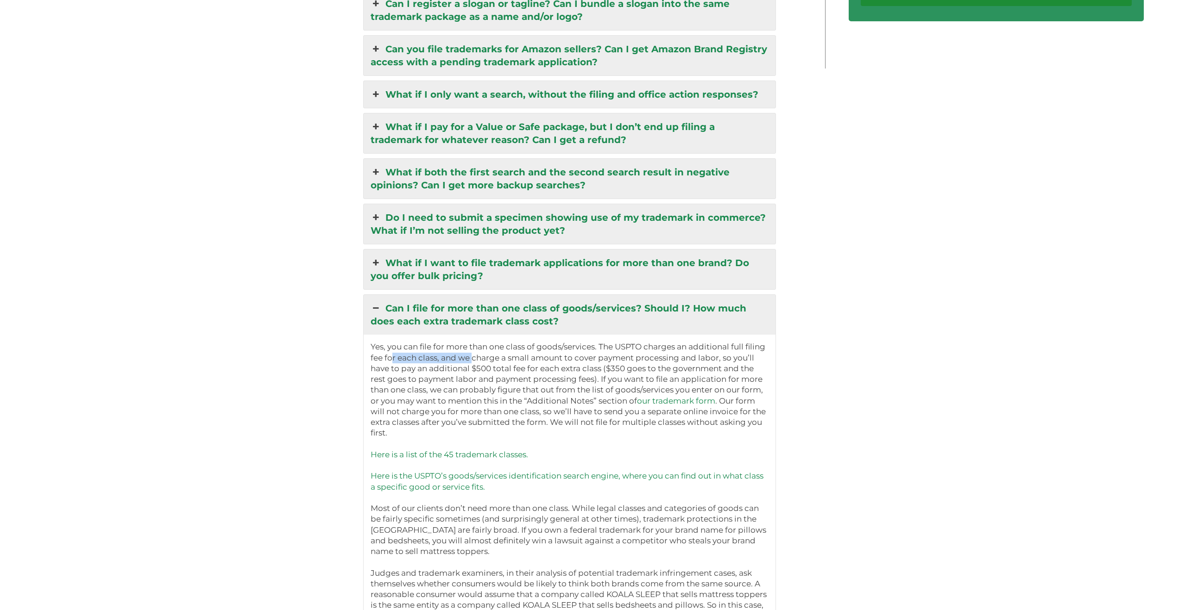
click at [479, 349] on p "Yes, you can file for more than one class of goods/services. The USPTO charges …" at bounding box center [569, 482] width 398 height 280
drag, startPoint x: 531, startPoint y: 348, endPoint x: 605, endPoint y: 349, distance: 73.6
click at [604, 349] on p "Yes, you can file for more than one class of goods/services. The USPTO charges …" at bounding box center [569, 482] width 398 height 280
drag, startPoint x: 674, startPoint y: 347, endPoint x: 704, endPoint y: 347, distance: 30.1
click at [705, 347] on p "Yes, you can file for more than one class of goods/services. The USPTO charges …" at bounding box center [569, 482] width 398 height 280
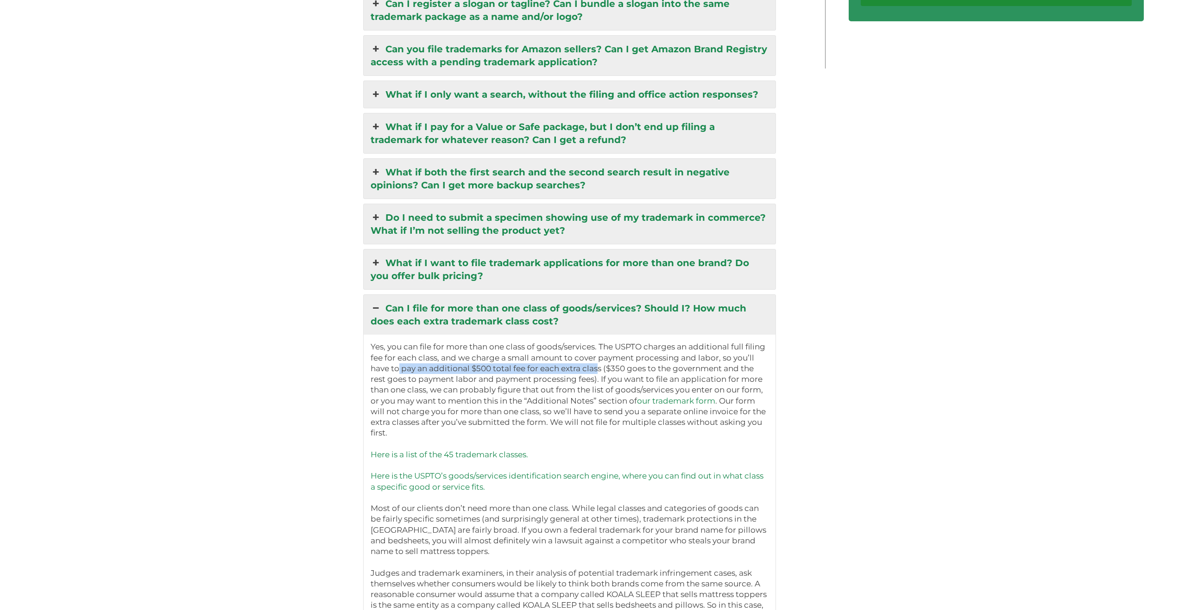
drag, startPoint x: 427, startPoint y: 359, endPoint x: 609, endPoint y: 357, distance: 182.0
click at [601, 358] on p "Yes, you can file for more than one class of goods/services. The USPTO charges …" at bounding box center [569, 482] width 398 height 280
drag, startPoint x: 625, startPoint y: 358, endPoint x: 745, endPoint y: 358, distance: 119.9
click at [745, 358] on p "Yes, you can file for more than one class of goods/services. The USPTO charges …" at bounding box center [569, 482] width 398 height 280
drag, startPoint x: 403, startPoint y: 370, endPoint x: 587, endPoint y: 372, distance: 183.9
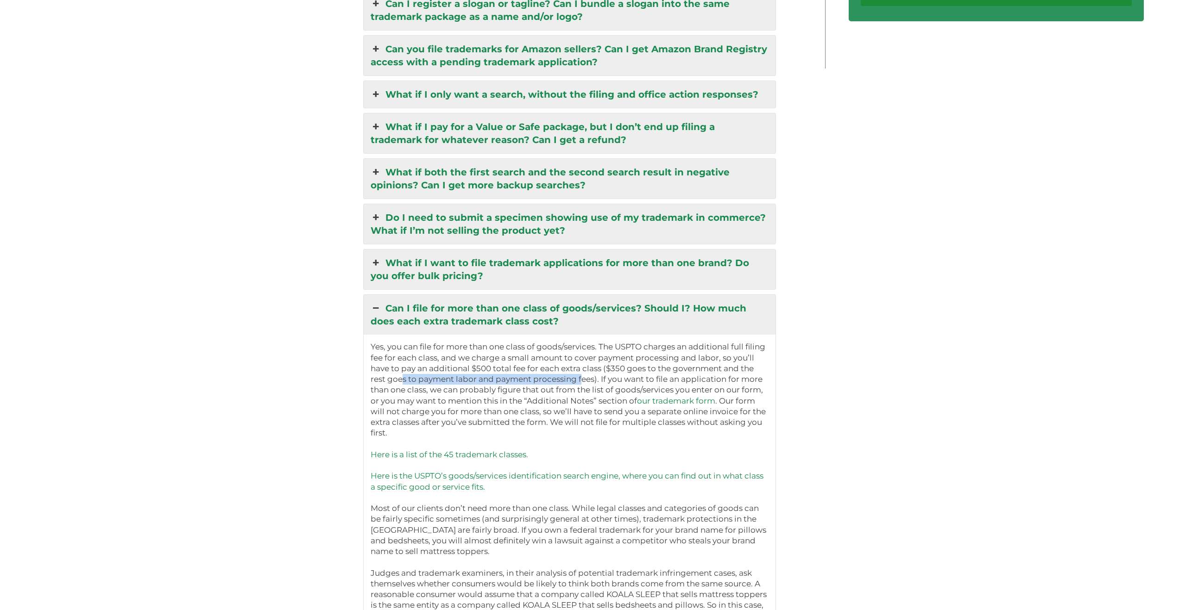
click at [586, 372] on p "Yes, you can file for more than one class of goods/services. The USPTO charges …" at bounding box center [569, 482] width 398 height 280
drag, startPoint x: 475, startPoint y: 359, endPoint x: 536, endPoint y: 359, distance: 60.7
click at [535, 359] on p "Yes, you can file for more than one class of goods/services. The USPTO charges …" at bounding box center [569, 482] width 398 height 280
drag, startPoint x: 621, startPoint y: 368, endPoint x: 744, endPoint y: 371, distance: 122.8
click at [744, 371] on p "Yes, you can file for more than one class of goods/services. The USPTO charges …" at bounding box center [569, 482] width 398 height 280
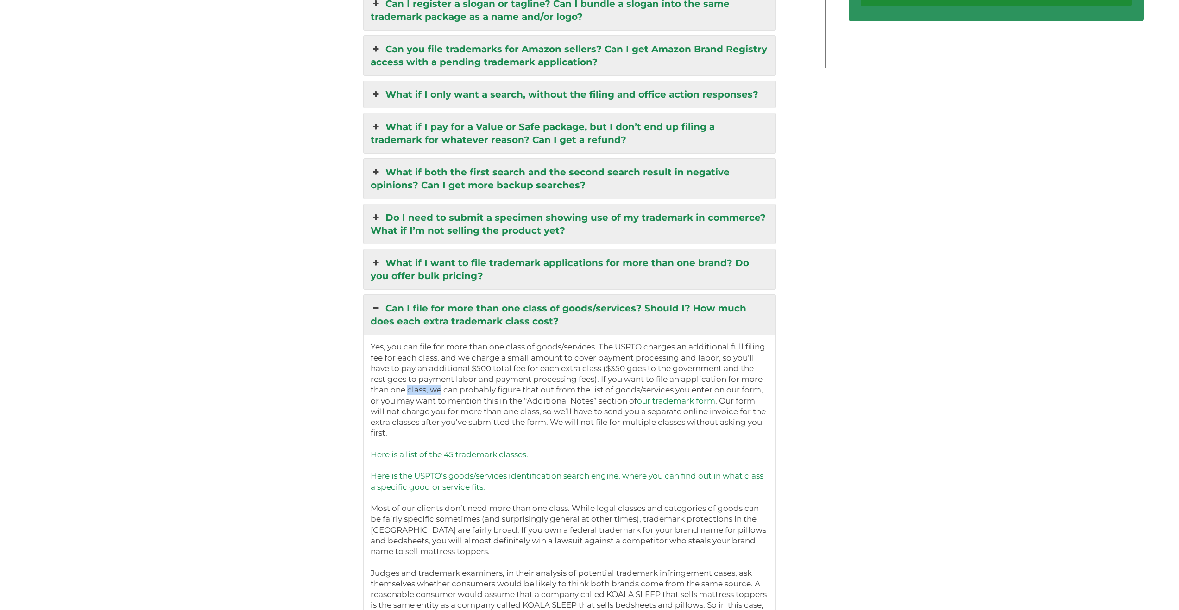
drag, startPoint x: 409, startPoint y: 381, endPoint x: 449, endPoint y: 378, distance: 39.5
click at [448, 378] on p "Yes, you can file for more than one class of goods/services. The USPTO charges …" at bounding box center [569, 482] width 398 height 280
drag, startPoint x: 470, startPoint y: 381, endPoint x: 548, endPoint y: 383, distance: 78.3
click at [548, 383] on p "Yes, you can file for more than one class of goods/services. The USPTO charges …" at bounding box center [569, 482] width 398 height 280
drag, startPoint x: 579, startPoint y: 381, endPoint x: 738, endPoint y: 382, distance: 159.3
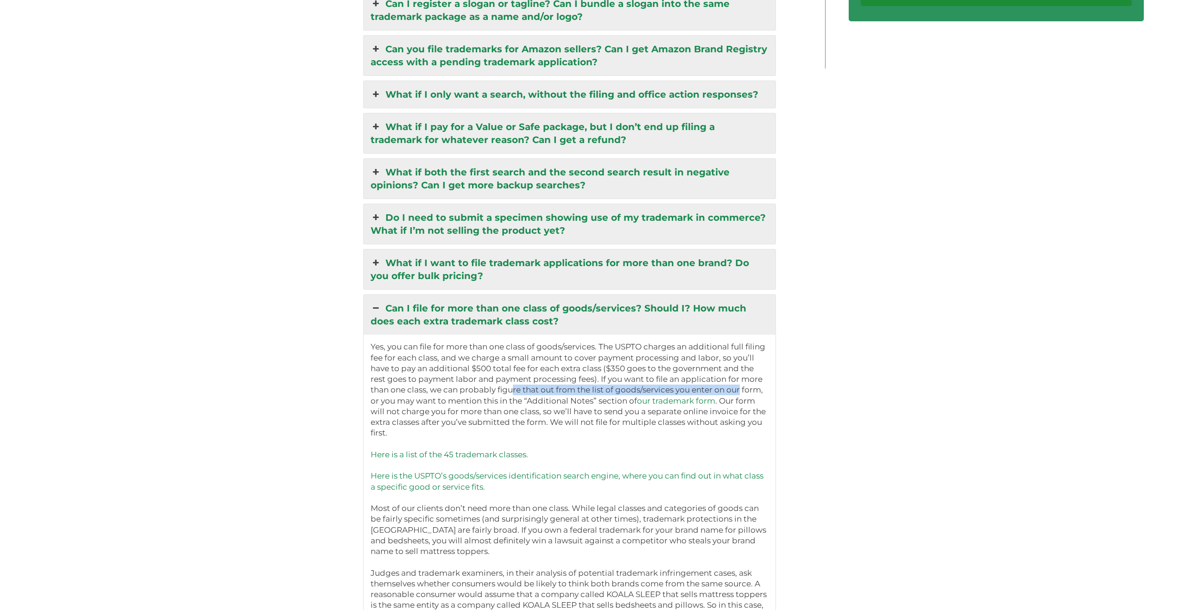
click at [744, 381] on p "Yes, you can file for more than one class of goods/services. The USPTO charges …" at bounding box center [569, 482] width 398 height 280
drag, startPoint x: 396, startPoint y: 391, endPoint x: 534, endPoint y: 394, distance: 138.5
click at [532, 394] on p "Yes, you can file for more than one class of goods/services. The USPTO charges …" at bounding box center [569, 482] width 398 height 280
drag, startPoint x: 556, startPoint y: 389, endPoint x: 598, endPoint y: 389, distance: 41.7
click at [597, 389] on p "Yes, you can file for more than one class of goods/services. The USPTO charges …" at bounding box center [569, 482] width 398 height 280
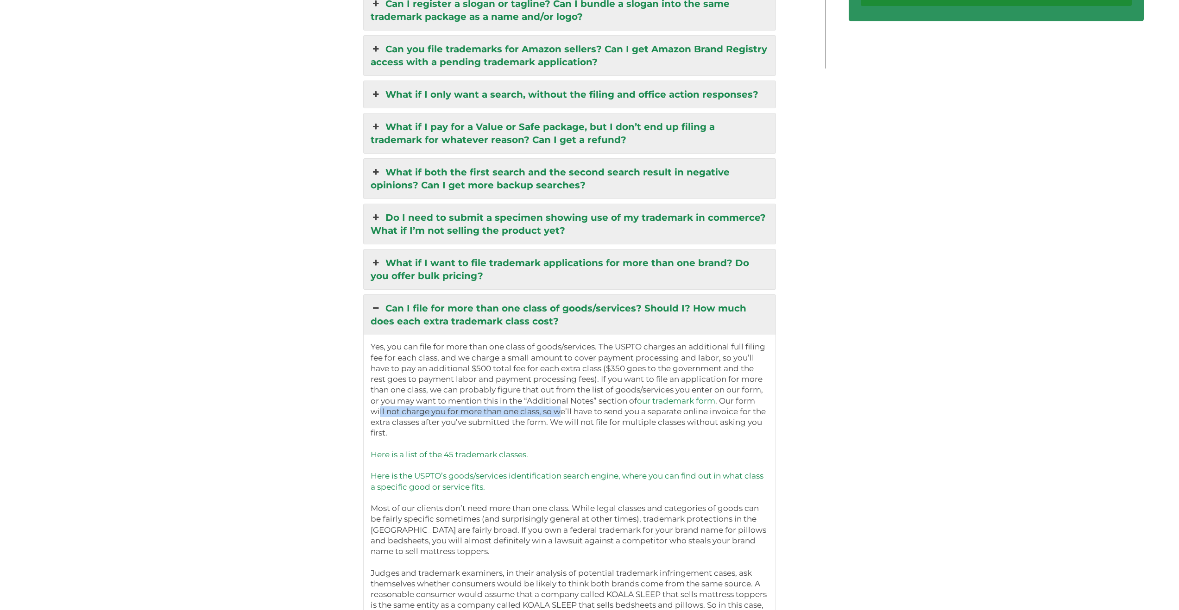
drag, startPoint x: 382, startPoint y: 402, endPoint x: 566, endPoint y: 401, distance: 183.9
click at [565, 401] on p "Yes, you can file for more than one class of goods/services. The USPTO charges …" at bounding box center [569, 482] width 398 height 280
drag, startPoint x: 615, startPoint y: 404, endPoint x: 757, endPoint y: 402, distance: 141.3
click at [757, 402] on p "Yes, you can file for more than one class of goods/services. The USPTO charges …" at bounding box center [569, 482] width 398 height 280
drag, startPoint x: 407, startPoint y: 413, endPoint x: 486, endPoint y: 415, distance: 79.2
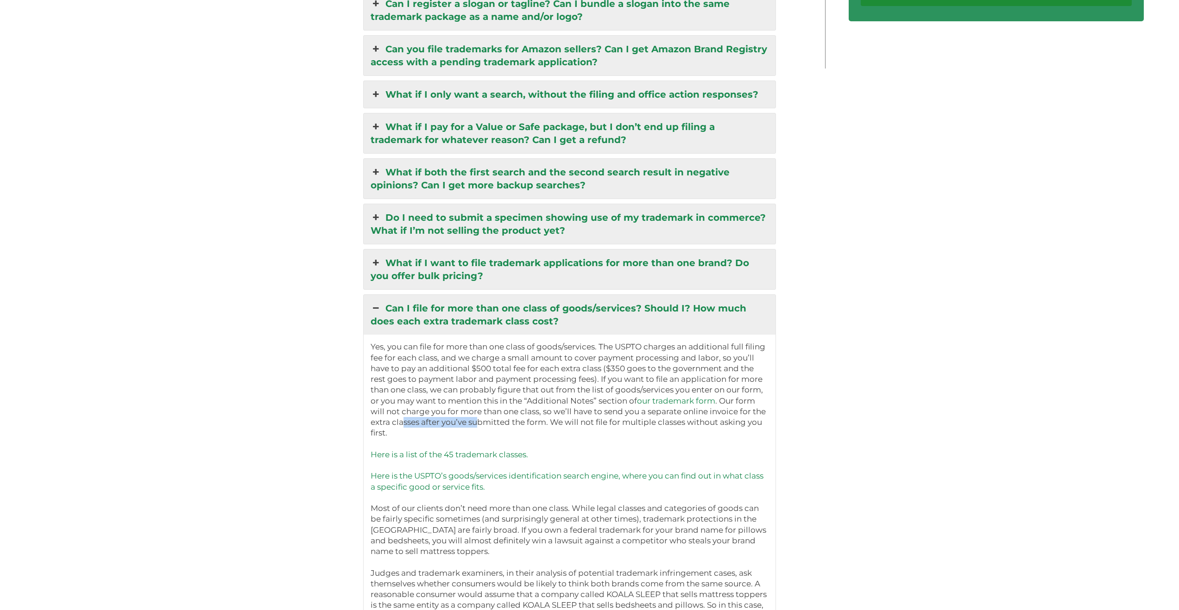
click at [483, 415] on p "Yes, you can file for more than one class of goods/services. The USPTO charges …" at bounding box center [569, 482] width 398 height 280
drag, startPoint x: 521, startPoint y: 414, endPoint x: 574, endPoint y: 415, distance: 53.3
click at [561, 413] on p "Yes, you can file for more than one class of goods/services. The USPTO charges …" at bounding box center [569, 482] width 398 height 280
drag, startPoint x: 607, startPoint y: 413, endPoint x: 745, endPoint y: 415, distance: 137.6
click at [745, 415] on p "Yes, you can file for more than one class of goods/services. The USPTO charges …" at bounding box center [569, 482] width 398 height 280
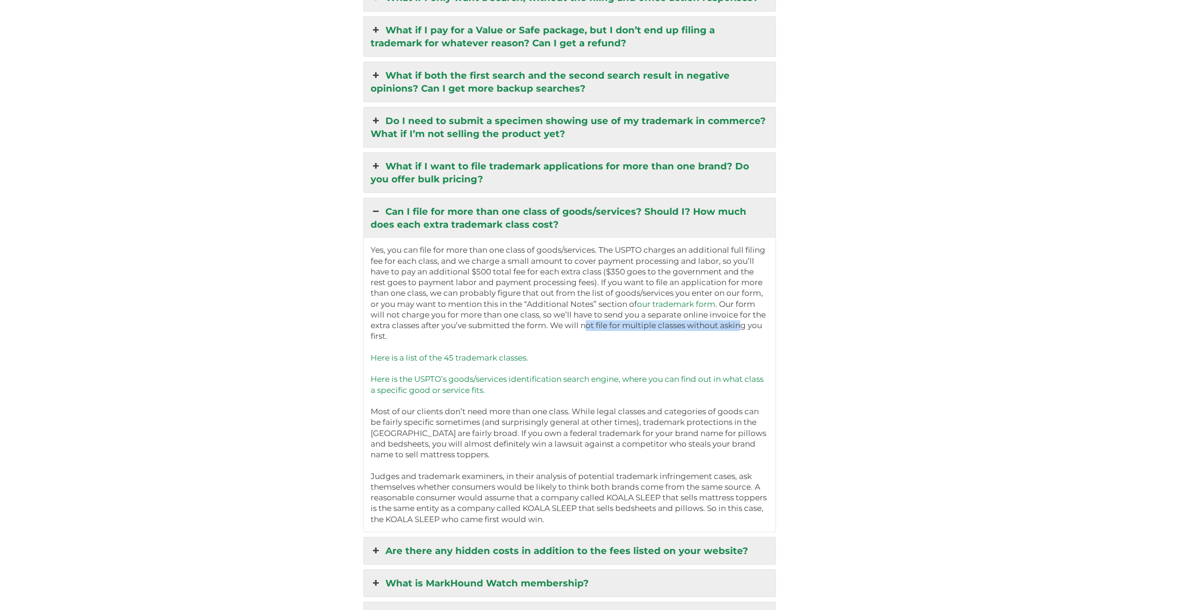
scroll to position [2383, 0]
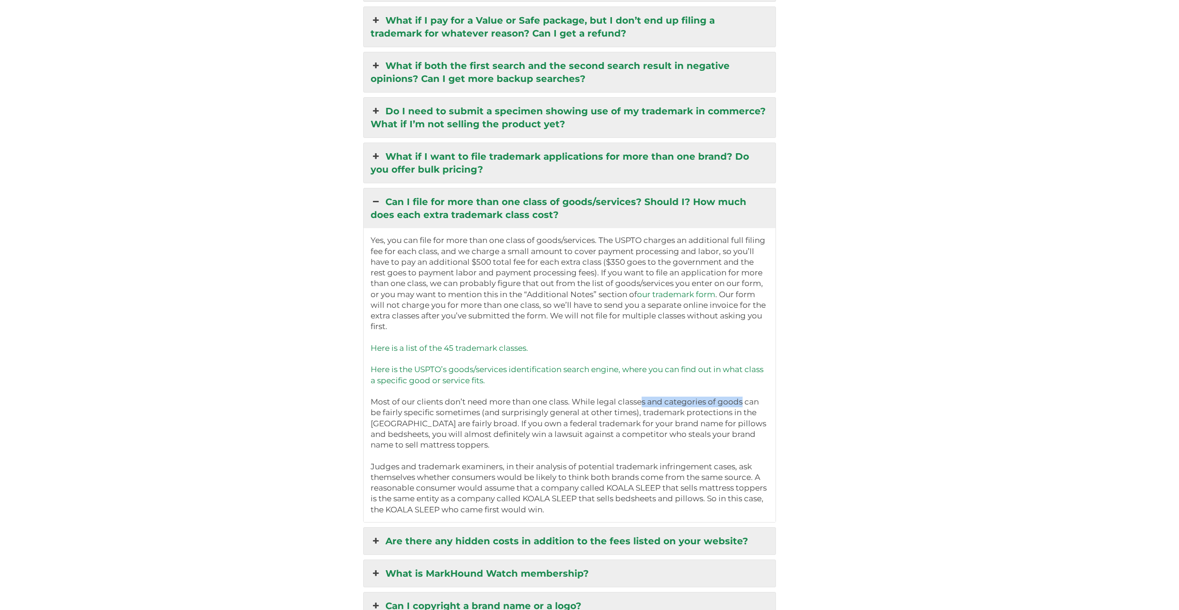
drag, startPoint x: 658, startPoint y: 392, endPoint x: 743, endPoint y: 392, distance: 85.7
click at [743, 392] on p "Yes, you can file for more than one class of goods/services. The USPTO charges …" at bounding box center [569, 375] width 398 height 280
drag, startPoint x: 394, startPoint y: 404, endPoint x: 473, endPoint y: 404, distance: 79.7
click at [473, 404] on p "Yes, you can file for more than one class of goods/services. The USPTO charges …" at bounding box center [569, 375] width 398 height 280
click at [474, 404] on p "Yes, you can file for more than one class of goods/services. The USPTO charges …" at bounding box center [569, 375] width 398 height 280
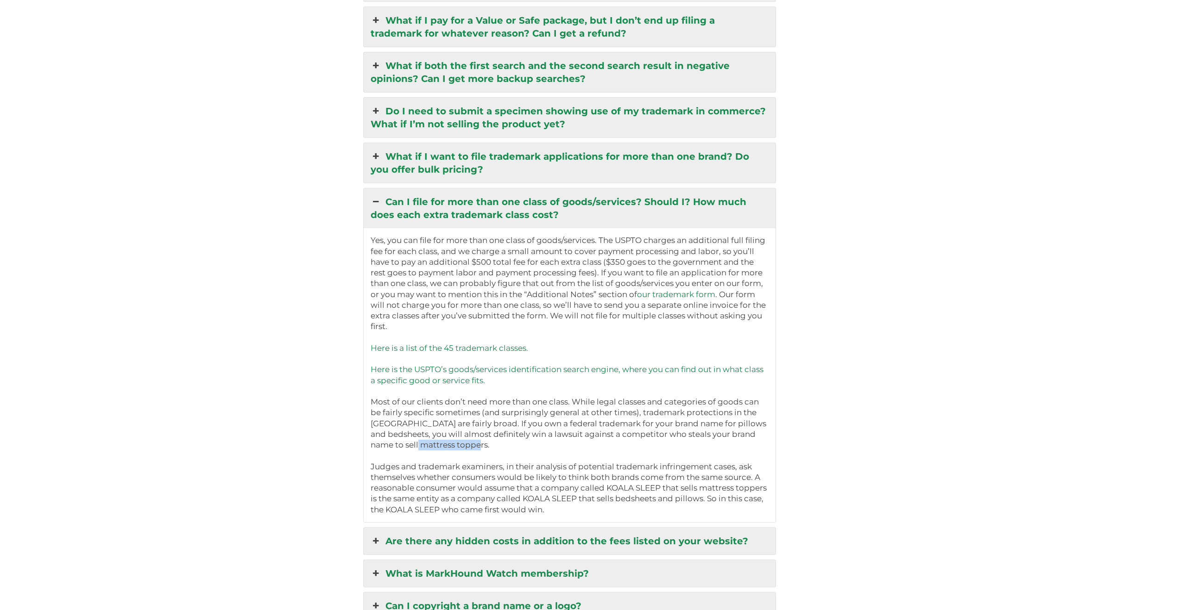
drag, startPoint x: 425, startPoint y: 436, endPoint x: 466, endPoint y: 433, distance: 41.3
click at [466, 433] on p "Yes, you can file for more than one class of goods/services. The USPTO charges …" at bounding box center [569, 375] width 398 height 280
click at [465, 433] on p "Yes, you can file for more than one class of goods/services. The USPTO charges …" at bounding box center [569, 375] width 398 height 280
drag, startPoint x: 708, startPoint y: 458, endPoint x: 772, endPoint y: 457, distance: 64.8
click at [768, 457] on p "Yes, you can file for more than one class of goods/services. The USPTO charges …" at bounding box center [569, 375] width 398 height 280
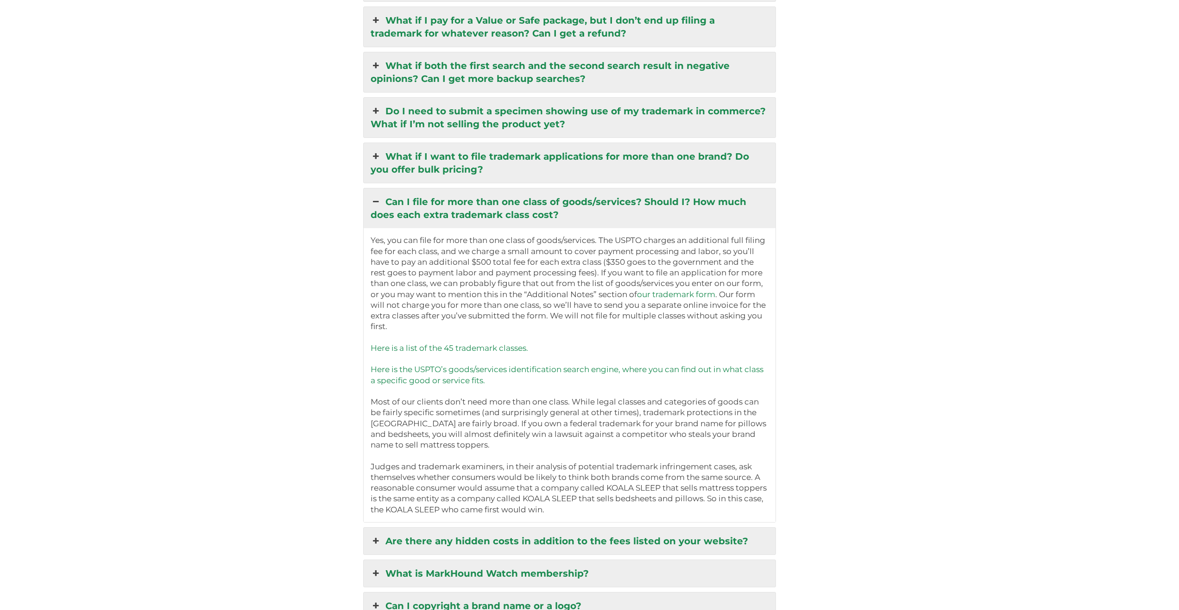
click at [761, 456] on p "Yes, you can file for more than one class of goods/services. The USPTO charges …" at bounding box center [569, 375] width 398 height 280
drag, startPoint x: 472, startPoint y: 468, endPoint x: 608, endPoint y: 469, distance: 135.7
click at [606, 469] on p "Yes, you can file for more than one class of goods/services. The USPTO charges …" at bounding box center [569, 375] width 398 height 280
drag, startPoint x: 640, startPoint y: 468, endPoint x: 744, endPoint y: 466, distance: 104.2
click at [744, 466] on p "Yes, you can file for more than one class of goods/services. The USPTO charges …" at bounding box center [569, 375] width 398 height 280
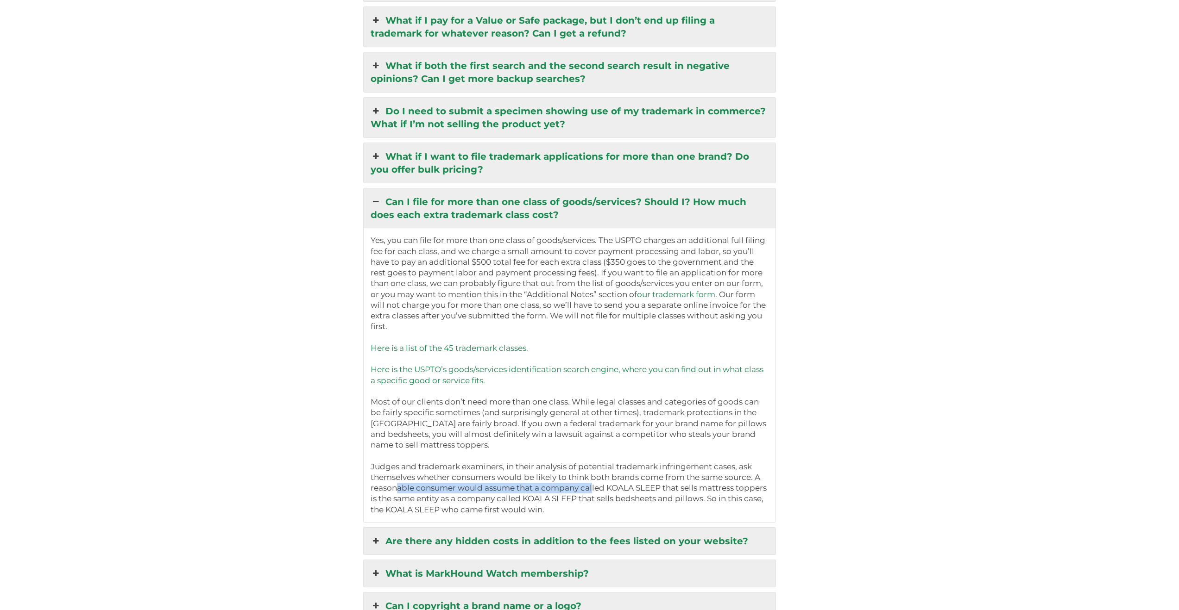
drag, startPoint x: 403, startPoint y: 477, endPoint x: 612, endPoint y: 478, distance: 208.9
click at [597, 476] on p "Yes, you can file for more than one class of goods/services. The USPTO charges …" at bounding box center [569, 375] width 398 height 280
drag, startPoint x: 622, startPoint y: 477, endPoint x: 662, endPoint y: 477, distance: 39.4
click at [661, 477] on p "Yes, you can file for more than one class of goods/services. The USPTO charges …" at bounding box center [569, 375] width 398 height 280
drag, startPoint x: 408, startPoint y: 490, endPoint x: 542, endPoint y: 489, distance: 133.8
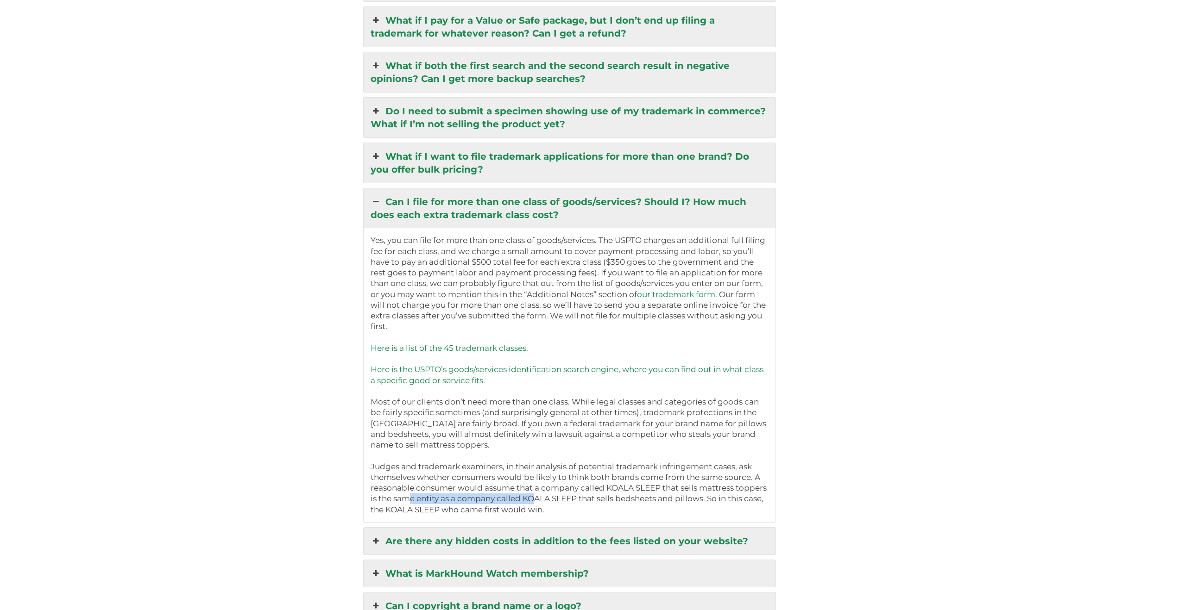
click at [533, 489] on p "Yes, you can file for more than one class of goods/services. The USPTO charges …" at bounding box center [569, 375] width 398 height 280
drag, startPoint x: 547, startPoint y: 489, endPoint x: 583, endPoint y: 488, distance: 35.7
click at [577, 488] on p "Yes, you can file for more than one class of goods/services. The USPTO charges …" at bounding box center [569, 375] width 398 height 280
drag, startPoint x: 678, startPoint y: 490, endPoint x: 749, endPoint y: 491, distance: 70.9
click at [749, 490] on p "Yes, you can file for more than one class of goods/services. The USPTO charges …" at bounding box center [569, 375] width 398 height 280
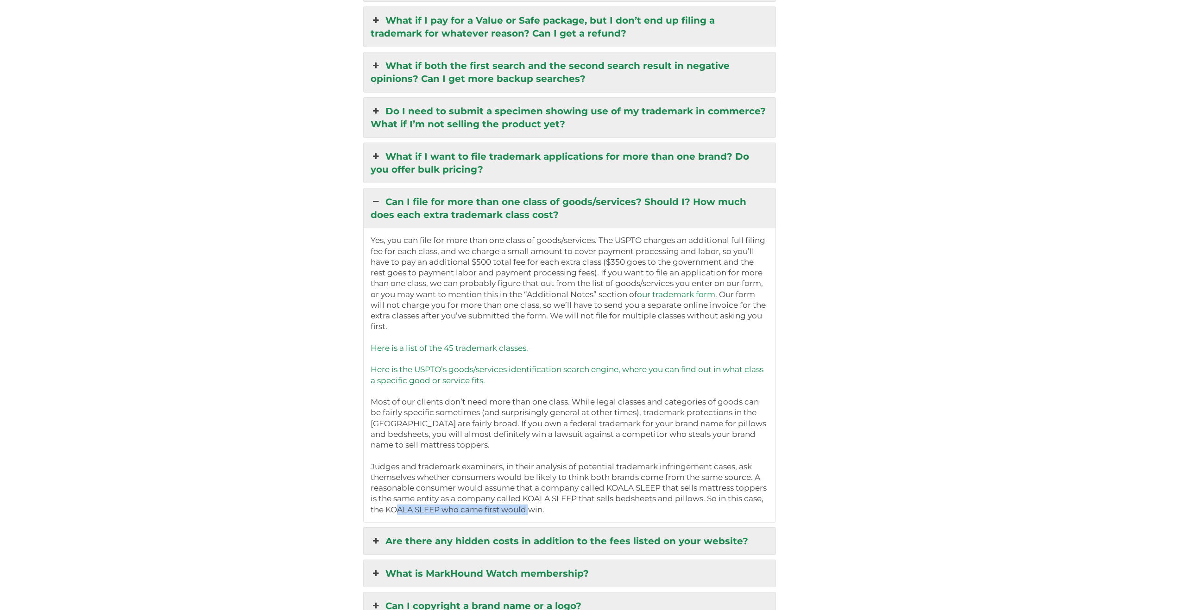
drag, startPoint x: 431, startPoint y: 501, endPoint x: 530, endPoint y: 502, distance: 99.1
click at [528, 502] on p "Yes, you can file for more than one class of goods/services. The USPTO charges …" at bounding box center [569, 375] width 398 height 280
click at [531, 501] on p "Yes, you can file for more than one class of goods/services. The USPTO charges …" at bounding box center [569, 375] width 398 height 280
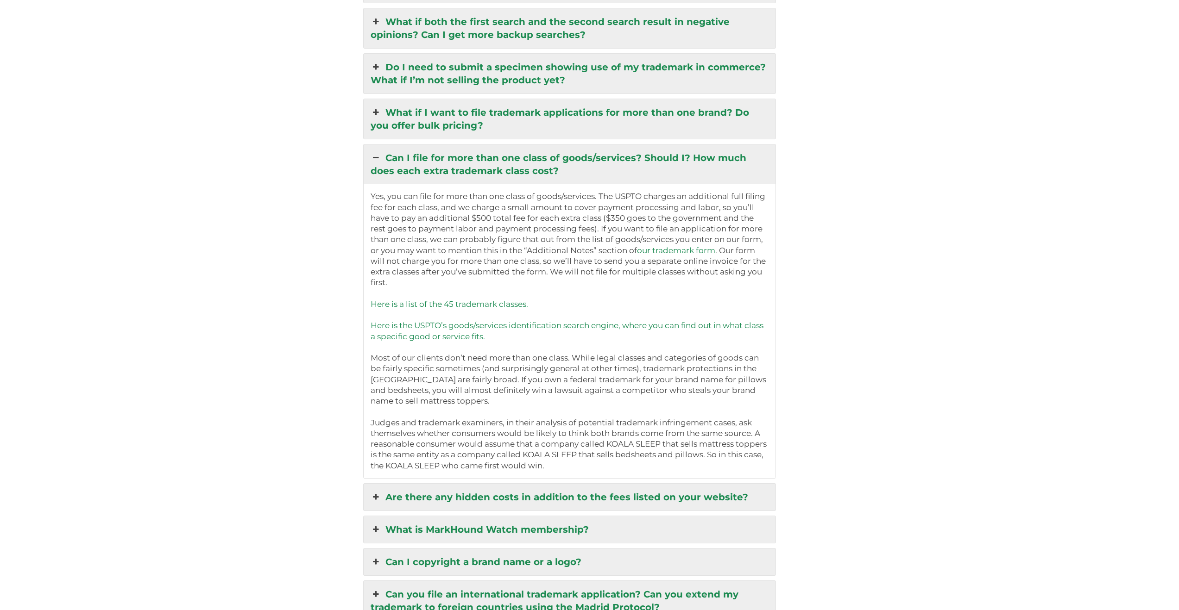
scroll to position [2448, 0]
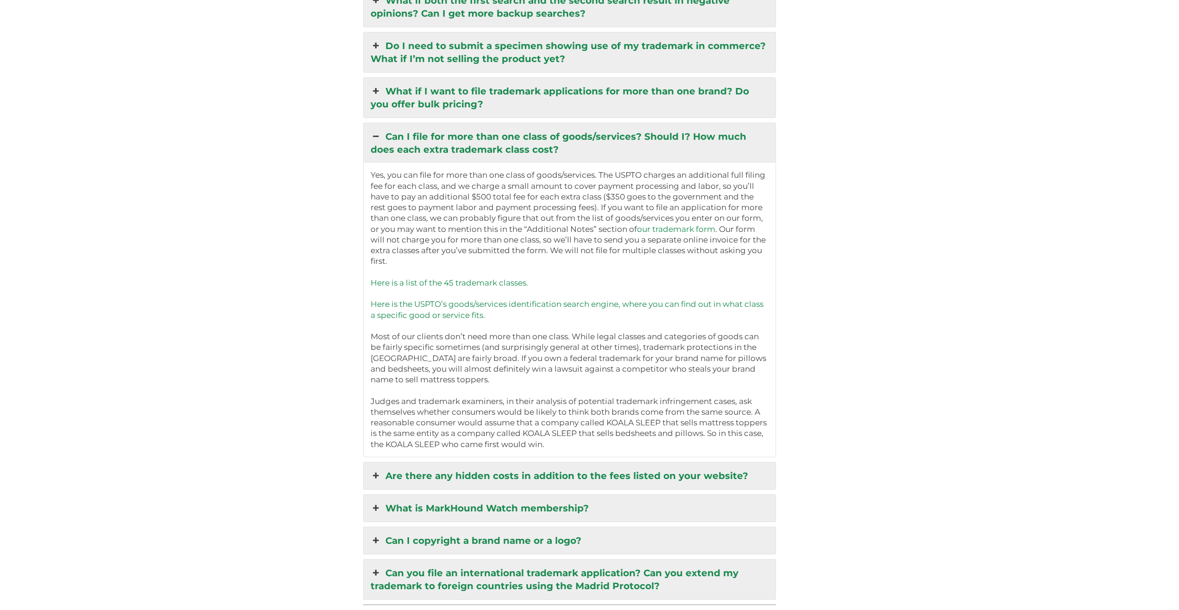
click at [502, 467] on link "Are there any hidden costs in addition to the fees listed on your website?" at bounding box center [570, 476] width 412 height 27
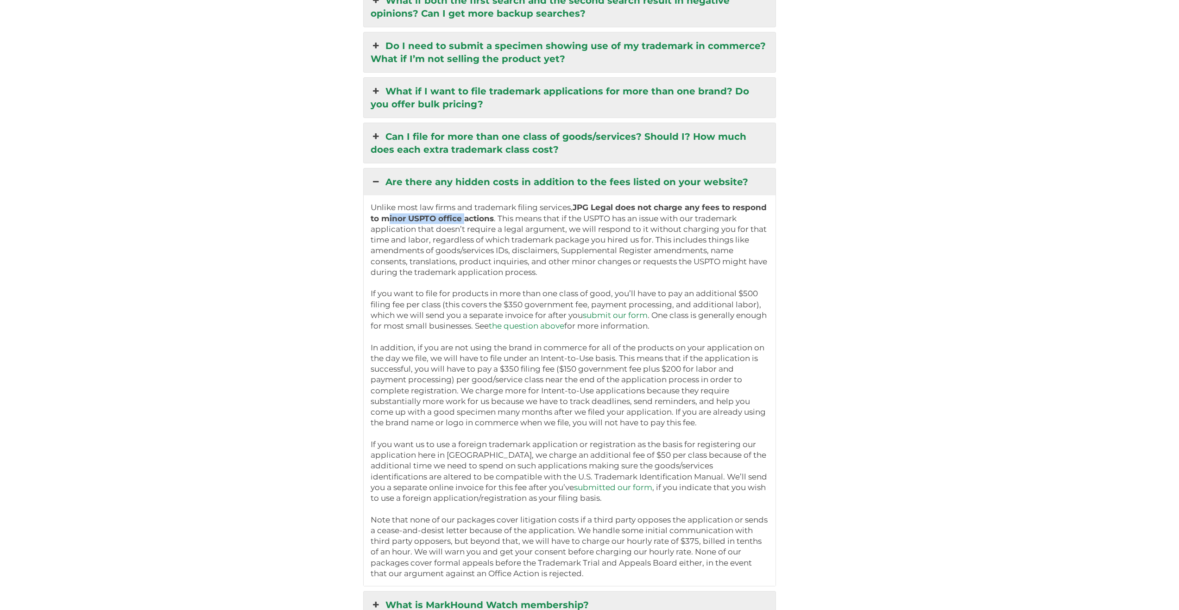
drag, startPoint x: 391, startPoint y: 207, endPoint x: 471, endPoint y: 208, distance: 80.1
click at [471, 208] on b "JPG Legal does not charge any fees to respond to minor USPTO office actions" at bounding box center [568, 213] width 396 height 20
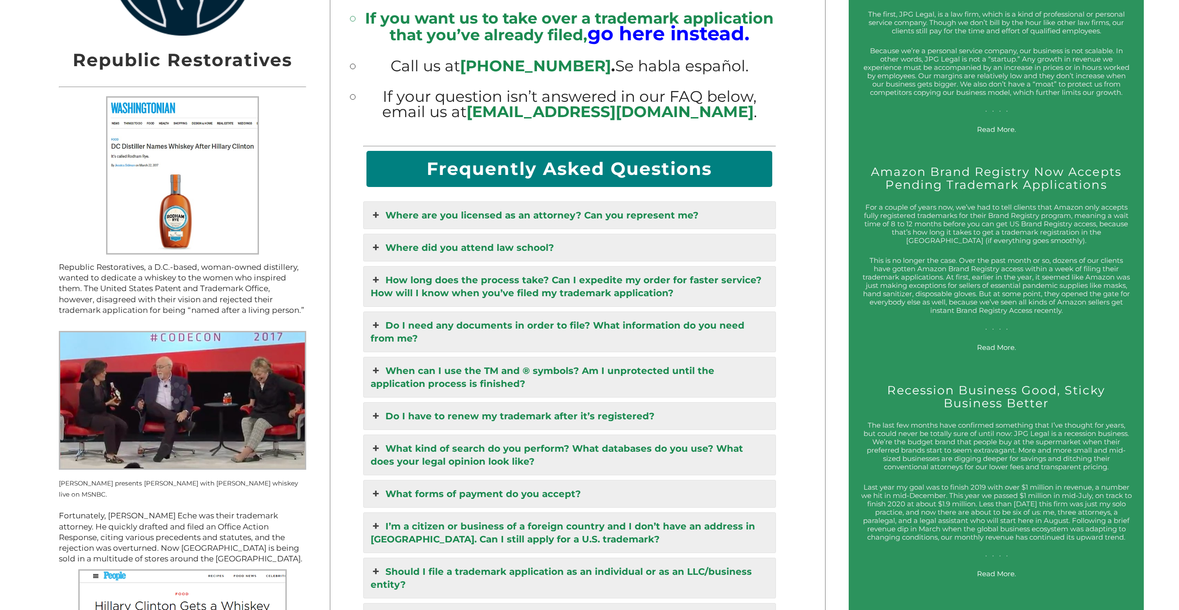
scroll to position [1290, 0]
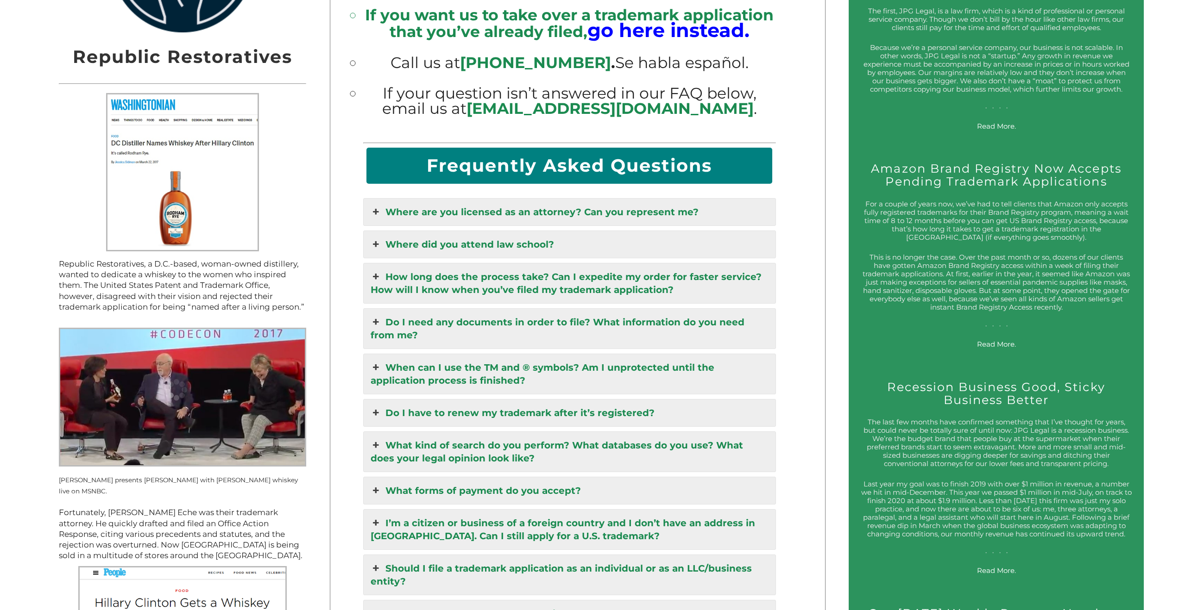
click at [498, 363] on link "When can I use the TM and ® symbols? Am I unprotected until the application pro…" at bounding box center [570, 374] width 412 height 40
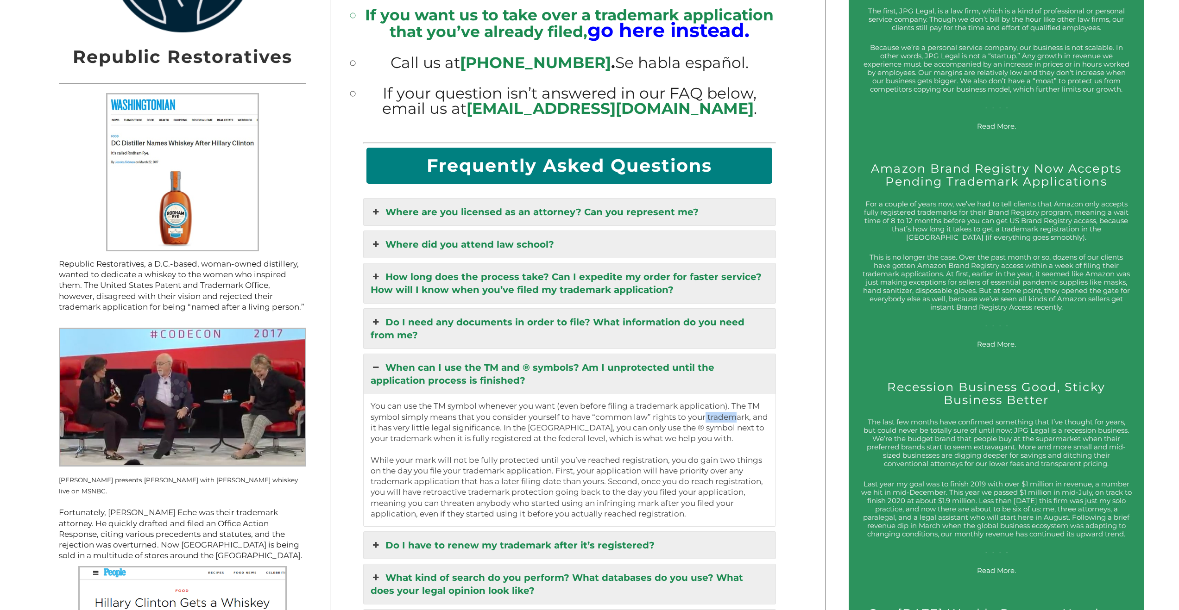
drag, startPoint x: 721, startPoint y: 410, endPoint x: 742, endPoint y: 410, distance: 21.3
click at [742, 410] on p "You can use the TM symbol whenever you want (even before filing a trademark app…" at bounding box center [569, 460] width 398 height 119
drag, startPoint x: 420, startPoint y: 420, endPoint x: 524, endPoint y: 419, distance: 103.7
click at [518, 419] on p "You can use the TM symbol whenever you want (even before filing a trademark app…" at bounding box center [569, 460] width 398 height 119
drag, startPoint x: 547, startPoint y: 420, endPoint x: 703, endPoint y: 421, distance: 156.5
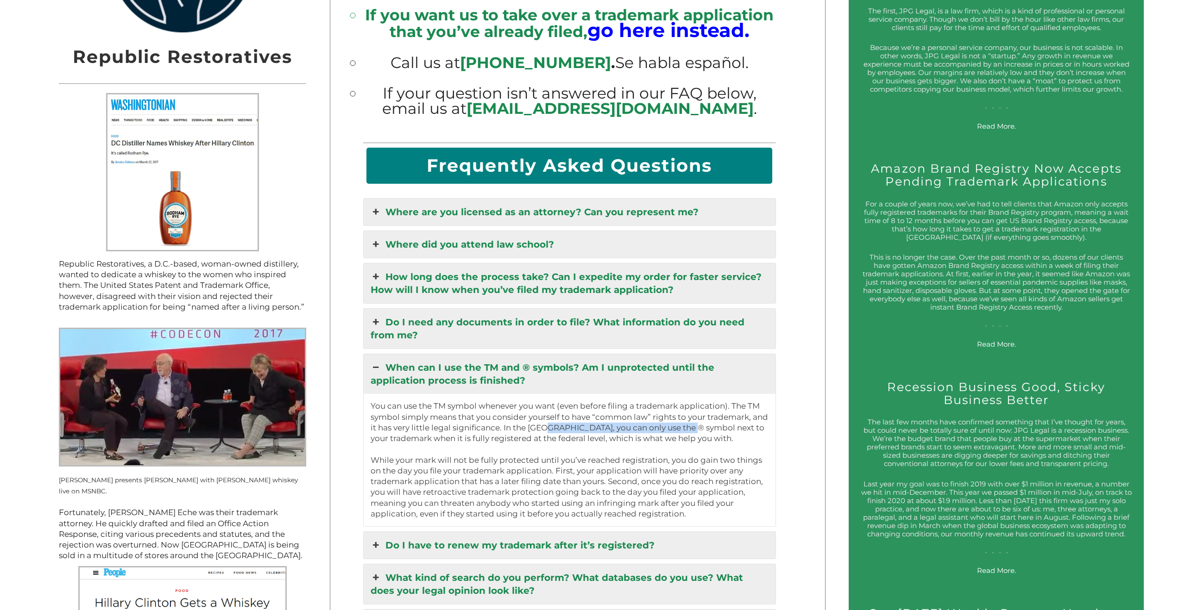
click at [703, 421] on p "You can use the TM symbol whenever you want (even before filing a trademark app…" at bounding box center [569, 460] width 398 height 119
drag, startPoint x: 439, startPoint y: 421, endPoint x: 525, endPoint y: 427, distance: 85.9
click at [522, 427] on p "You can use the TM symbol whenever you want (even before filing a trademark app…" at bounding box center [569, 460] width 398 height 119
drag, startPoint x: 568, startPoint y: 428, endPoint x: 686, endPoint y: 429, distance: 118.6
click at [684, 429] on p "You can use the TM symbol whenever you want (even before filing a trademark app…" at bounding box center [569, 460] width 398 height 119
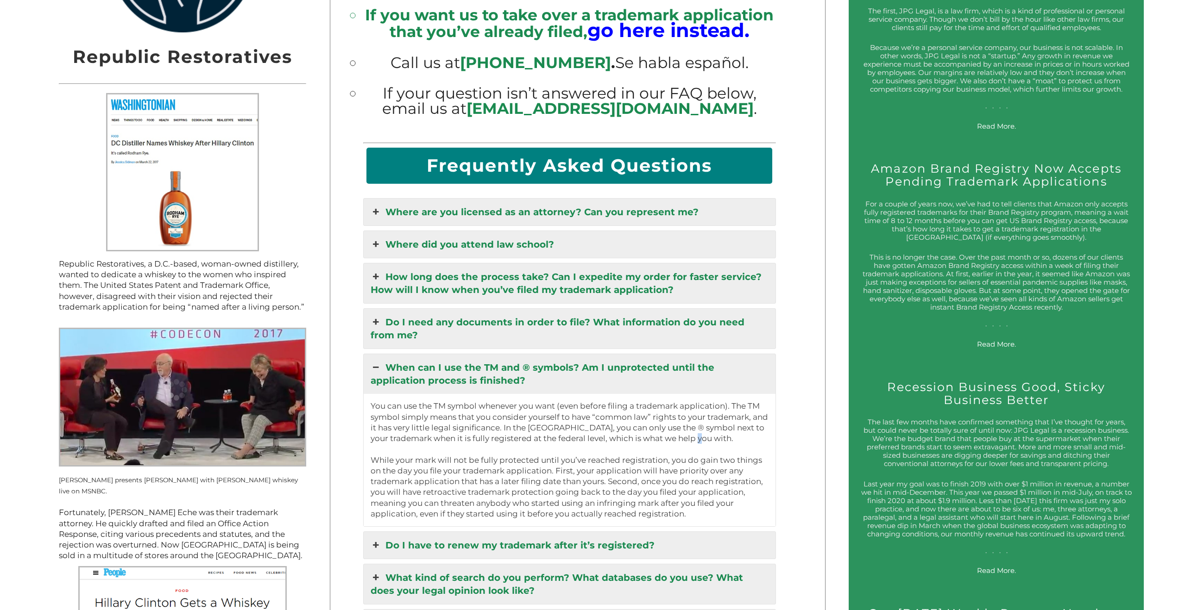
drag, startPoint x: 703, startPoint y: 430, endPoint x: 719, endPoint y: 430, distance: 15.8
click at [711, 430] on p "You can use the TM symbol whenever you want (even before filing a trademark app…" at bounding box center [569, 460] width 398 height 119
click at [584, 439] on p "You can use the TM symbol whenever you want (even before filing a trademark app…" at bounding box center [569, 460] width 398 height 119
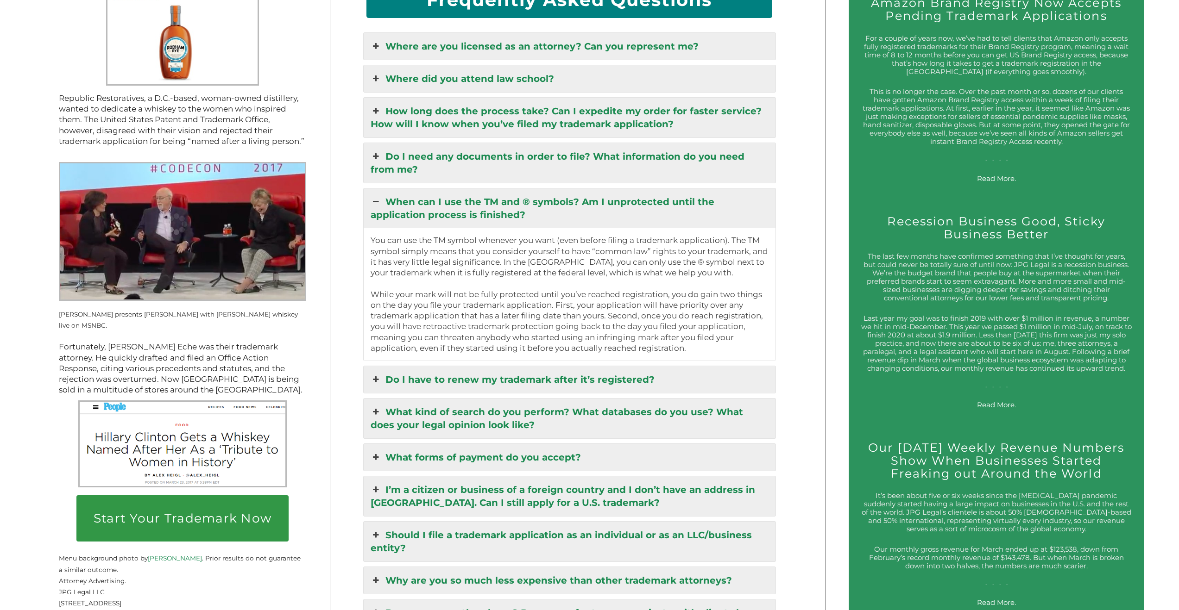
scroll to position [1486, 0]
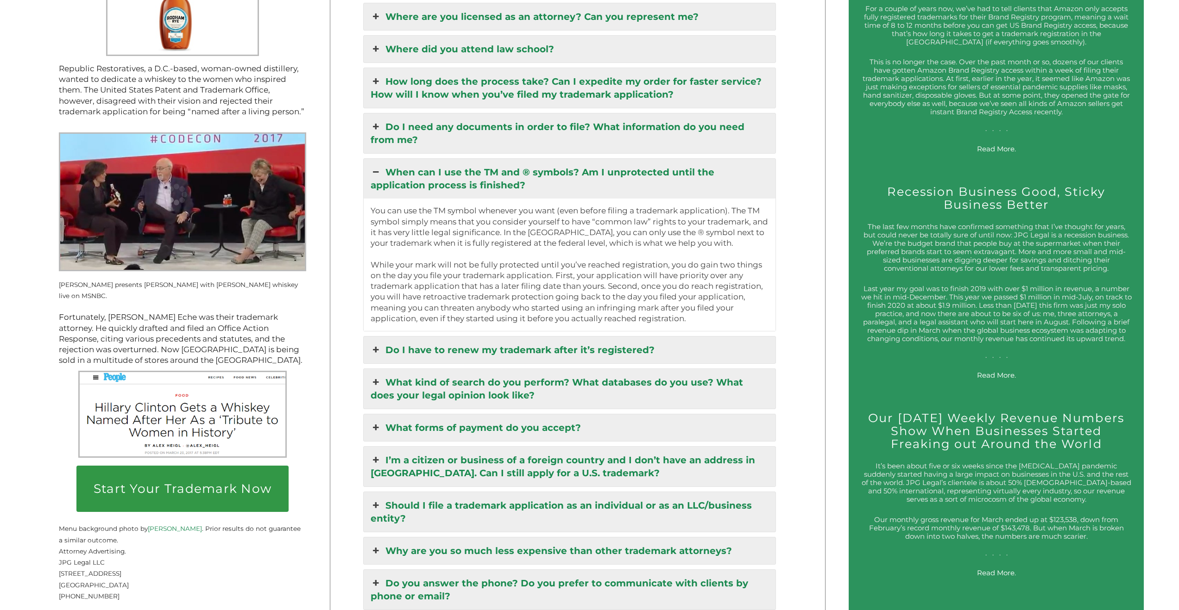
click at [429, 338] on link "Do I have to renew my trademark after it’s registered?" at bounding box center [570, 350] width 412 height 27
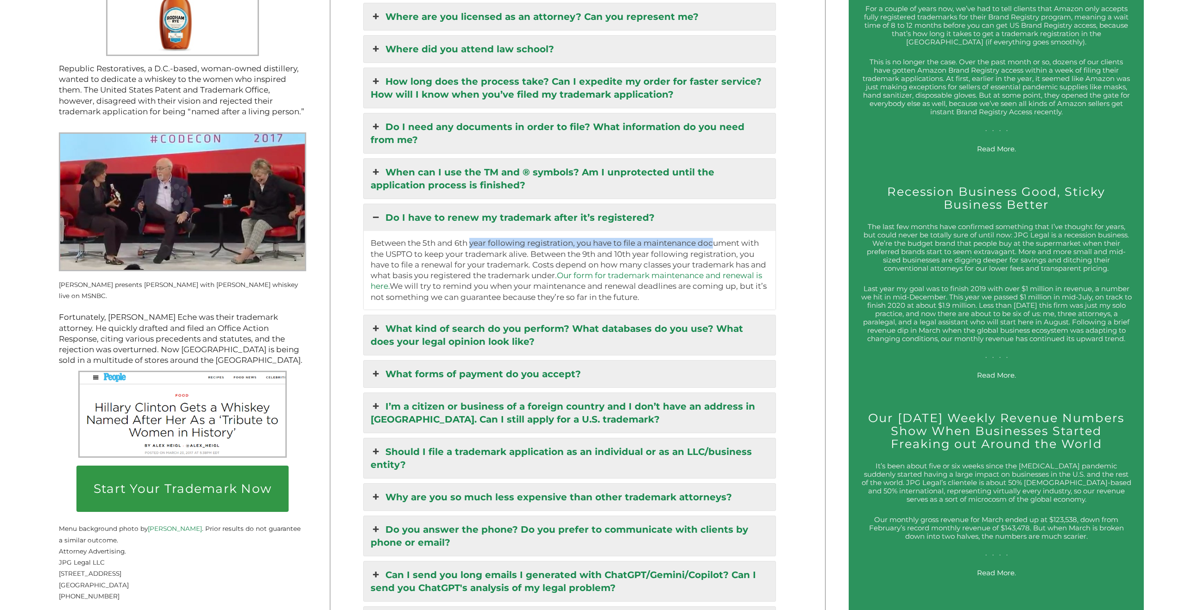
drag, startPoint x: 483, startPoint y: 236, endPoint x: 719, endPoint y: 234, distance: 236.7
click at [718, 238] on p "Between the 5th and 6th year following registration, you have to file a mainten…" at bounding box center [569, 270] width 398 height 65
click at [715, 245] on p "Between the 5th and 6th year following registration, you have to file a mainten…" at bounding box center [569, 270] width 398 height 65
drag, startPoint x: 420, startPoint y: 265, endPoint x: 552, endPoint y: 267, distance: 132.0
click at [550, 267] on p "Between the 5th and 6th year following registration, you have to file a mainten…" at bounding box center [569, 270] width 398 height 65
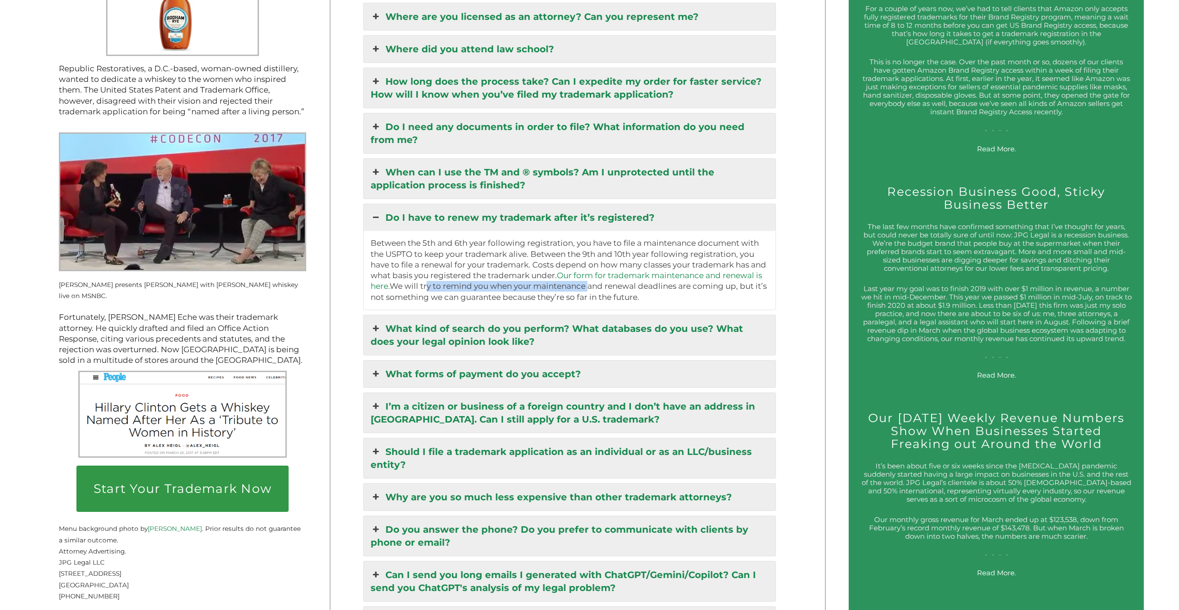
drag, startPoint x: 429, startPoint y: 278, endPoint x: 592, endPoint y: 274, distance: 162.6
click at [592, 274] on p "Between the 5th and 6th year following registration, you have to file a mainten…" at bounding box center [569, 270] width 398 height 65
drag, startPoint x: 615, startPoint y: 274, endPoint x: 711, endPoint y: 276, distance: 96.4
click at [711, 276] on p "Between the 5th and 6th year following registration, you have to file a mainten…" at bounding box center [569, 270] width 398 height 65
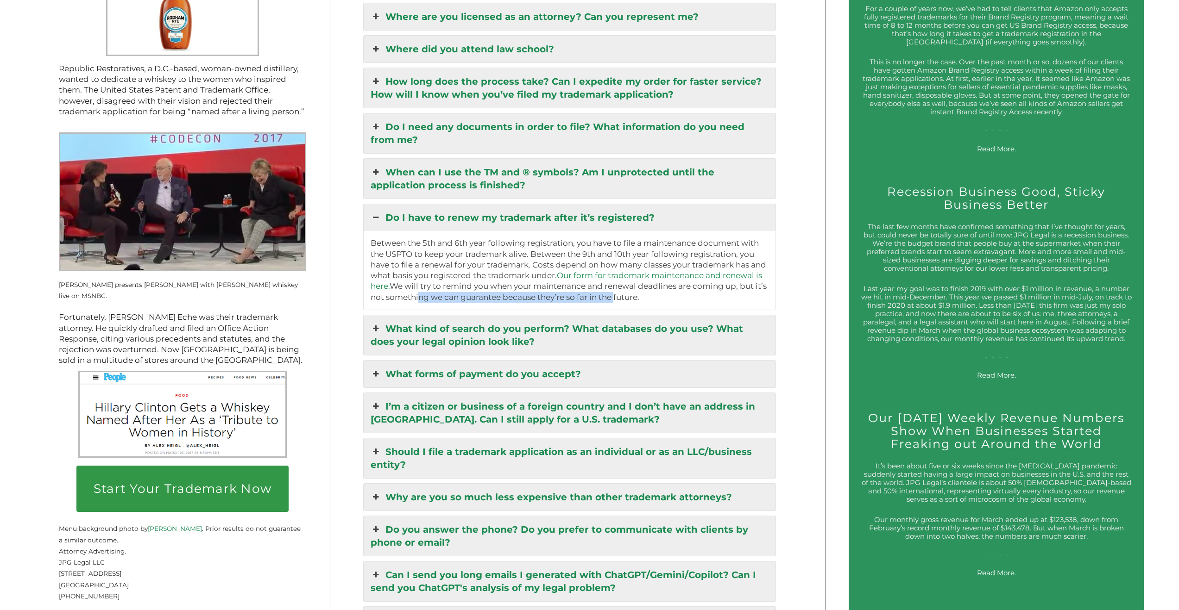
drag, startPoint x: 436, startPoint y: 289, endPoint x: 619, endPoint y: 289, distance: 182.9
click at [617, 289] on p "Between the 5th and 6th year following registration, you have to file a mainten…" at bounding box center [569, 270] width 398 height 65
drag, startPoint x: 626, startPoint y: 289, endPoint x: 644, endPoint y: 288, distance: 18.1
click at [643, 289] on p "Between the 5th and 6th year following registration, you have to file a mainten…" at bounding box center [569, 270] width 398 height 65
click at [644, 288] on p "Between the 5th and 6th year following registration, you have to file a mainten…" at bounding box center [569, 270] width 398 height 65
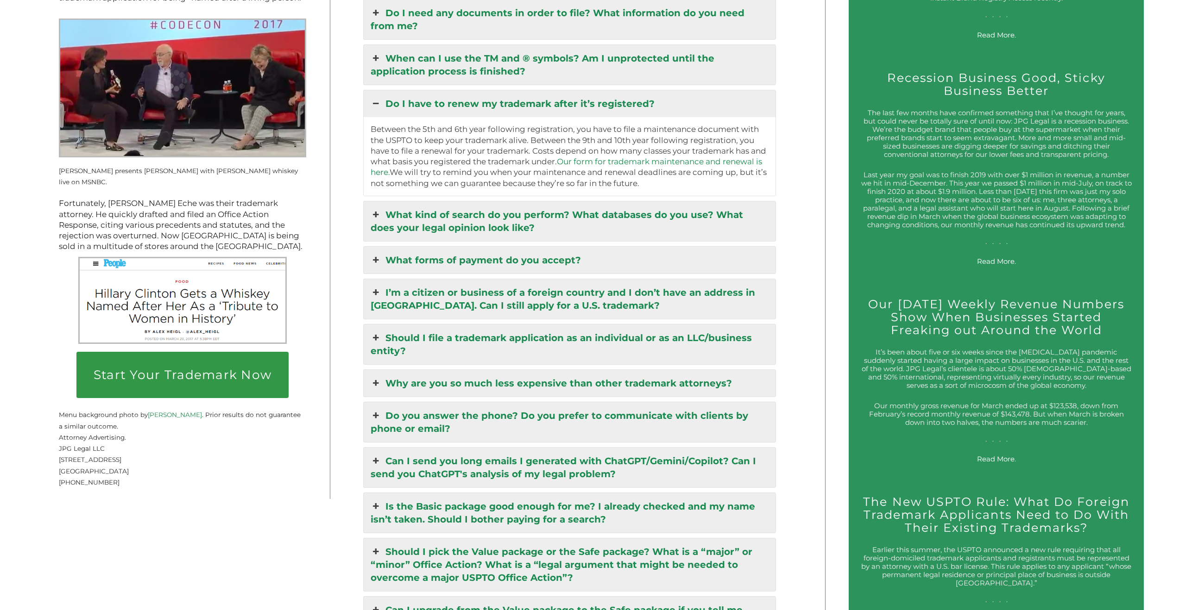
scroll to position [1601, 0]
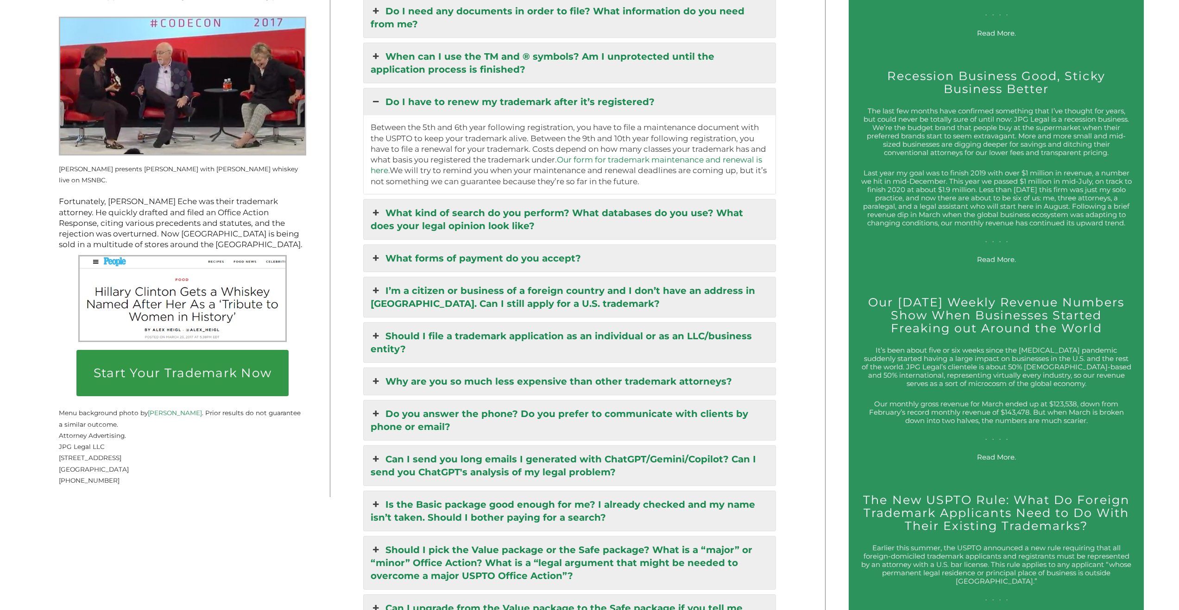
click at [458, 369] on link "Why are you so much less expensive than other trademark attorneys?" at bounding box center [570, 381] width 412 height 27
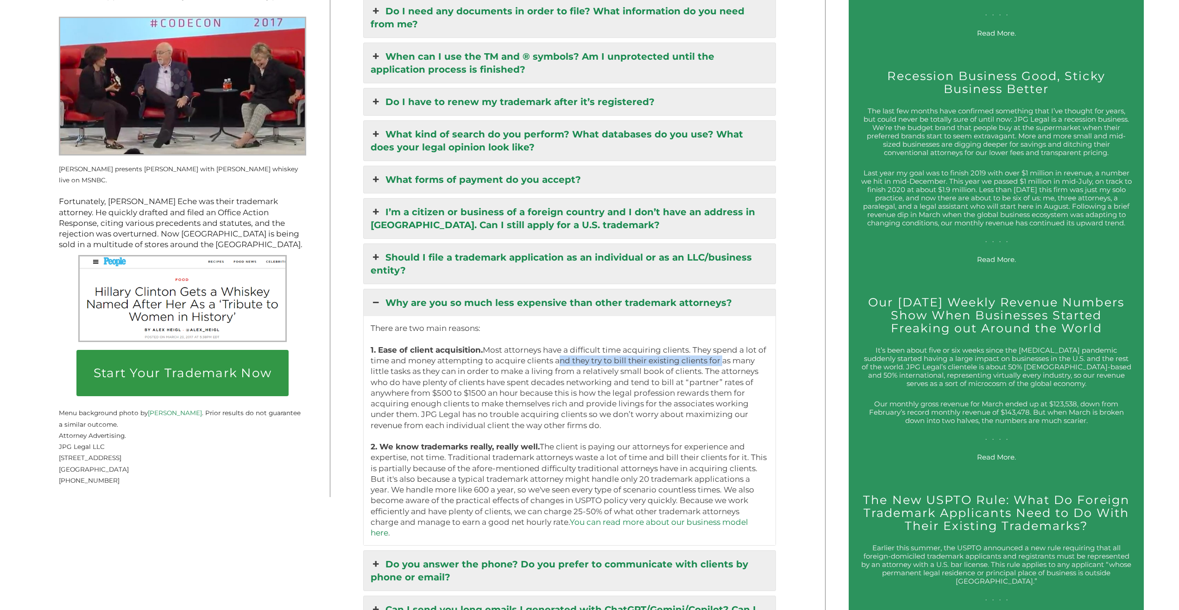
drag, startPoint x: 589, startPoint y: 351, endPoint x: 724, endPoint y: 347, distance: 135.3
click at [724, 347] on p "There are two main reasons: 1. Ease of client acquisition. Most attorneys have …" at bounding box center [569, 430] width 398 height 215
drag, startPoint x: 437, startPoint y: 363, endPoint x: 698, endPoint y: 361, distance: 261.2
click at [695, 361] on p "There are two main reasons: 1. Ease of client acquisition. Most attorneys have …" at bounding box center [569, 430] width 398 height 215
drag, startPoint x: 663, startPoint y: 372, endPoint x: 720, endPoint y: 375, distance: 57.0
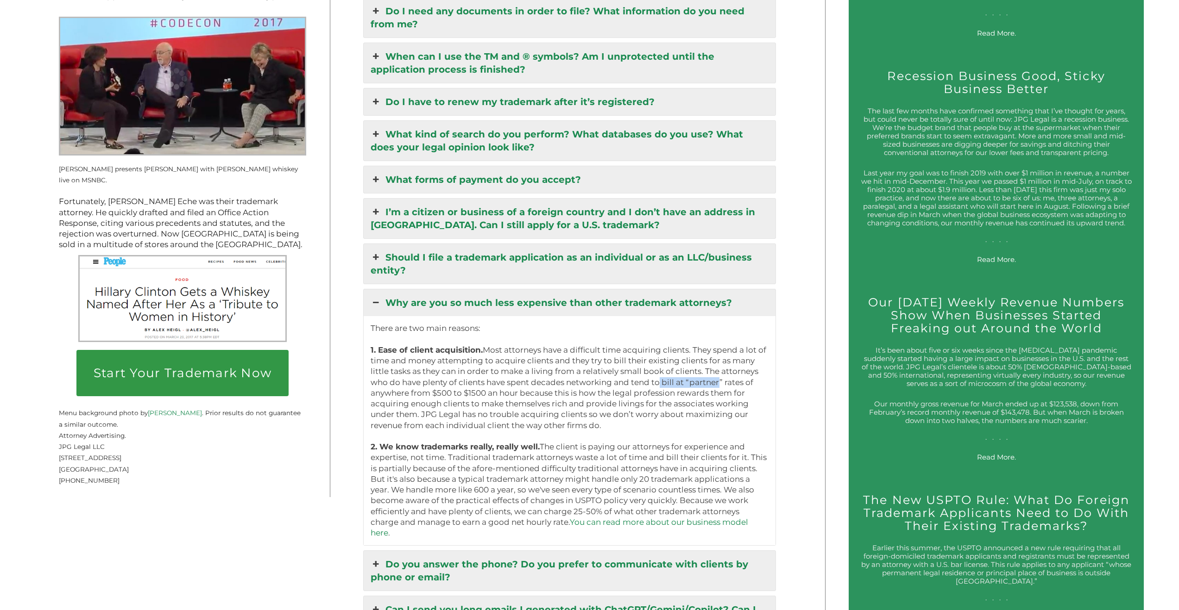
click at [720, 375] on p "There are two main reasons: 1. Ease of client acquisition. Most attorneys have …" at bounding box center [569, 430] width 398 height 215
drag, startPoint x: 453, startPoint y: 385, endPoint x: 532, endPoint y: 385, distance: 78.3
click at [532, 385] on p "There are two main reasons: 1. Ease of client acquisition. Most attorneys have …" at bounding box center [569, 430] width 398 height 215
drag, startPoint x: 445, startPoint y: 380, endPoint x: 597, endPoint y: 384, distance: 152.4
click at [588, 384] on p "There are two main reasons: 1. Ease of client acquisition. Most attorneys have …" at bounding box center [569, 430] width 398 height 215
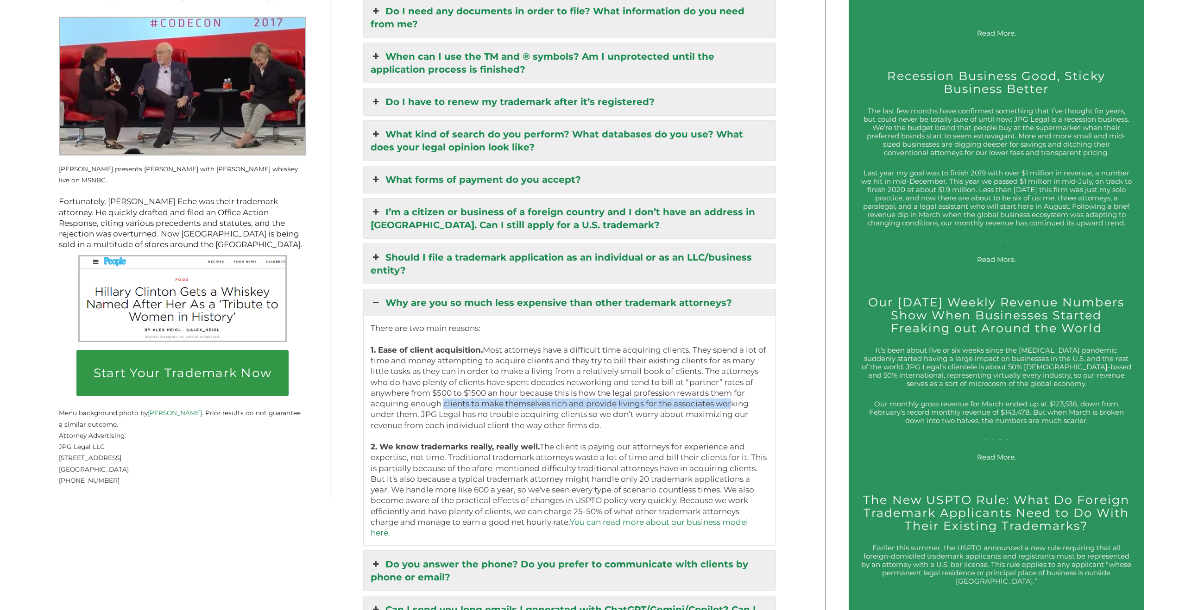
drag, startPoint x: 453, startPoint y: 395, endPoint x: 733, endPoint y: 395, distance: 279.2
click at [734, 394] on p "There are two main reasons: 1. Ease of client acquisition. Most attorneys have …" at bounding box center [569, 430] width 398 height 215
drag, startPoint x: 448, startPoint y: 407, endPoint x: 699, endPoint y: 401, distance: 251.5
click at [699, 401] on p "There are two main reasons: 1. Ease of client acquisition. Most attorneys have …" at bounding box center [569, 430] width 398 height 215
click at [490, 444] on p "There are two main reasons: 1. Ease of client acquisition. Most attorneys have …" at bounding box center [569, 430] width 398 height 215
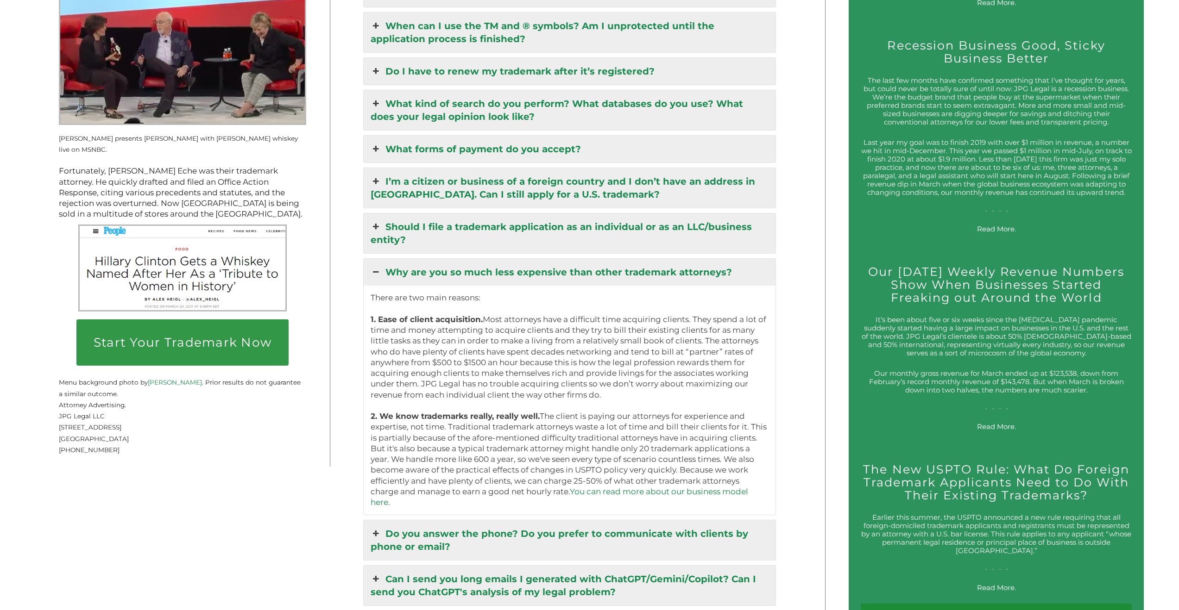
scroll to position [1633, 0]
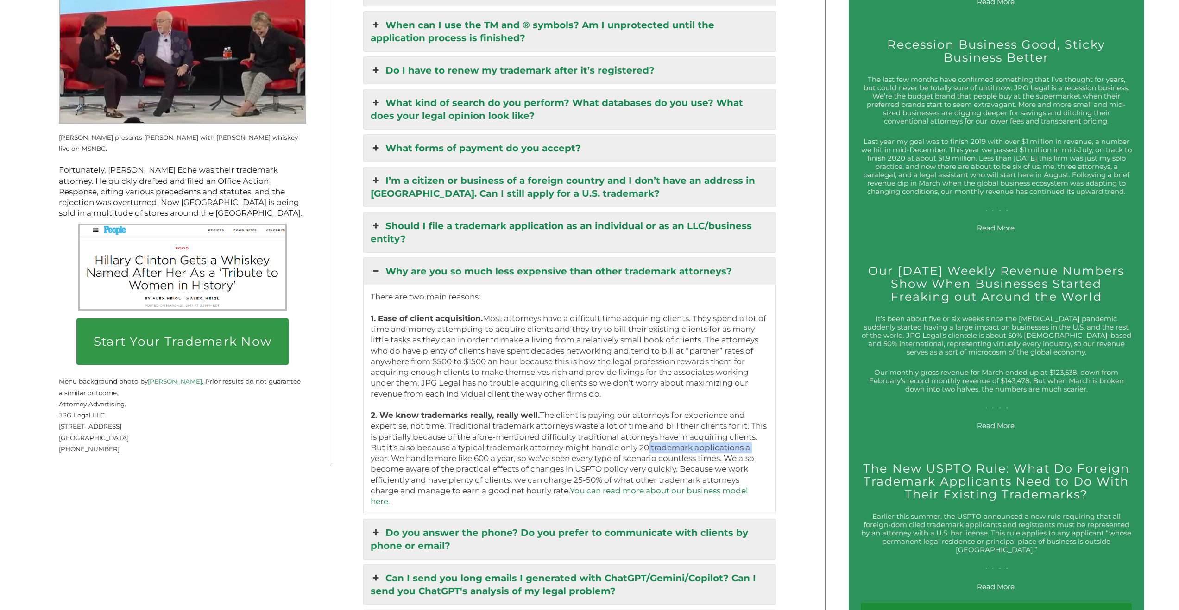
drag, startPoint x: 665, startPoint y: 441, endPoint x: 753, endPoint y: 441, distance: 88.0
click at [752, 442] on p "There are two main reasons: 1. Ease of client acquisition. Most attorneys have …" at bounding box center [569, 399] width 398 height 215
drag, startPoint x: 409, startPoint y: 451, endPoint x: 531, endPoint y: 453, distance: 121.8
click at [530, 453] on p "There are two main reasons: 1. Ease of client acquisition. Most attorneys have …" at bounding box center [569, 399] width 398 height 215
click at [583, 452] on p "There are two main reasons: 1. Ease of client acquisition. Most attorneys have …" at bounding box center [569, 399] width 398 height 215
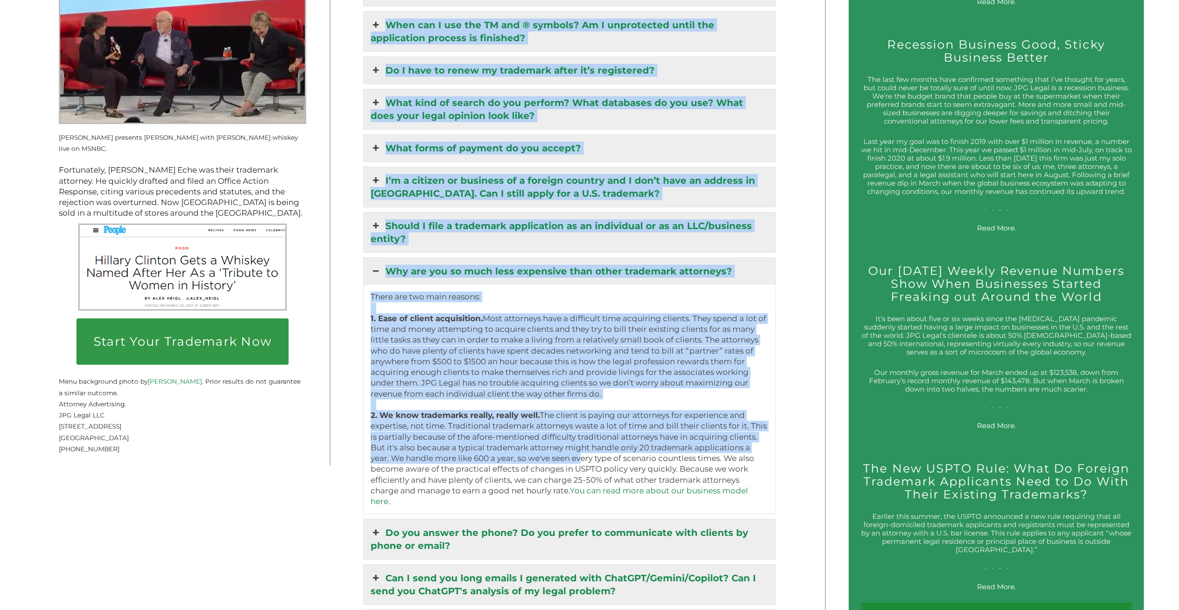
drag, startPoint x: 621, startPoint y: 447, endPoint x: 788, endPoint y: 449, distance: 167.6
click at [786, 449] on div "Start Your Trademark Now Over 5,000 U.S. Trademarks Registered. JPG Legal is a …" at bounding box center [412, 335] width 754 height 2433
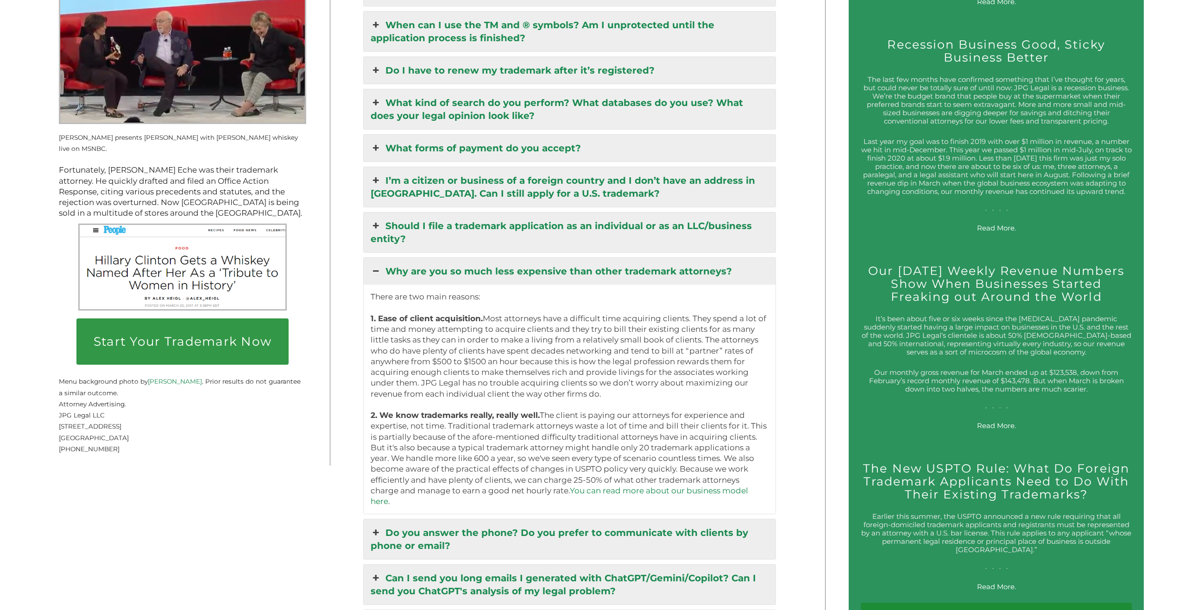
click at [730, 453] on p "There are two main reasons: 1. Ease of client acquisition. Most attorneys have …" at bounding box center [569, 399] width 398 height 215
drag, startPoint x: 682, startPoint y: 449, endPoint x: 734, endPoint y: 450, distance: 52.3
click at [734, 450] on p "There are two main reasons: 1. Ease of client acquisition. Most attorneys have …" at bounding box center [569, 399] width 398 height 215
drag, startPoint x: 387, startPoint y: 460, endPoint x: 616, endPoint y: 458, distance: 229.2
click at [616, 458] on p "There are two main reasons: 1. Ease of client acquisition. Most attorneys have …" at bounding box center [569, 399] width 398 height 215
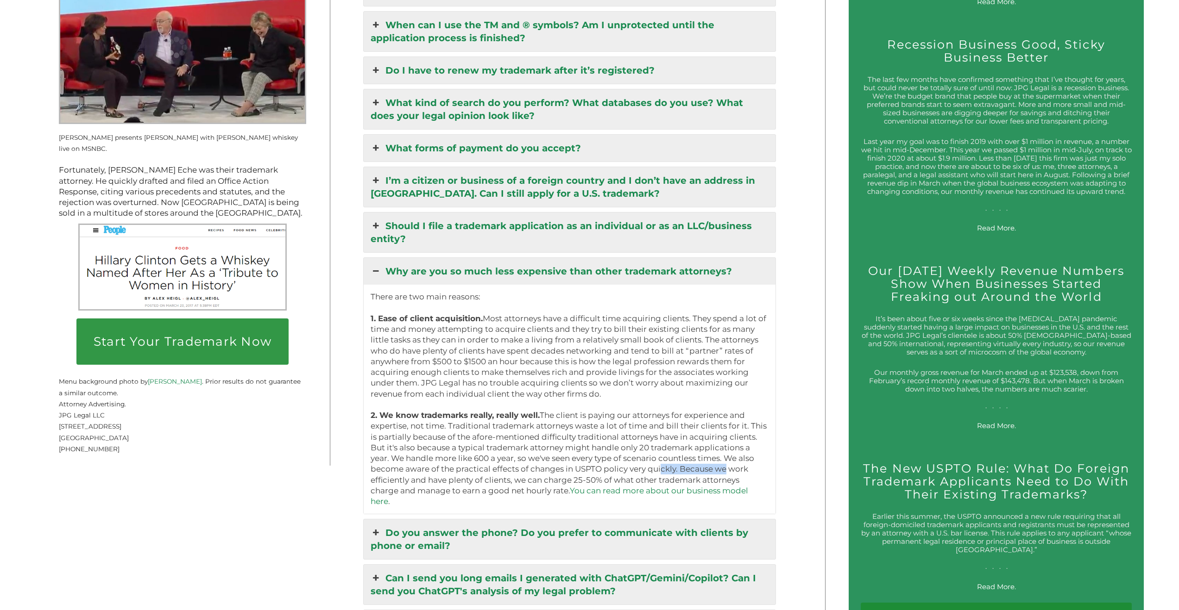
drag, startPoint x: 660, startPoint y: 461, endPoint x: 731, endPoint y: 460, distance: 70.4
click at [728, 460] on p "There are two main reasons: 1. Ease of client acquisition. Most attorneys have …" at bounding box center [569, 399] width 398 height 215
drag, startPoint x: 401, startPoint y: 471, endPoint x: 606, endPoint y: 473, distance: 205.2
click at [603, 473] on p "There are two main reasons: 1. Ease of client acquisition. Most attorneys have …" at bounding box center [569, 399] width 398 height 215
drag, startPoint x: 640, startPoint y: 471, endPoint x: 757, endPoint y: 471, distance: 116.2
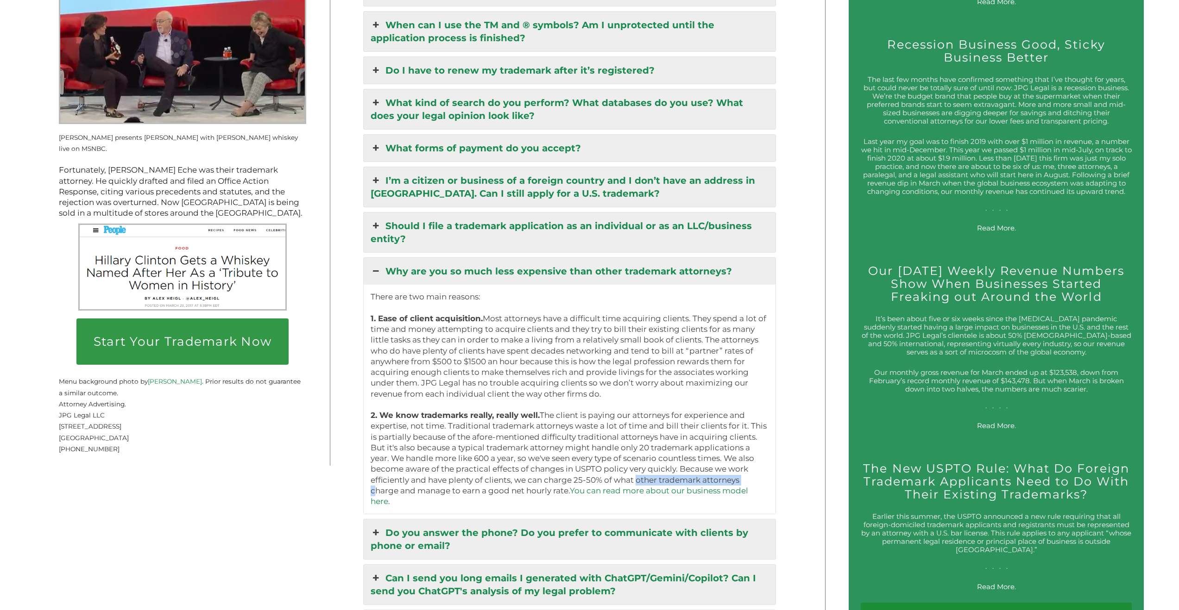
click at [755, 471] on p "There are two main reasons: 1. Ease of client acquisition. Most attorneys have …" at bounding box center [569, 399] width 398 height 215
drag, startPoint x: 403, startPoint y: 480, endPoint x: 533, endPoint y: 479, distance: 130.1
click at [533, 479] on p "There are two main reasons: 1. Ease of client acquisition. Most attorneys have …" at bounding box center [569, 399] width 398 height 215
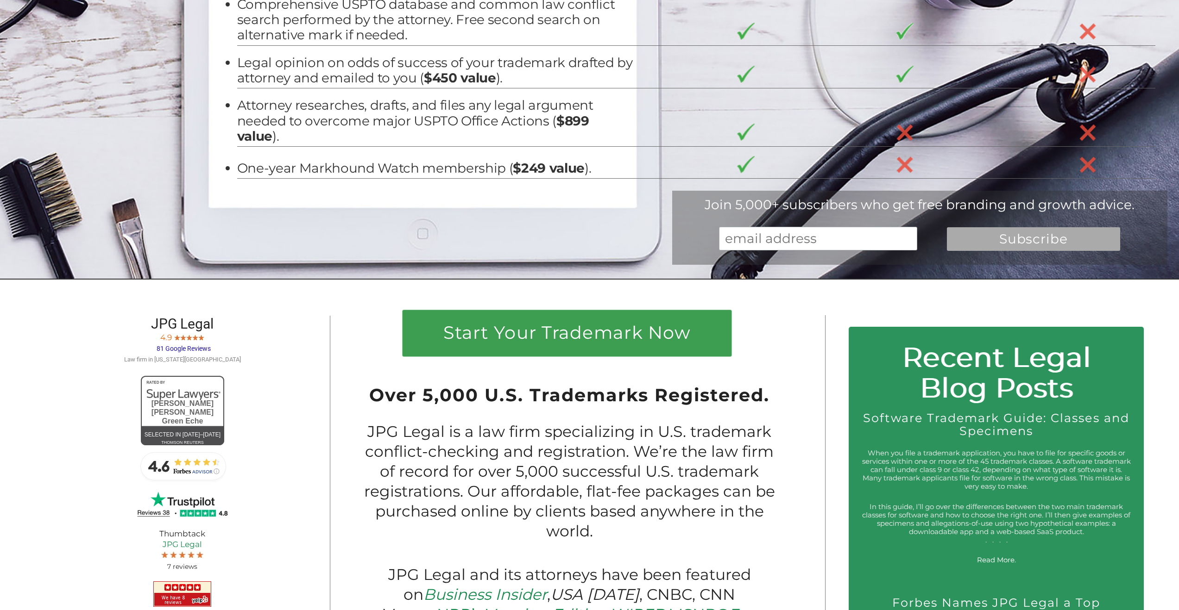
scroll to position [427, 0]
